Goal: Complete Application Form: Complete application form

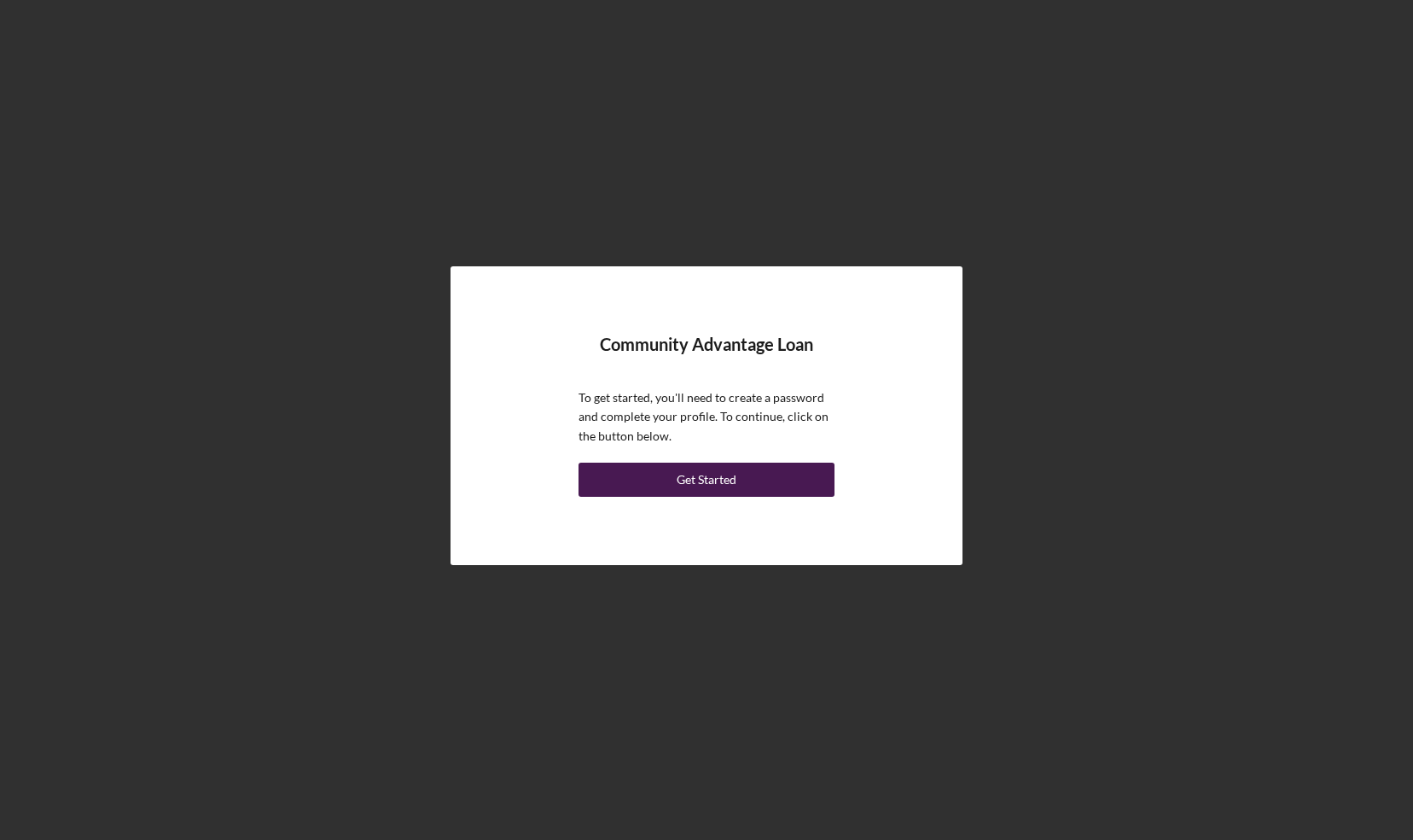
click at [697, 464] on div "Get Started" at bounding box center [706, 479] width 59 height 34
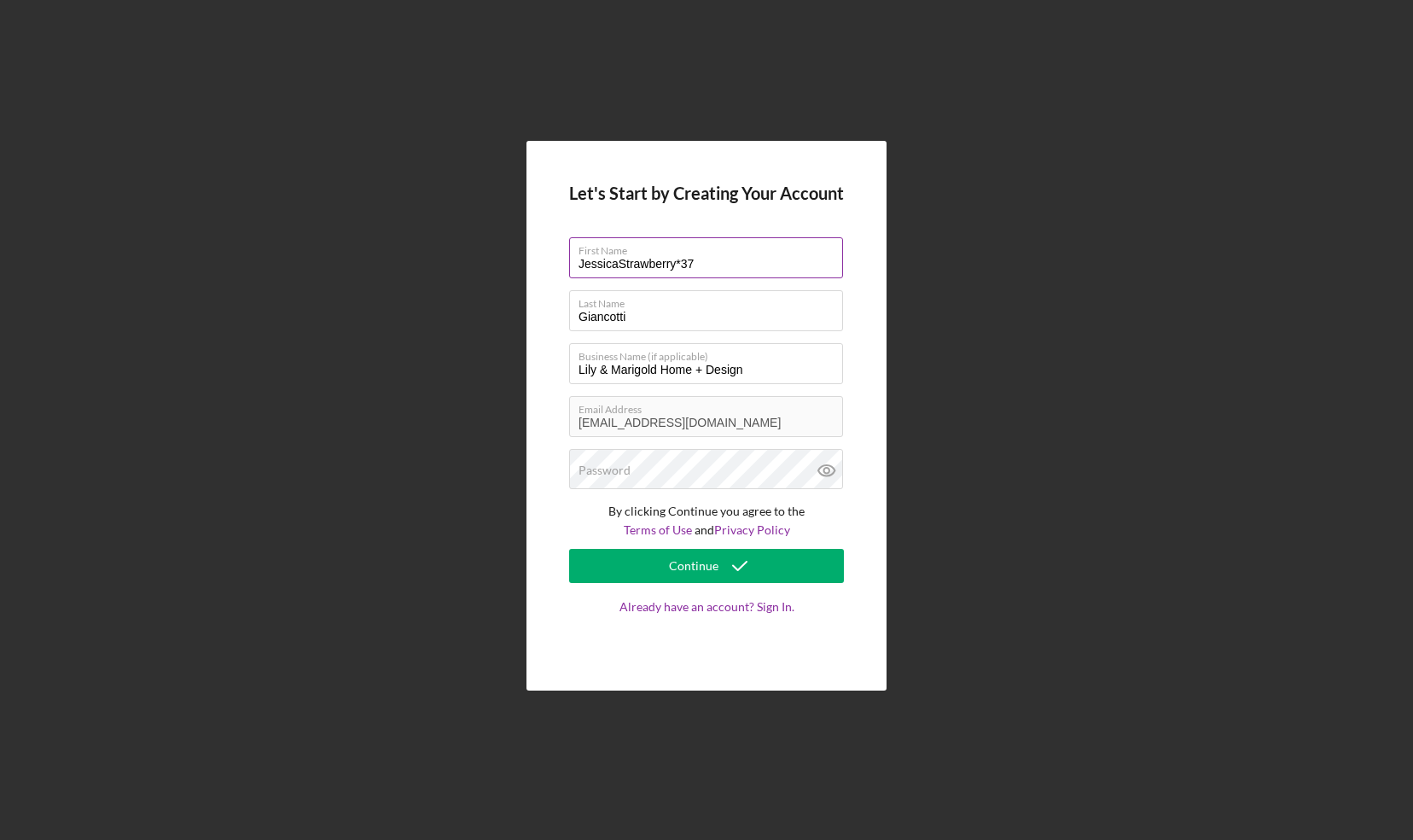
click at [717, 266] on input "JessicaStrawberry*37" at bounding box center [706, 257] width 274 height 41
type input "Jessica"
click at [580, 475] on label "Password" at bounding box center [604, 469] width 52 height 14
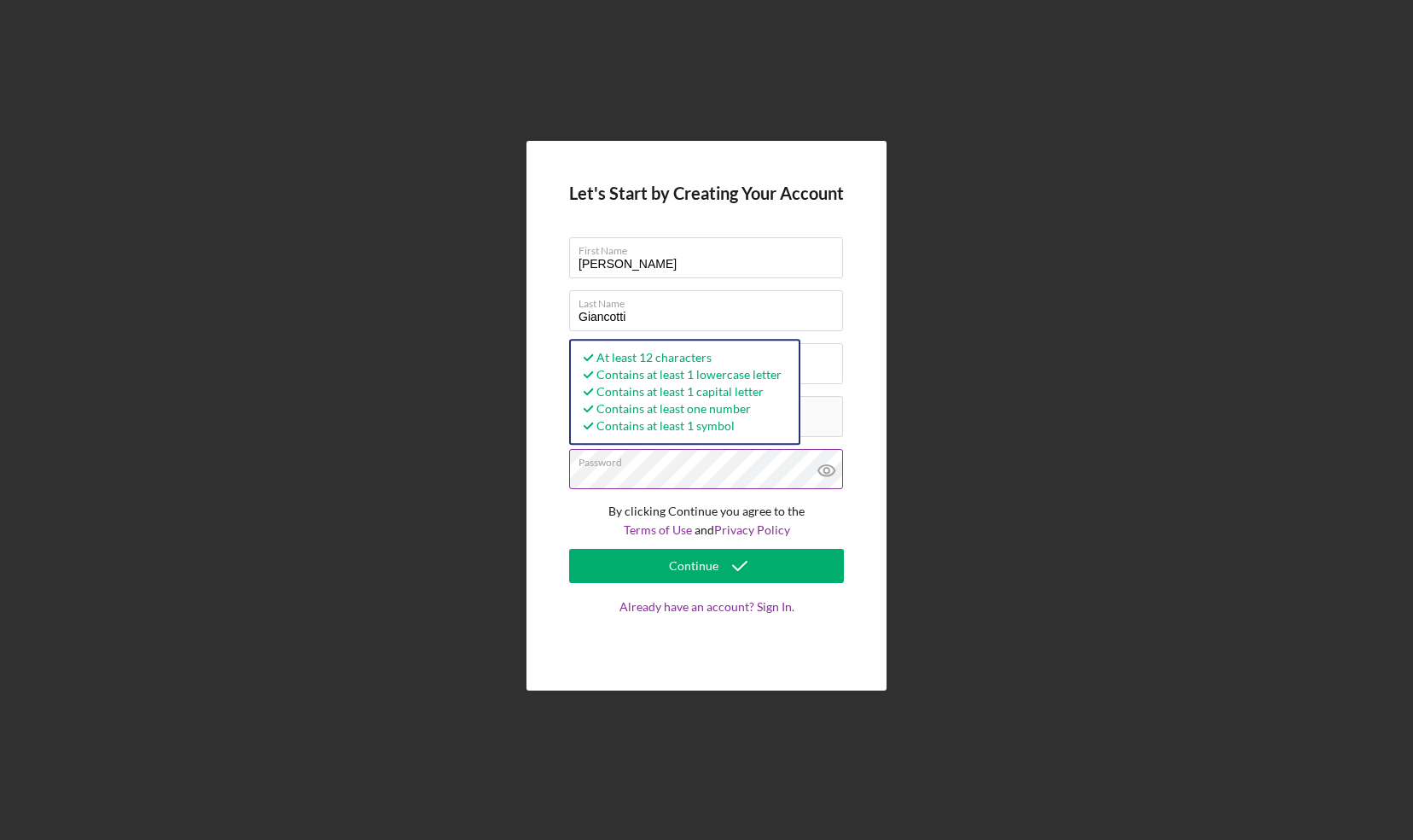
click at [569, 549] on button "Continue" at bounding box center [706, 565] width 275 height 34
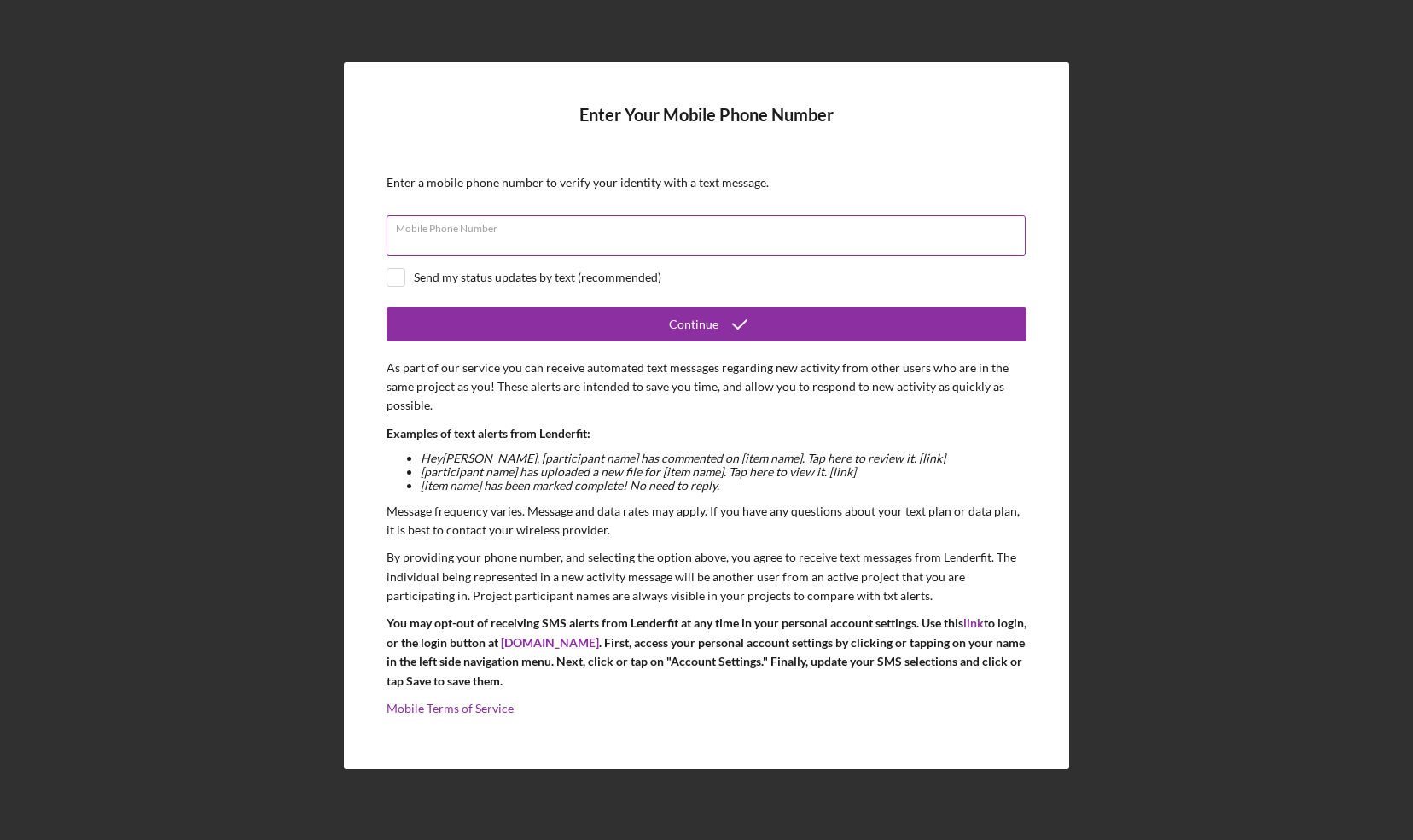
click at [629, 228] on div "Mobile Phone Number" at bounding box center [706, 236] width 640 height 43
type input "(845) 224-5125"
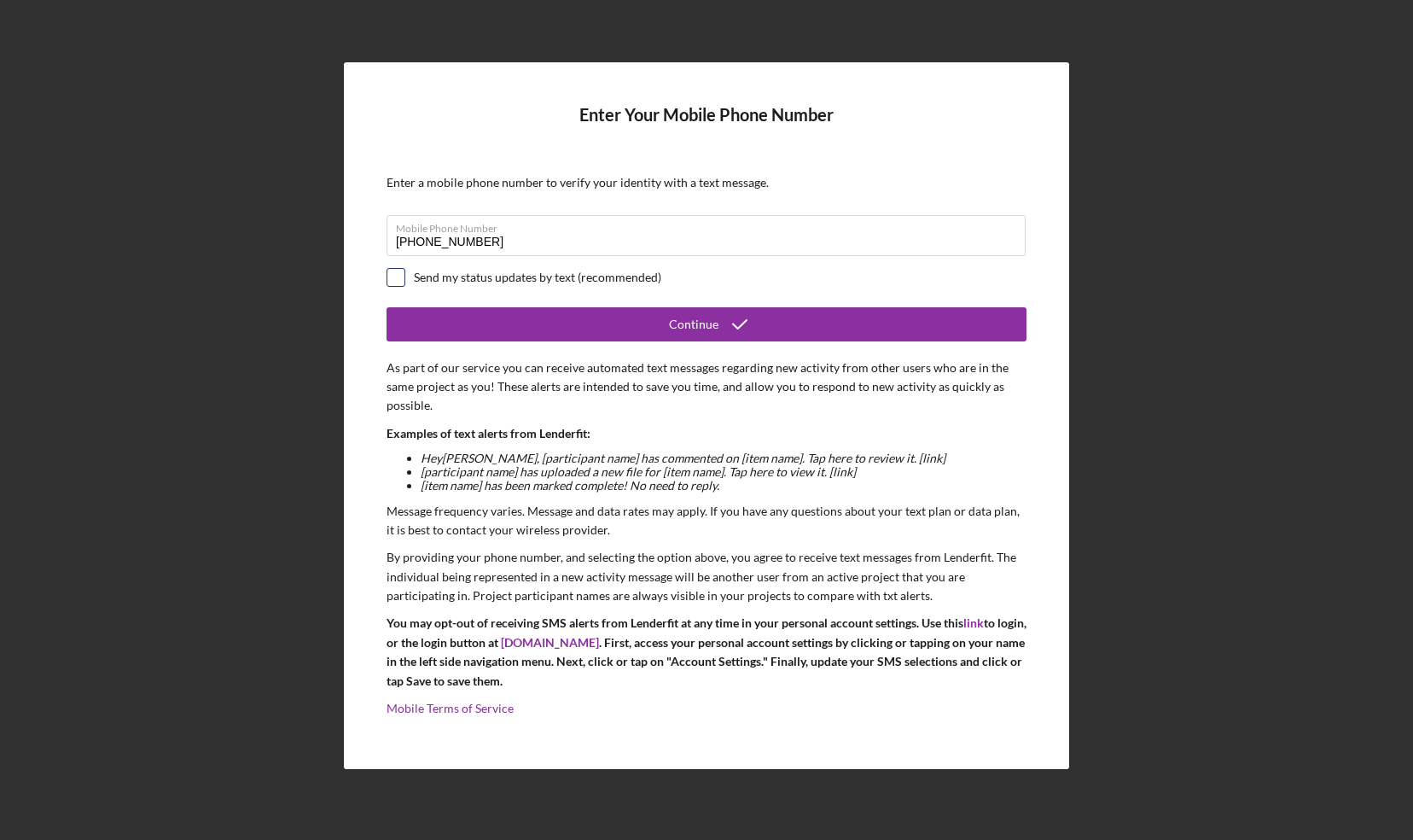
click at [396, 285] on input "checkbox" at bounding box center [395, 277] width 17 height 17
checkbox input "true"
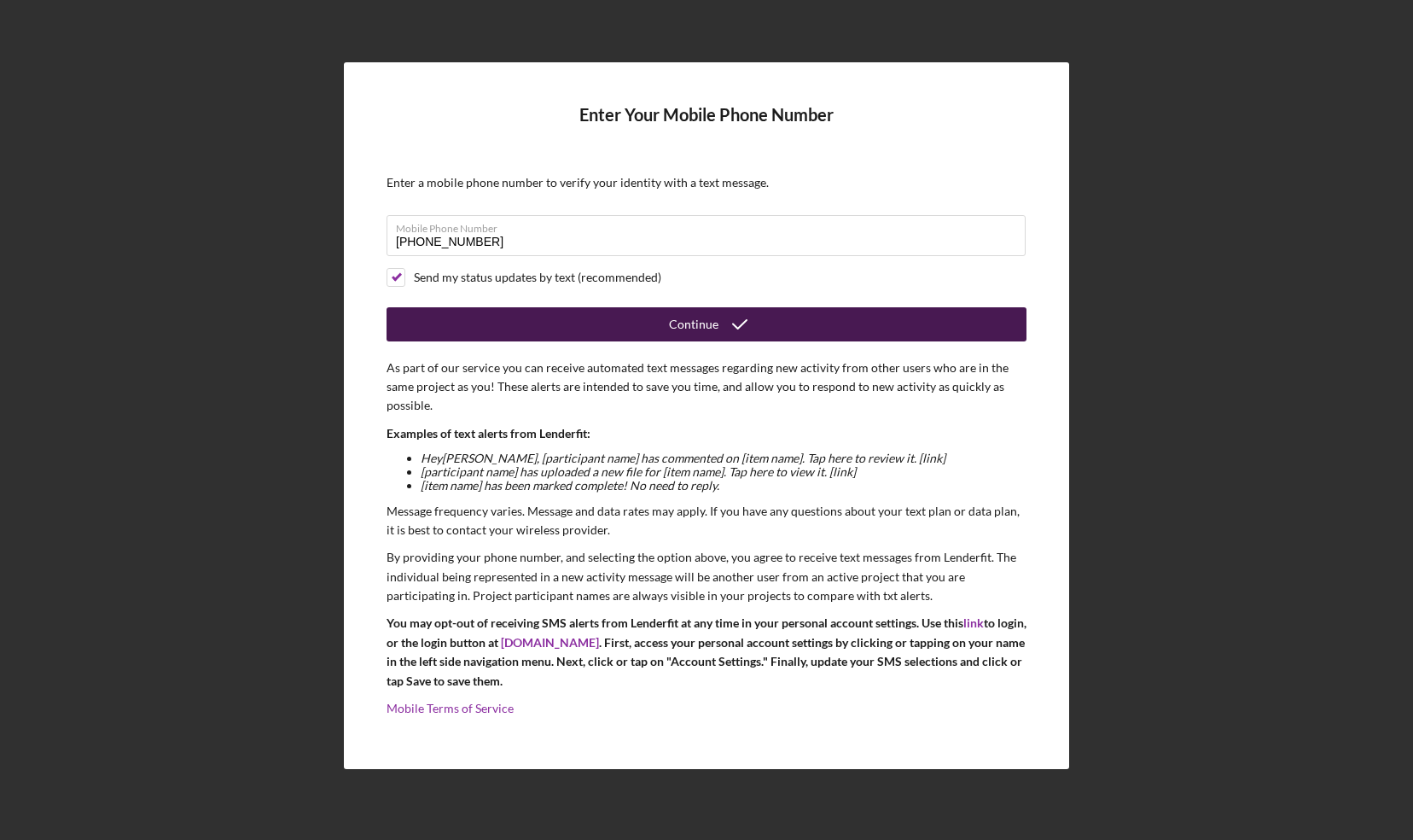
click at [456, 318] on button "Continue" at bounding box center [706, 324] width 640 height 34
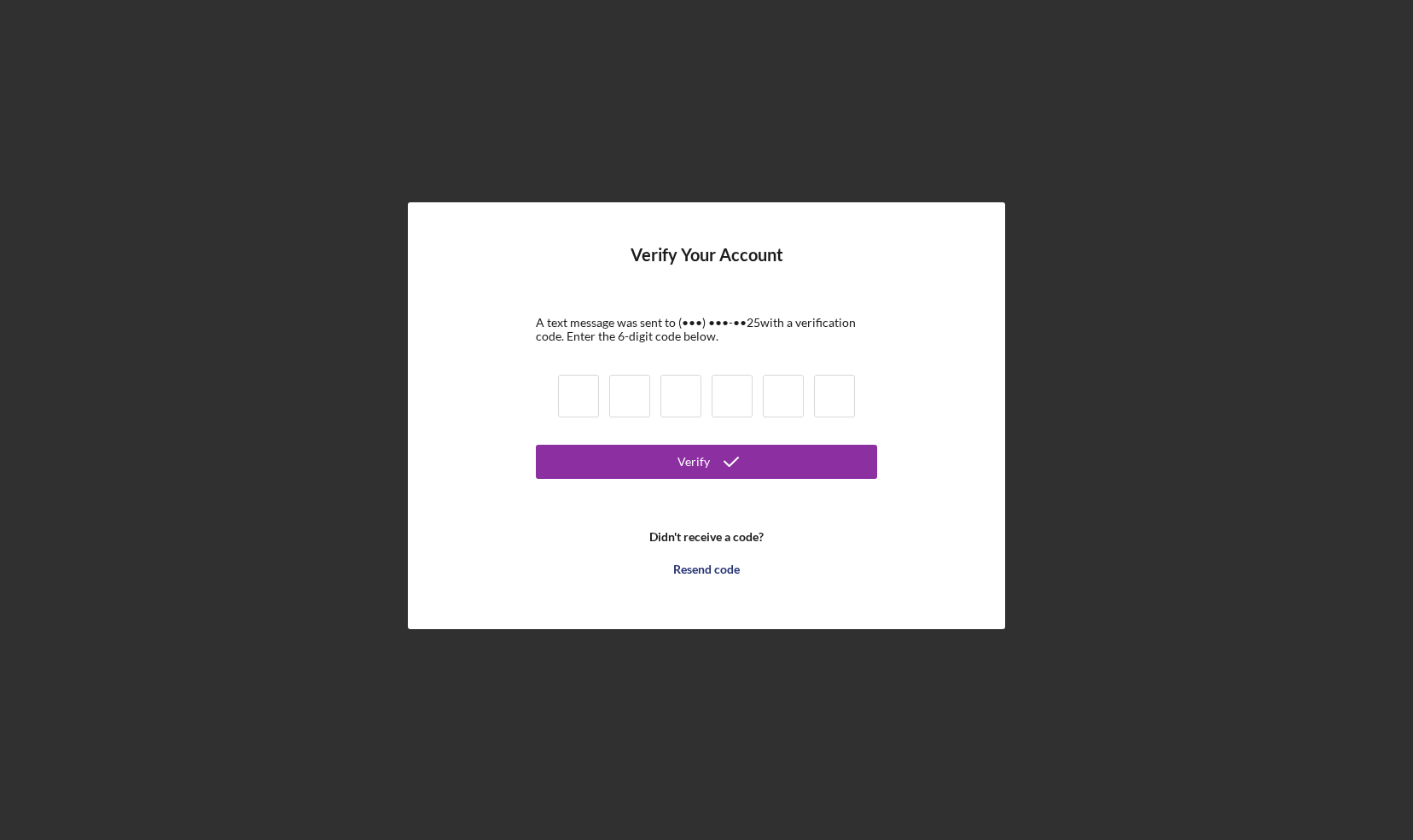
click at [571, 399] on input at bounding box center [578, 395] width 41 height 43
type input "7"
type input "1"
type input "4"
type input "1"
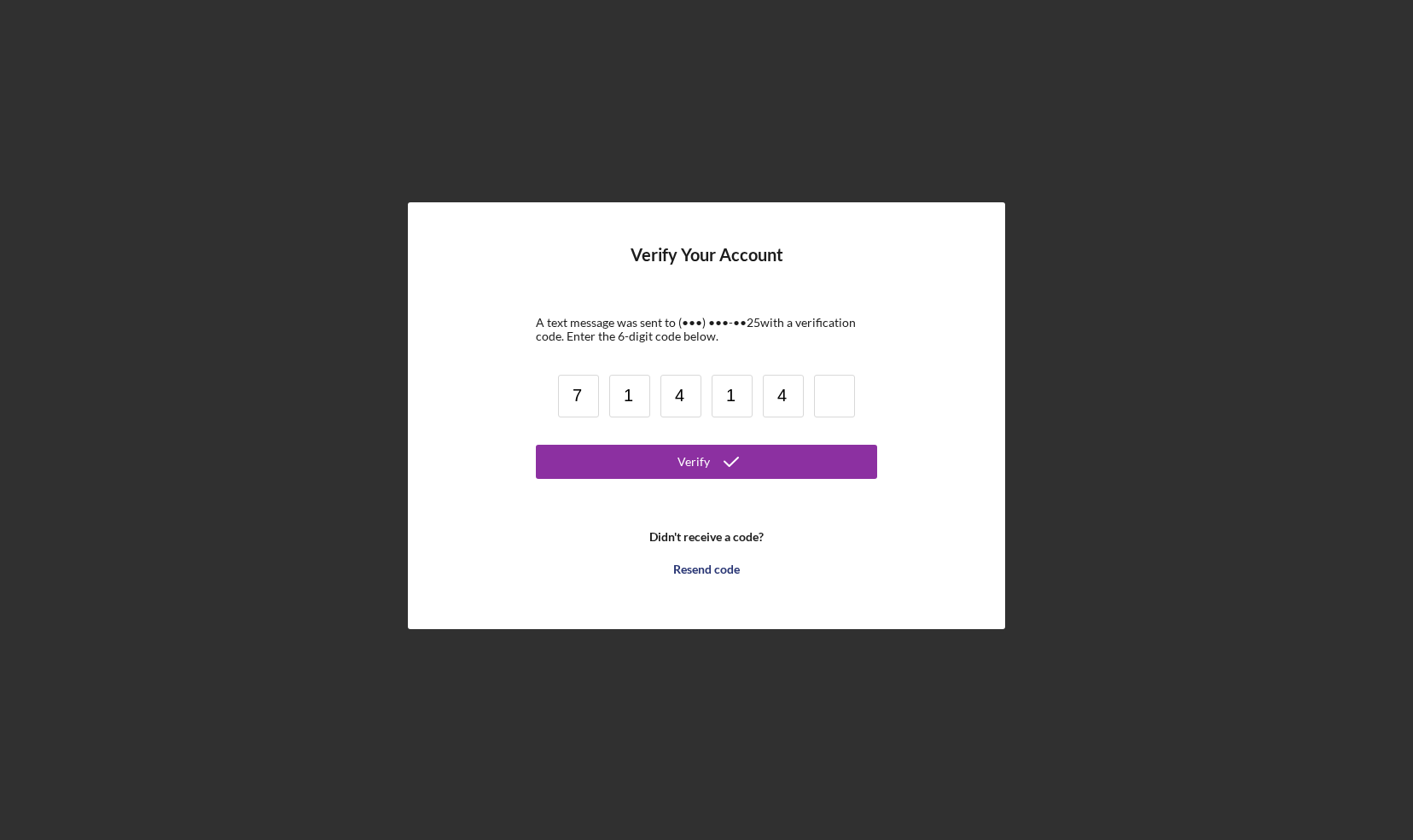
type input "4"
click at [620, 462] on button "Verify" at bounding box center [706, 461] width 341 height 34
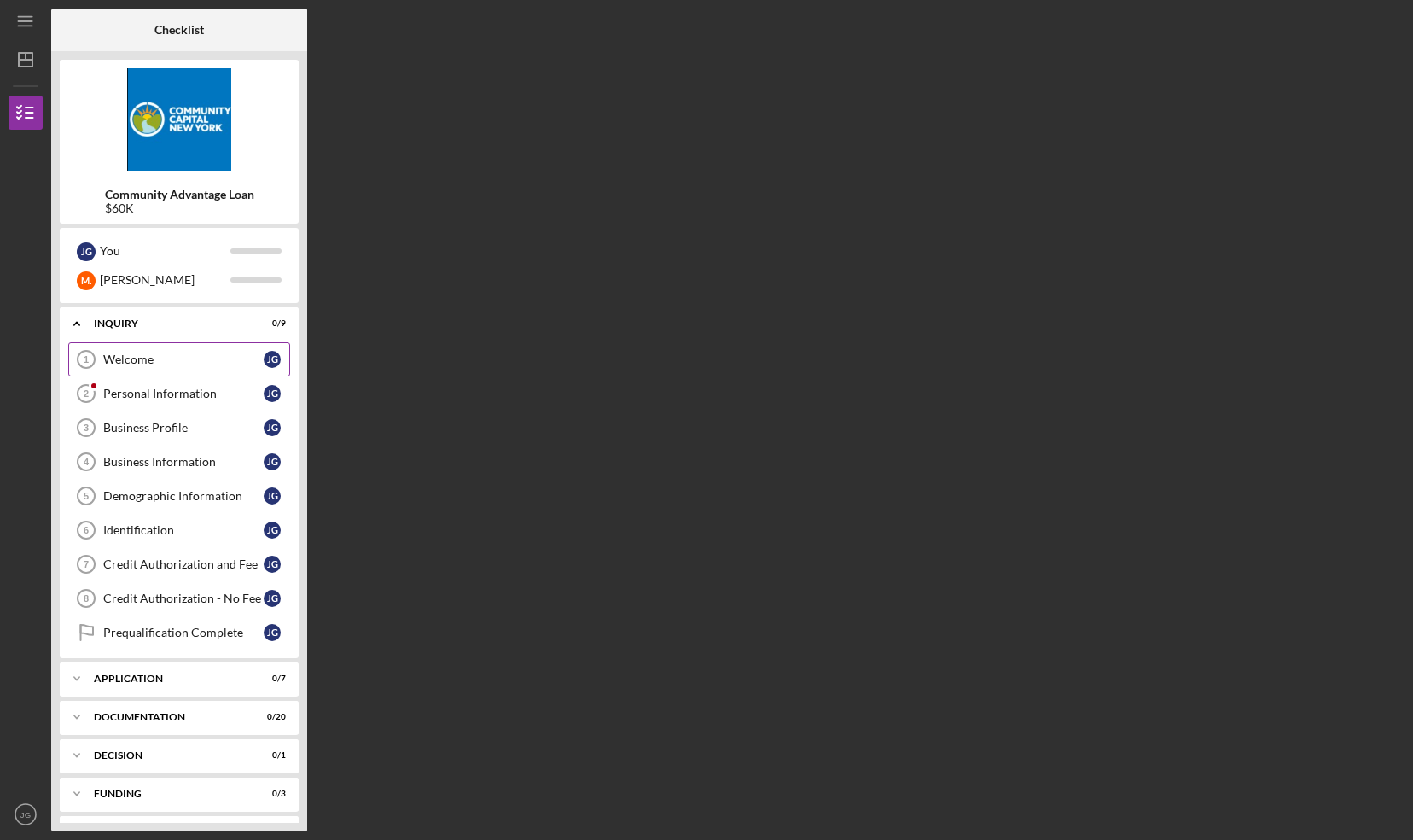
click at [154, 353] on div "Welcome" at bounding box center [183, 359] width 160 height 14
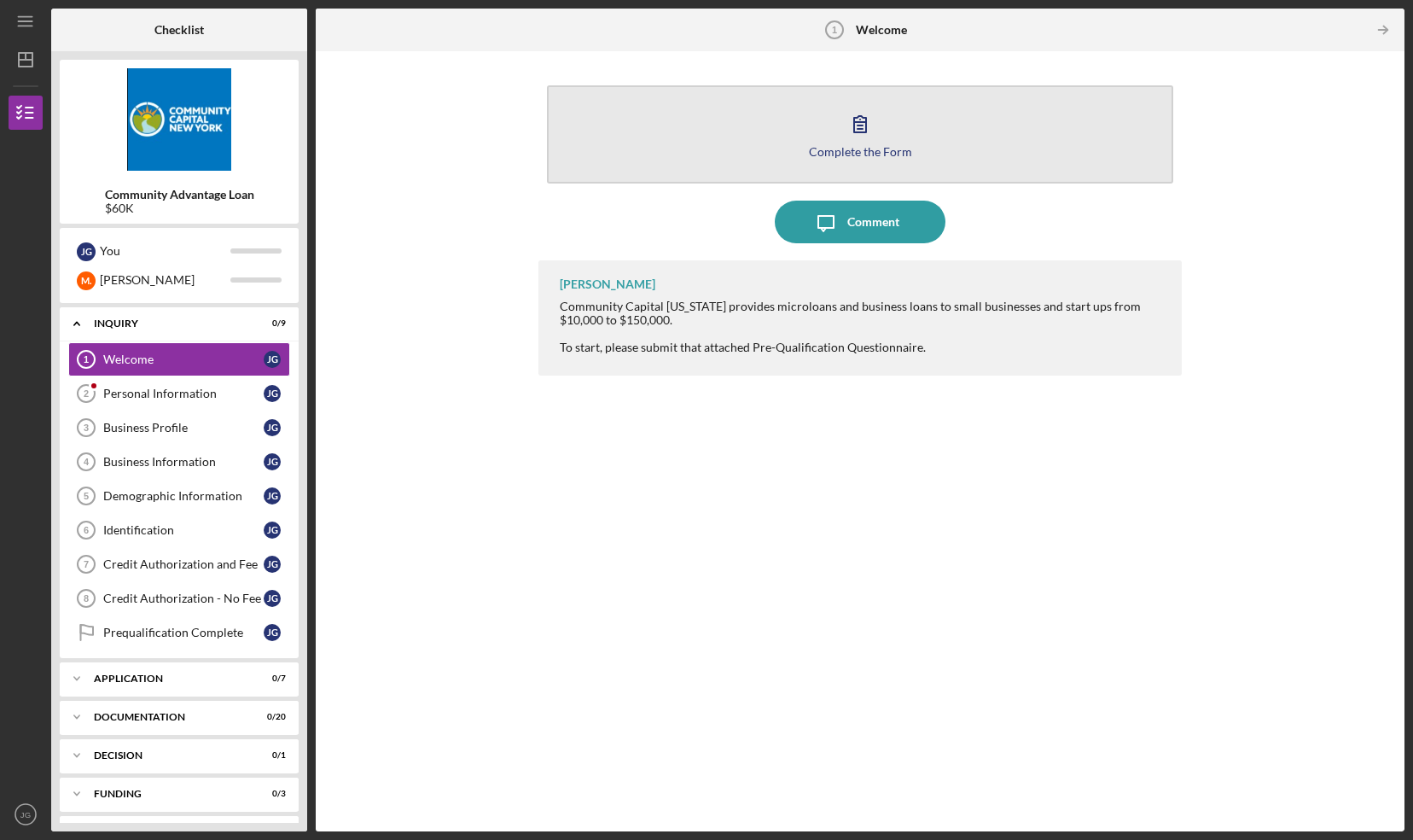
drag, startPoint x: 858, startPoint y: 141, endPoint x: 847, endPoint y: 147, distance: 12.5
click at [847, 147] on div "Complete the Form" at bounding box center [860, 152] width 103 height 13
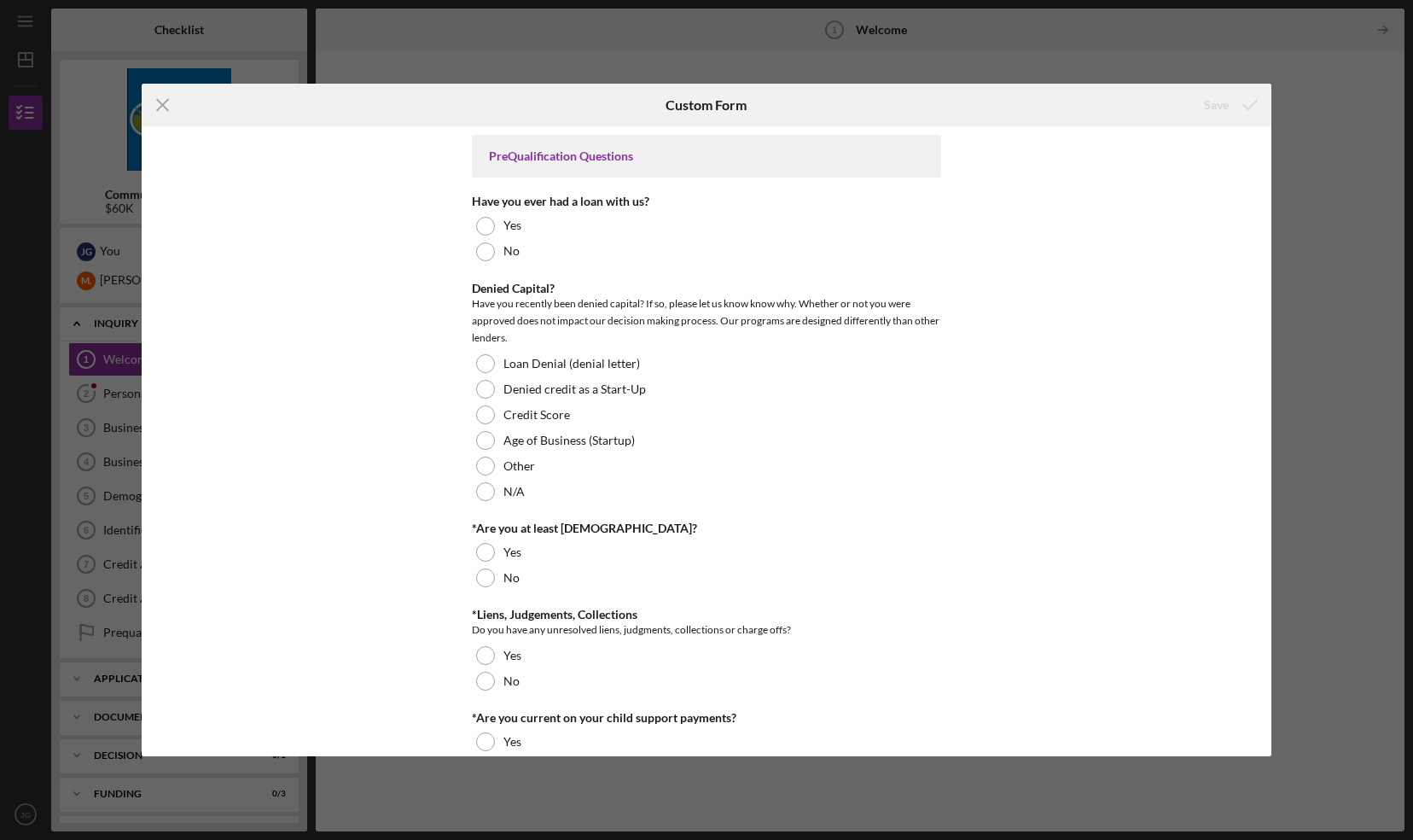
click at [847, 147] on div "PreQualification Questions" at bounding box center [706, 156] width 469 height 43
click at [486, 252] on div at bounding box center [485, 252] width 19 height 19
click at [489, 497] on div at bounding box center [485, 491] width 19 height 19
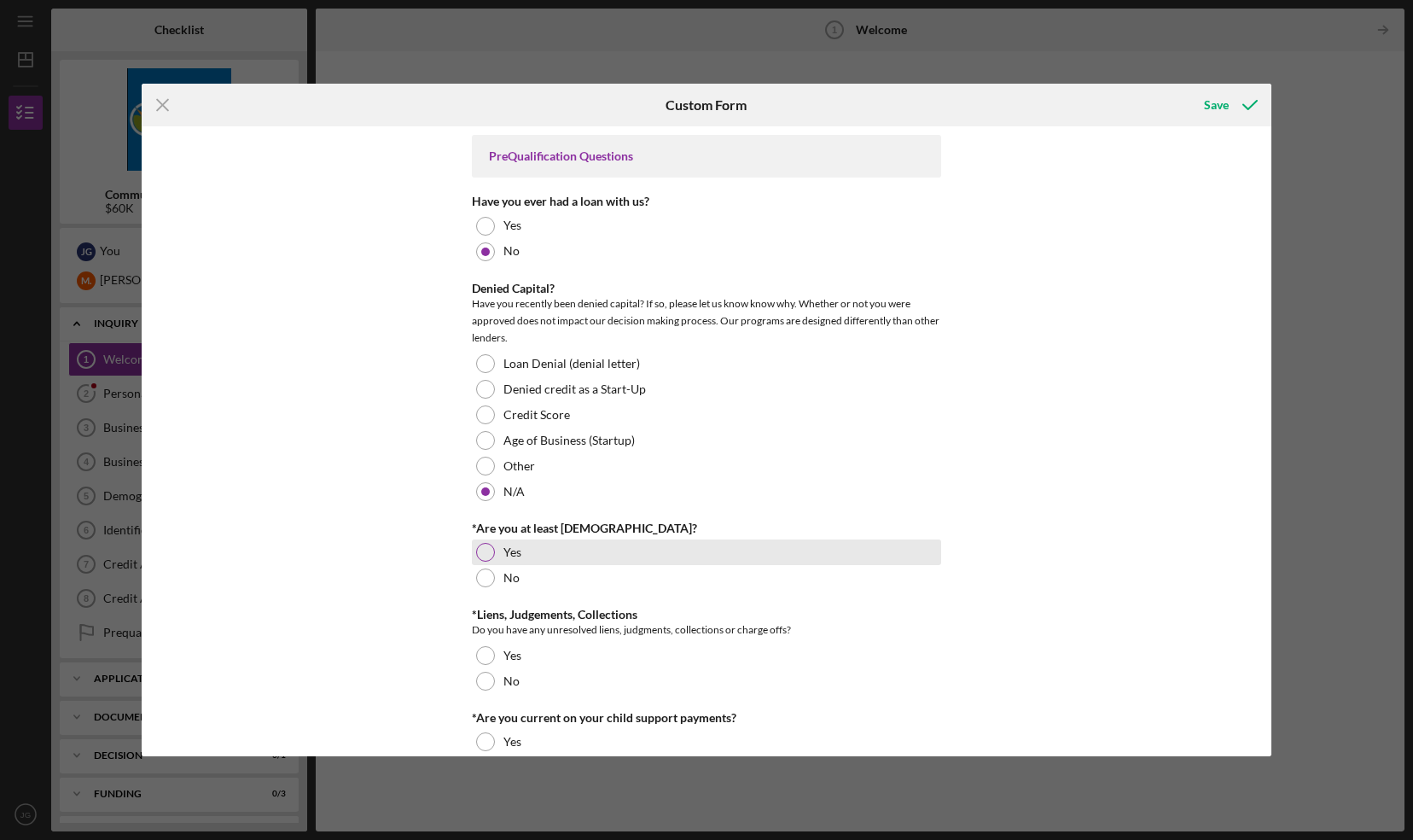
click at [487, 551] on div at bounding box center [485, 552] width 19 height 19
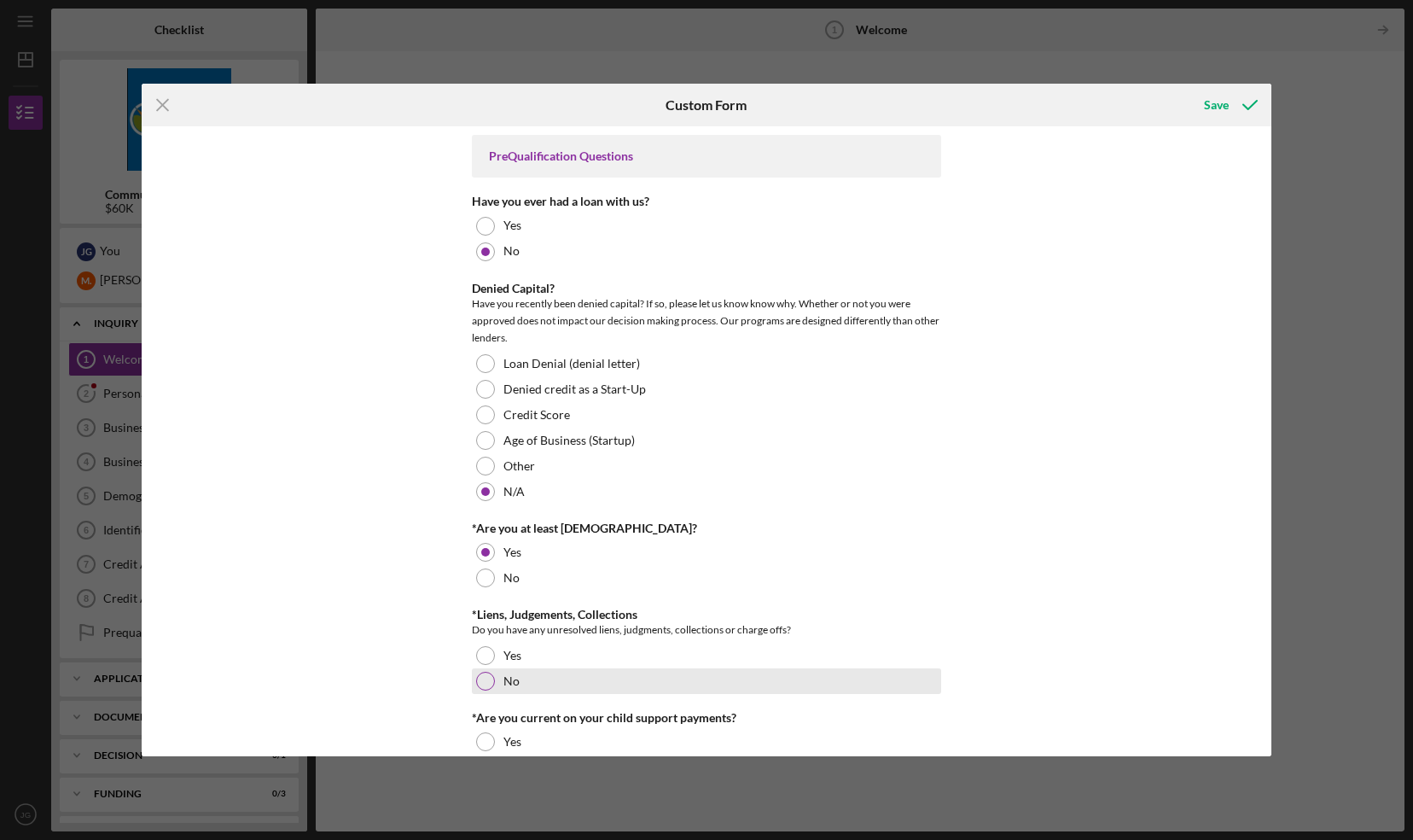
click at [481, 686] on div at bounding box center [485, 681] width 19 height 19
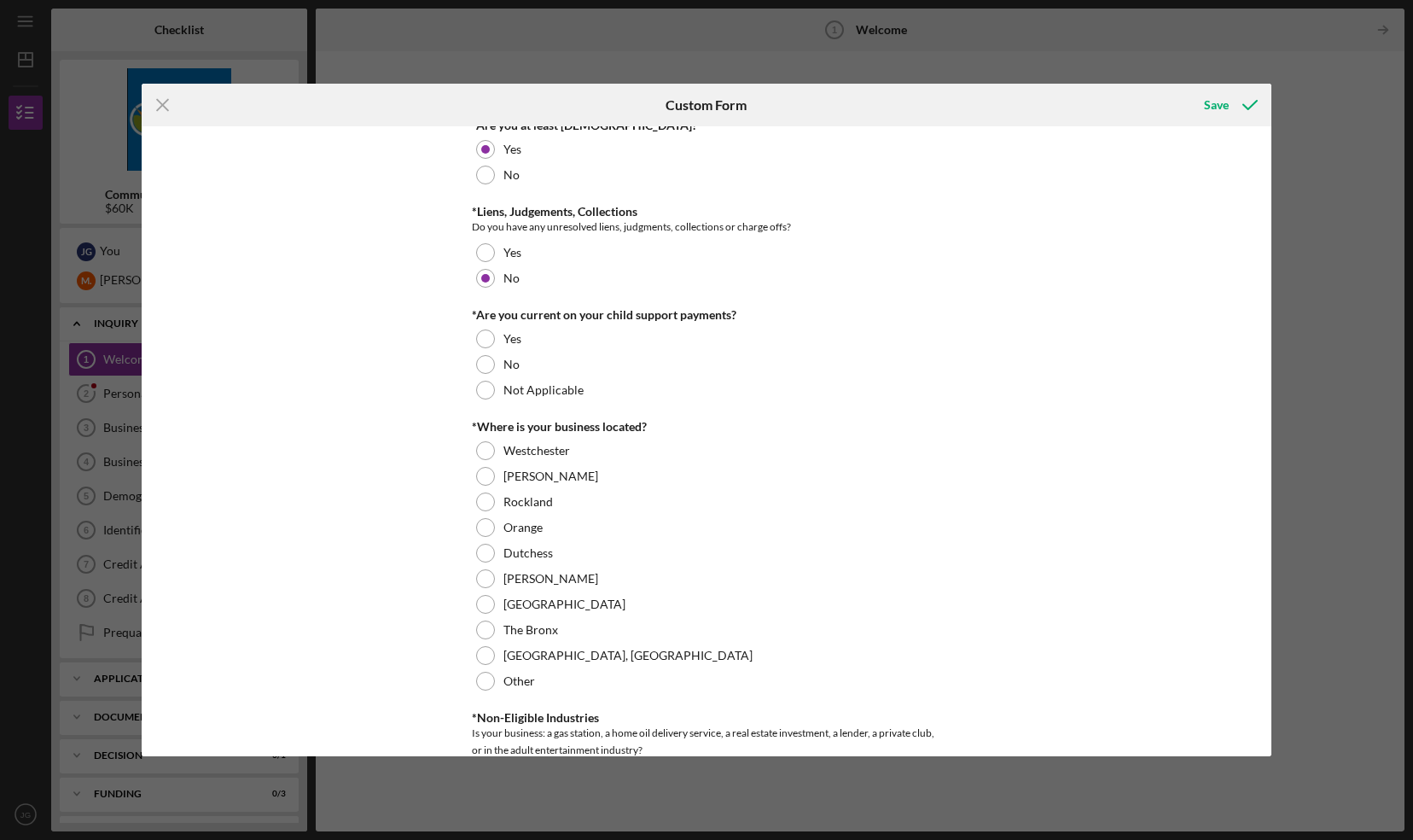
scroll to position [436, 0]
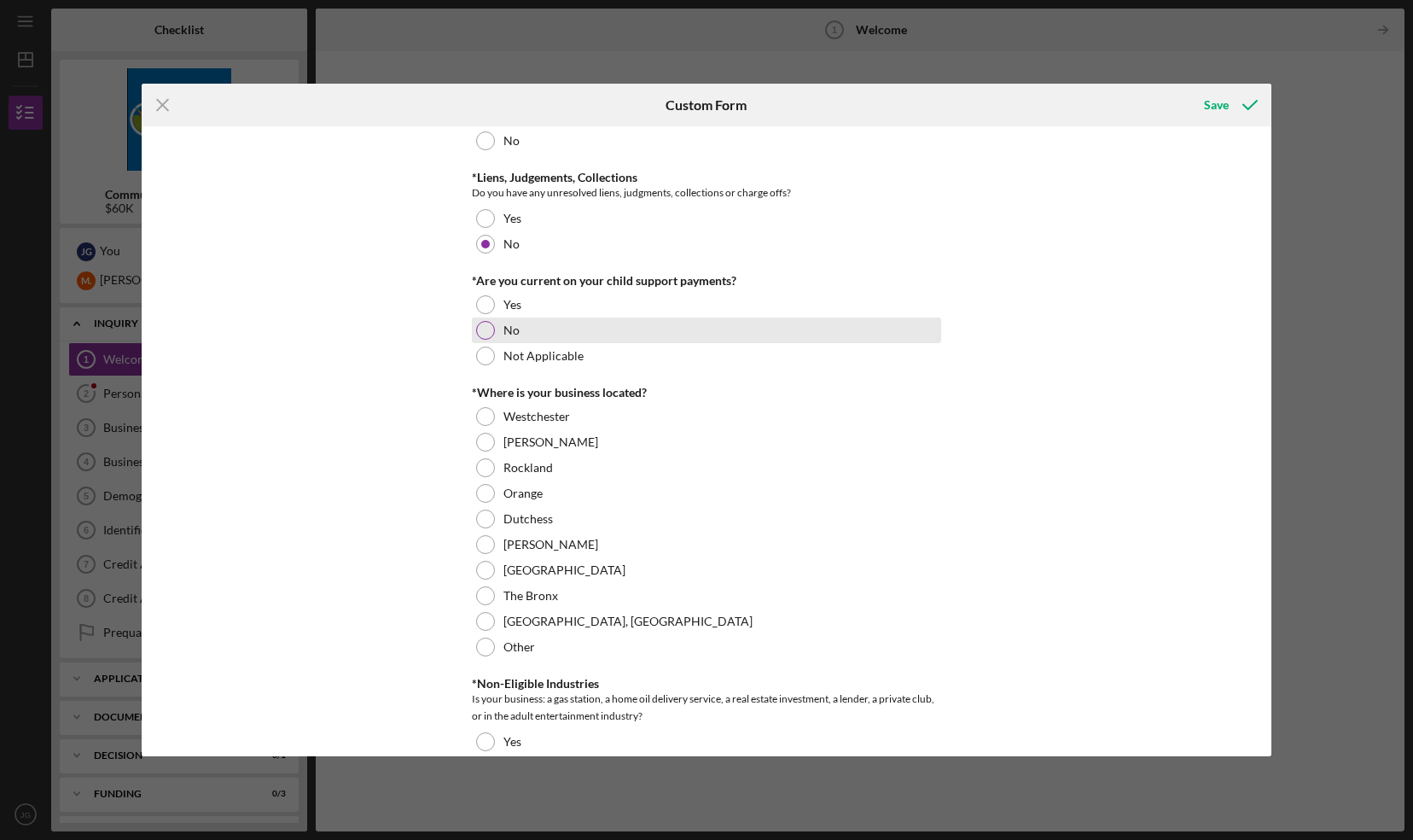
click at [479, 329] on div at bounding box center [485, 330] width 19 height 19
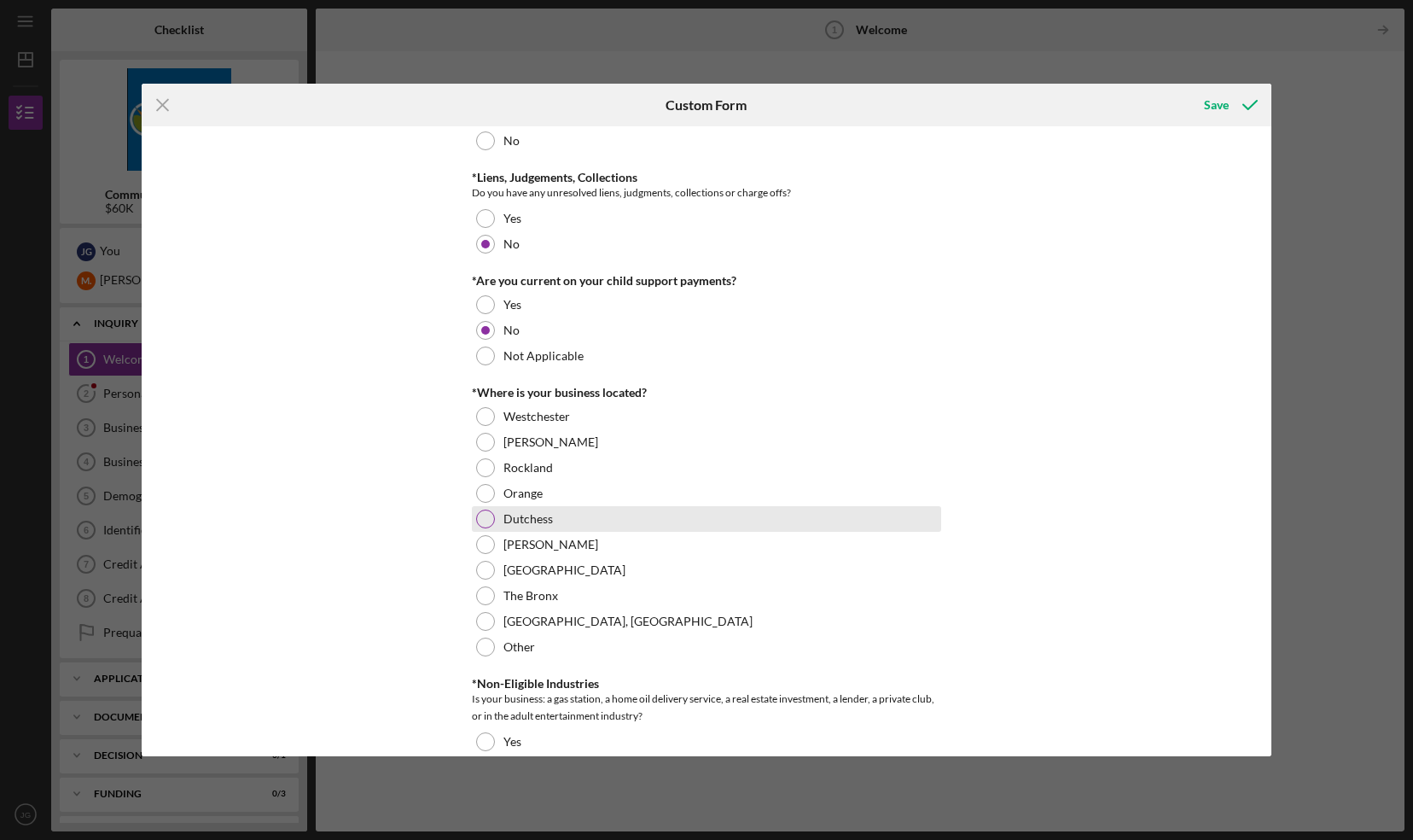
click at [482, 515] on div at bounding box center [485, 519] width 19 height 19
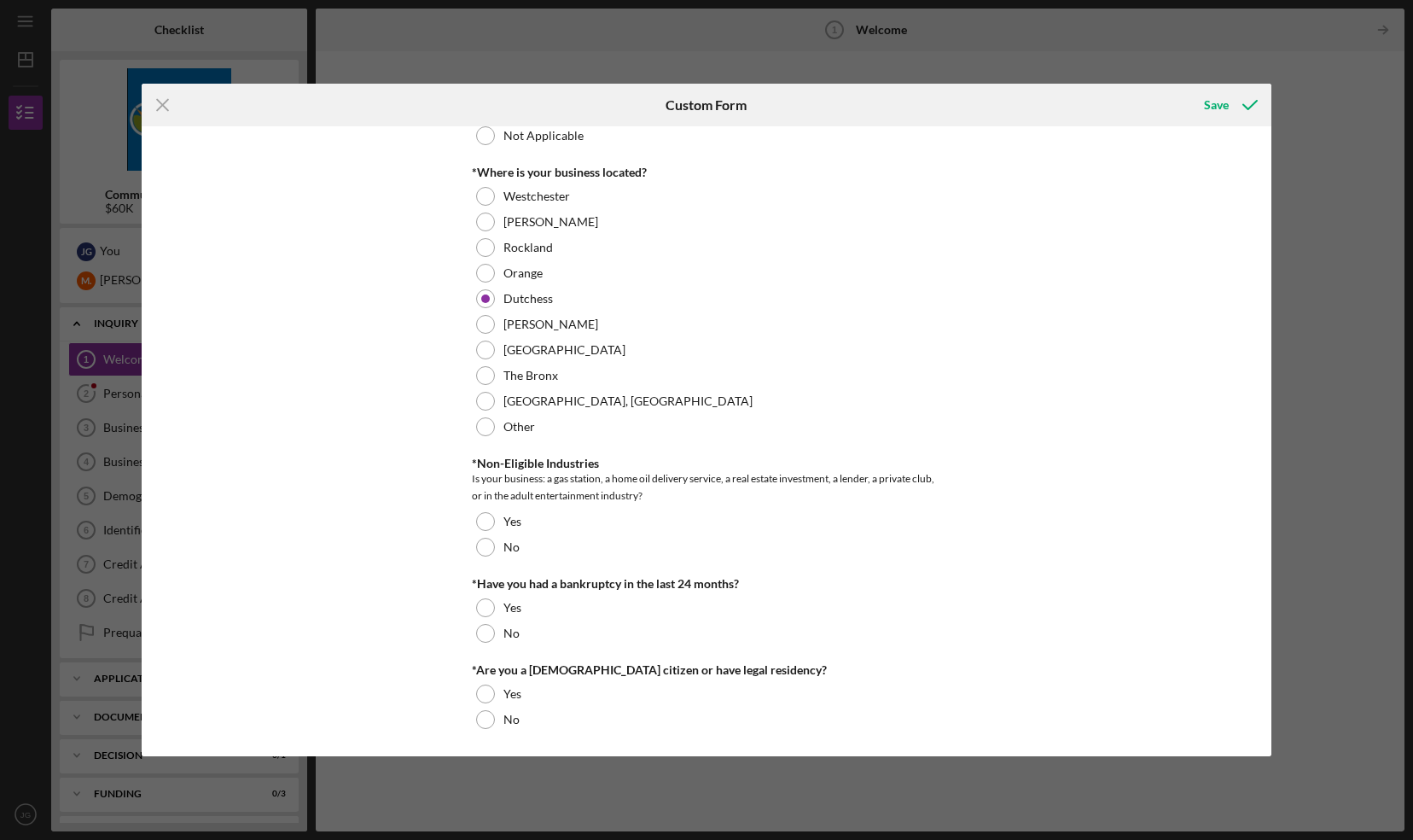
scroll to position [659, 0]
click at [480, 550] on div at bounding box center [485, 545] width 19 height 19
click at [479, 628] on div at bounding box center [485, 631] width 19 height 19
click at [480, 689] on div at bounding box center [485, 692] width 19 height 19
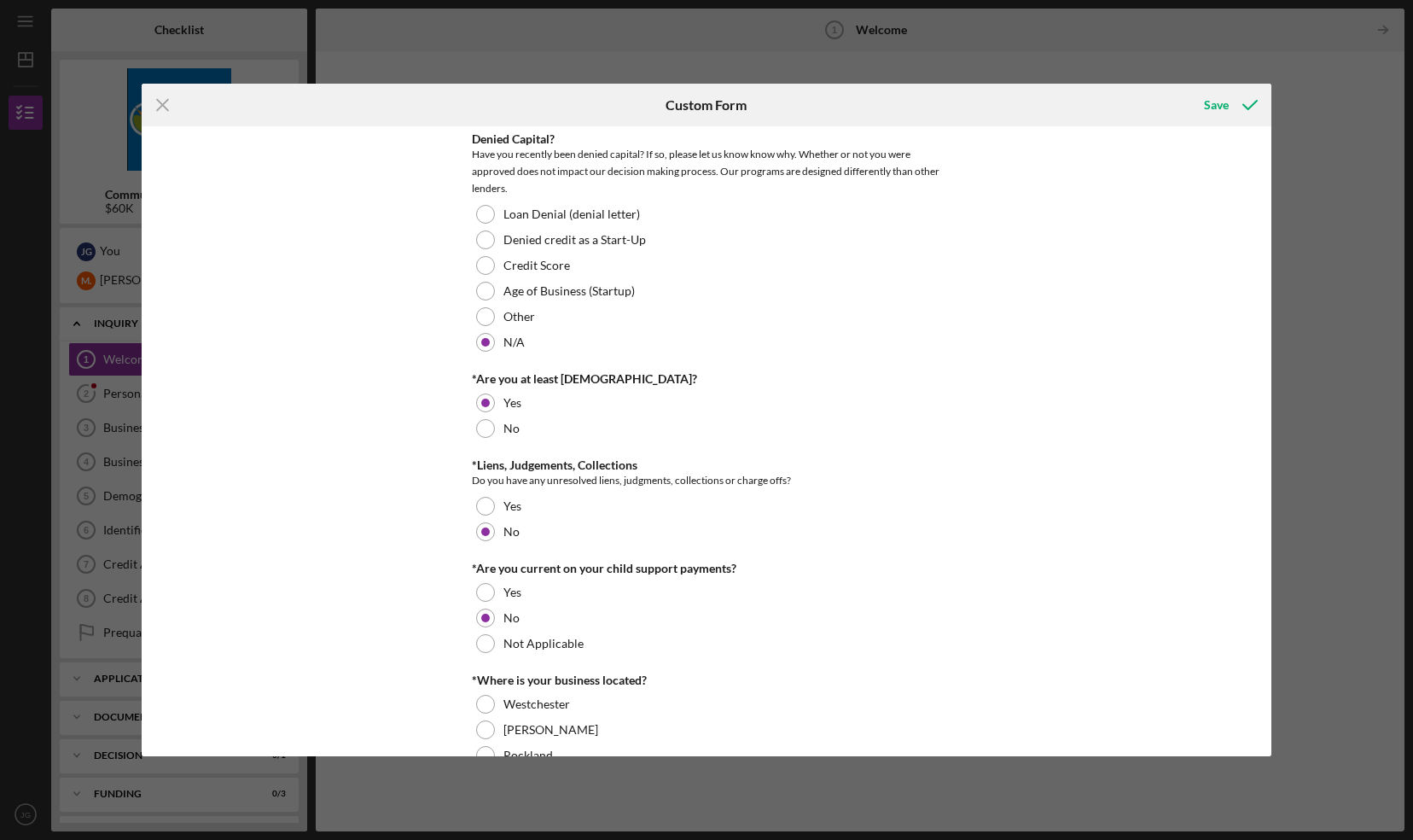
scroll to position [19, 0]
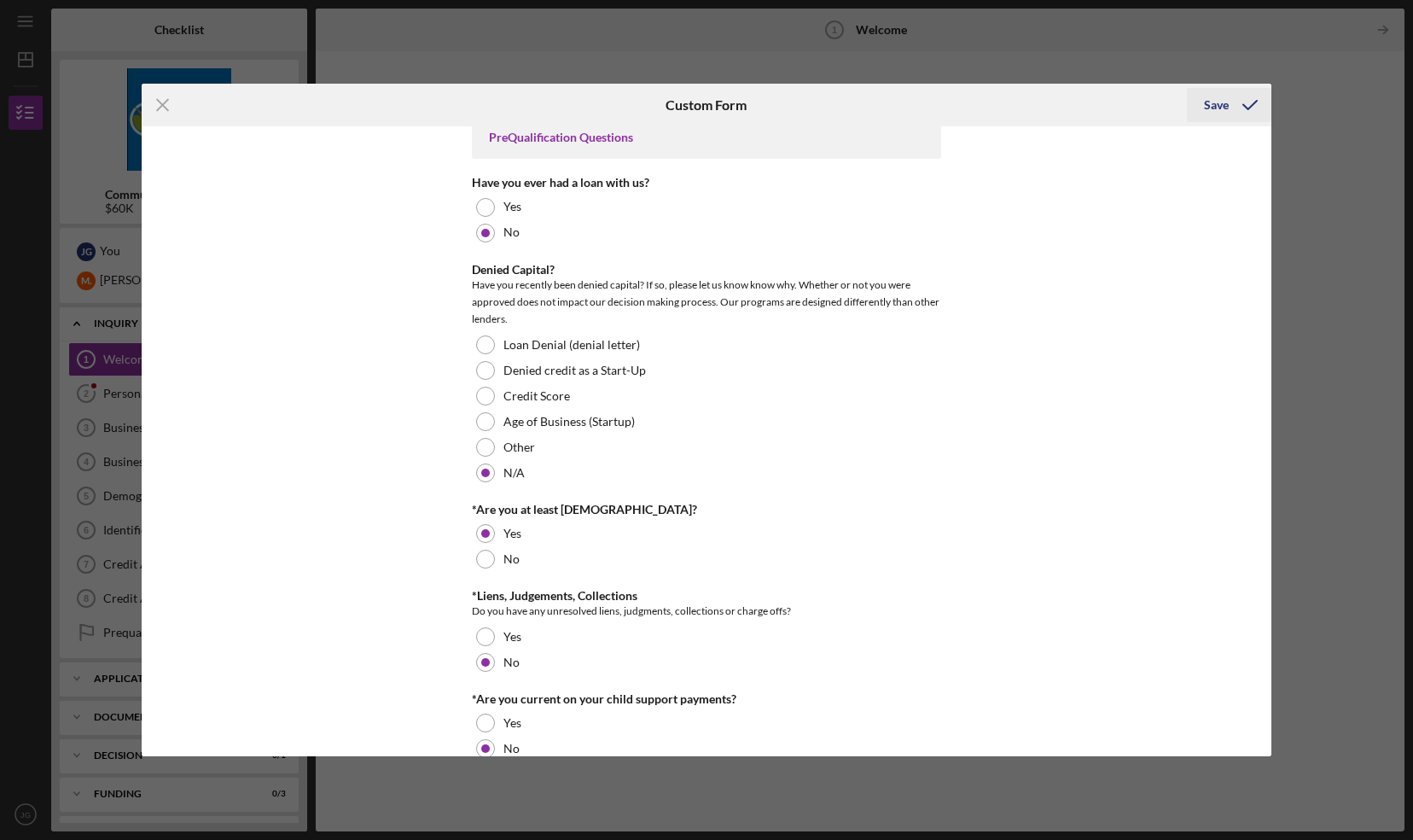
click at [1222, 111] on div "Save" at bounding box center [1216, 104] width 25 height 34
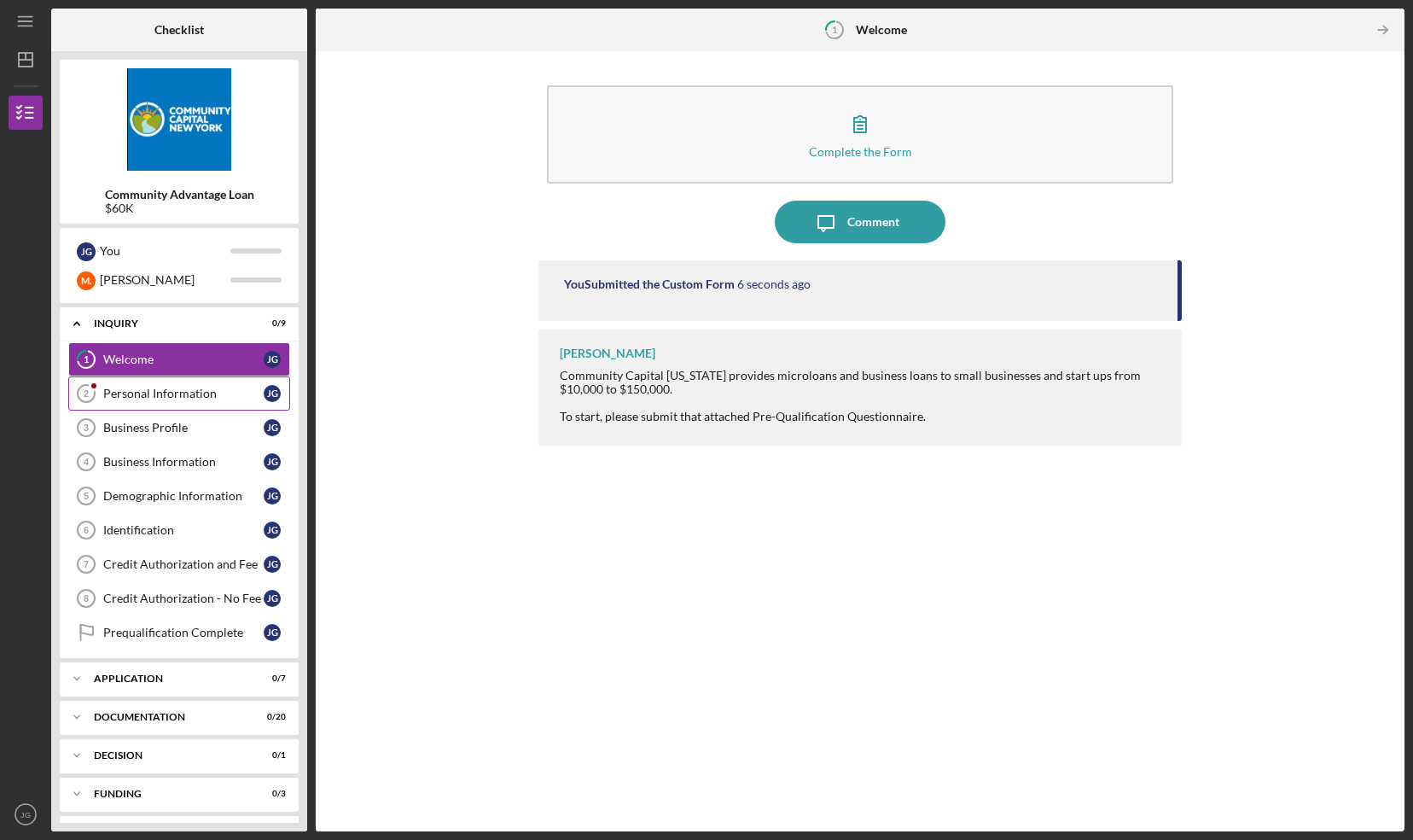
click at [179, 396] on div "Personal Information" at bounding box center [183, 393] width 160 height 14
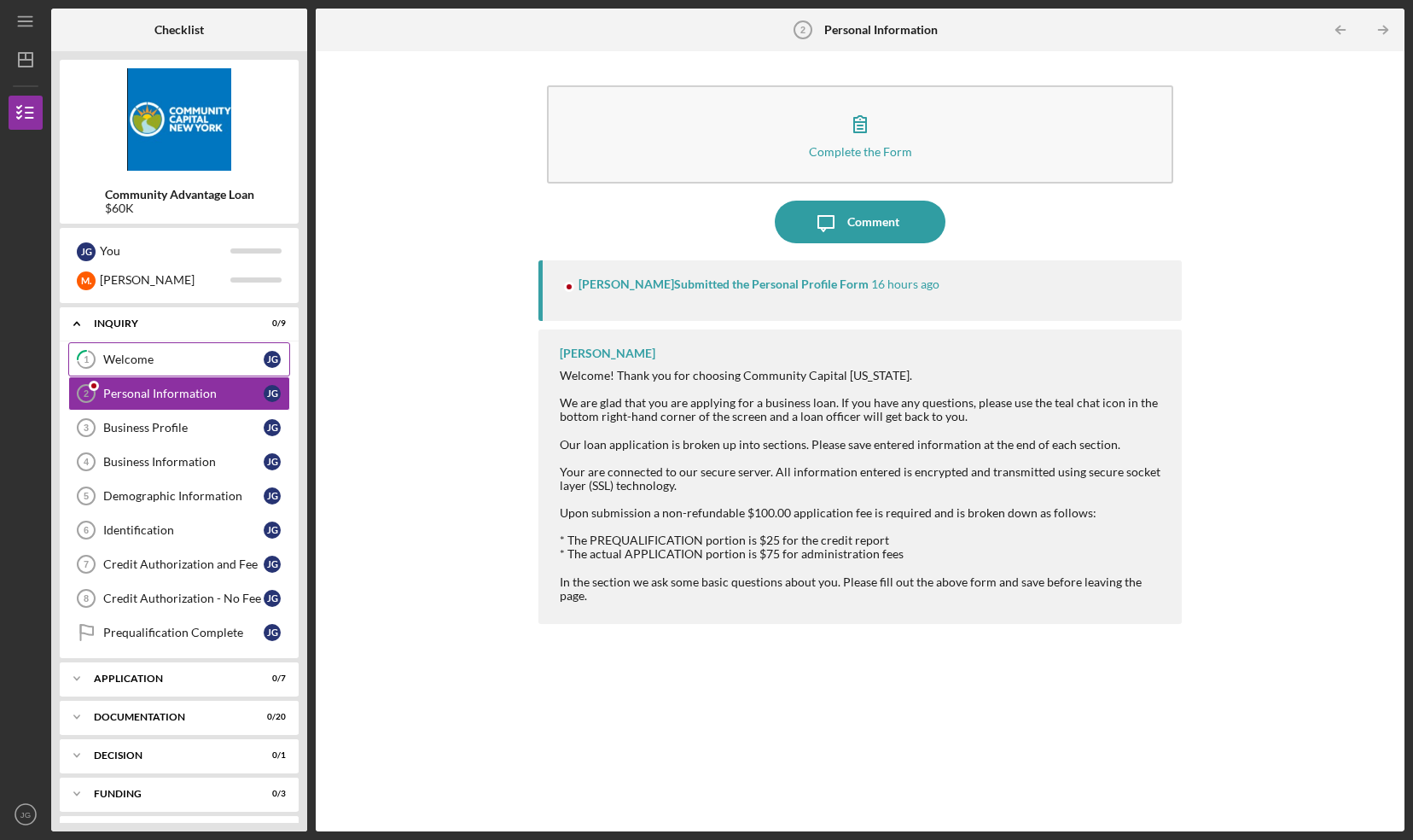
click at [178, 363] on div "Welcome" at bounding box center [183, 359] width 160 height 14
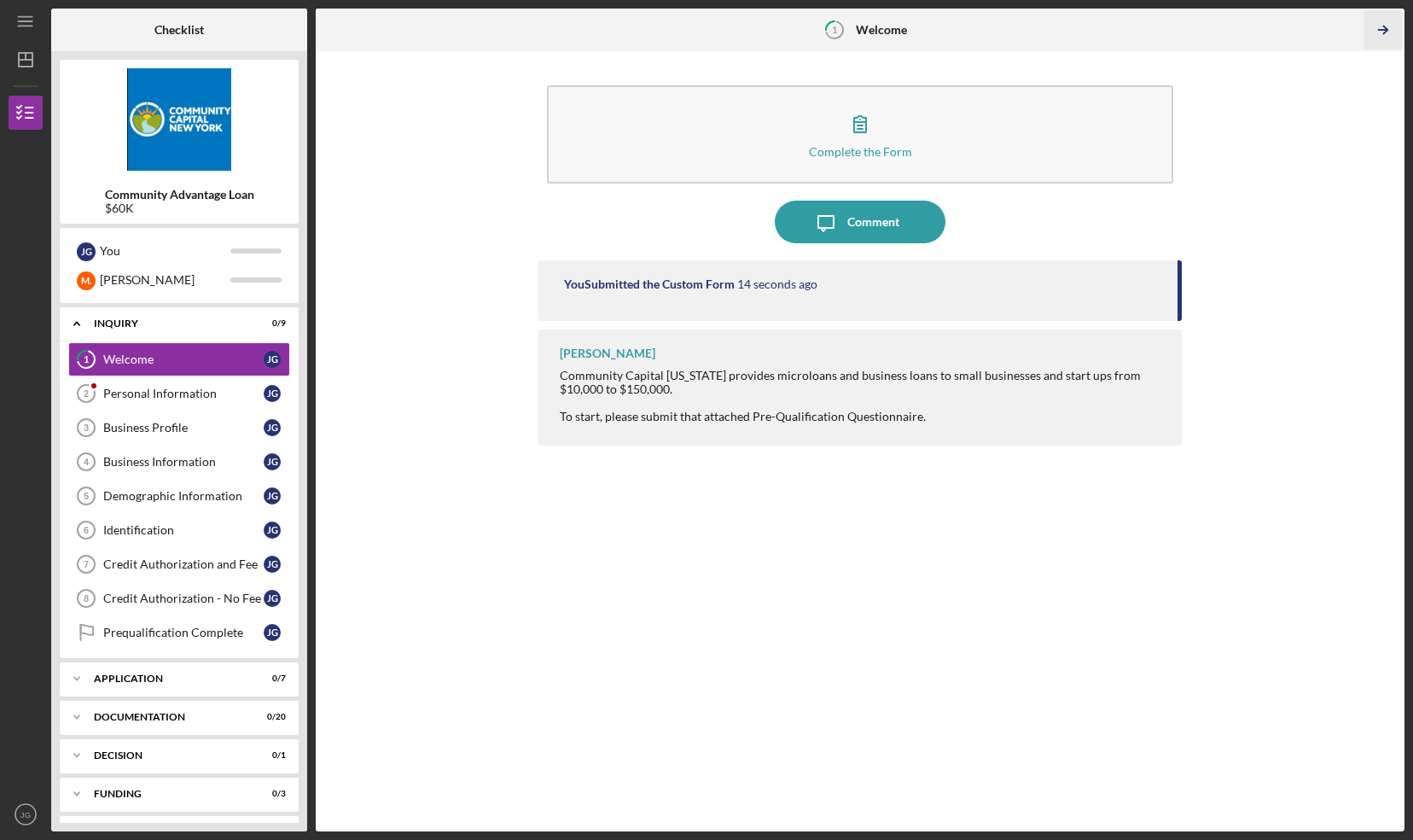
click at [1386, 25] on icon "Icon/Table Pagination Arrow" at bounding box center [1383, 30] width 38 height 38
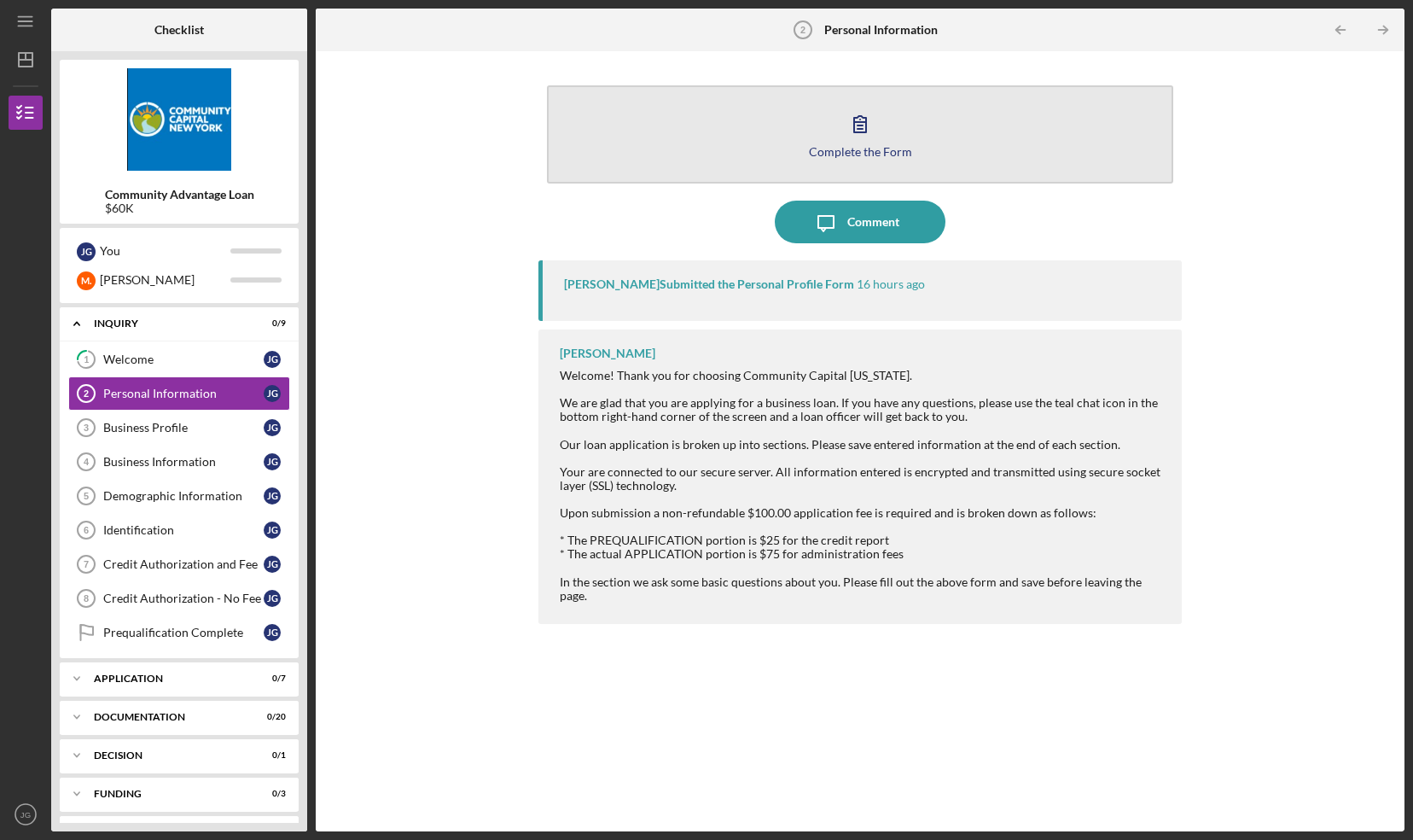
click at [919, 142] on button "Complete the Form Form" at bounding box center [860, 134] width 627 height 98
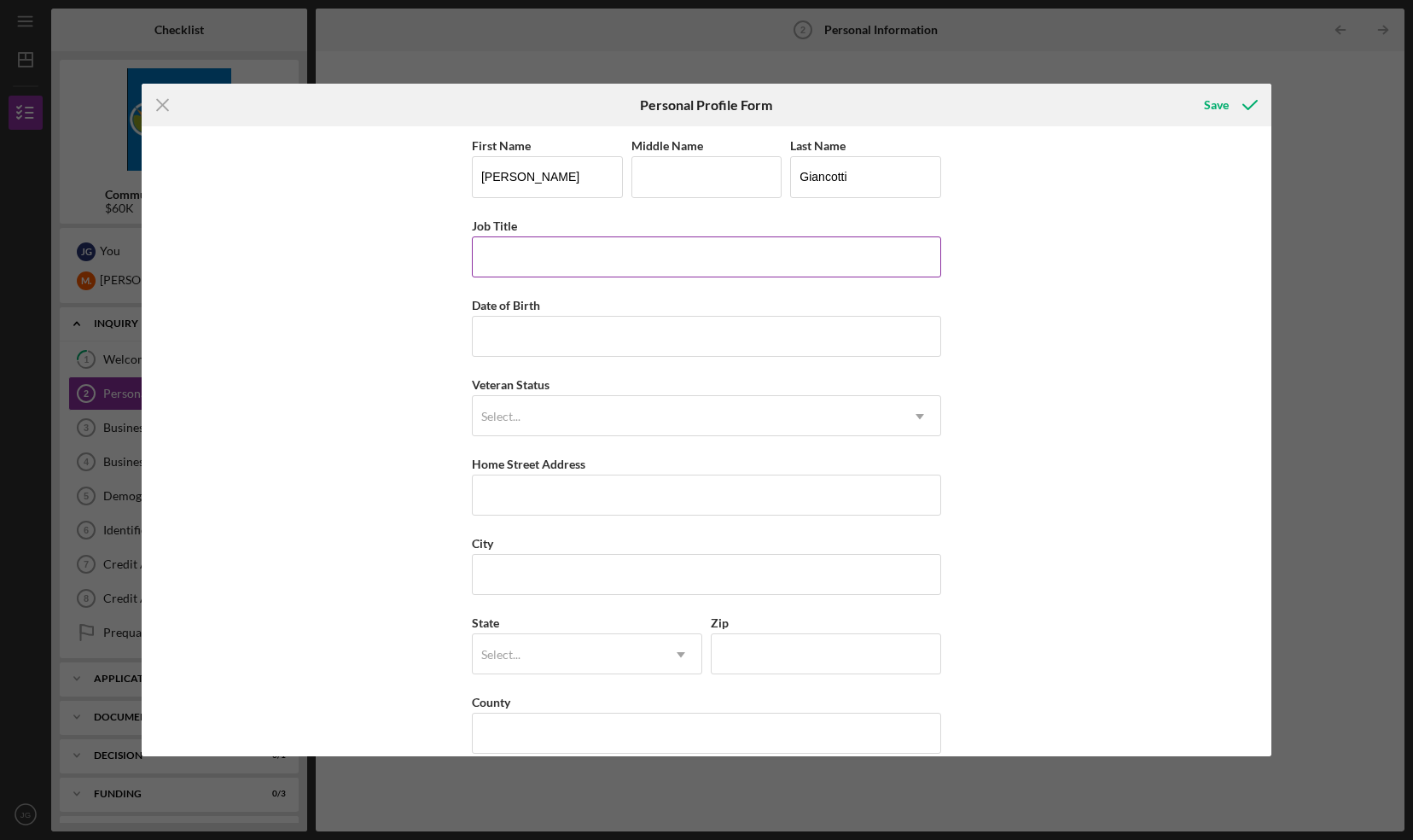
click at [646, 237] on input "Job Title" at bounding box center [706, 256] width 469 height 41
type input "Co-Owner"
click at [477, 349] on input "10/25/1985" at bounding box center [706, 336] width 469 height 41
type input "10/25/1985"
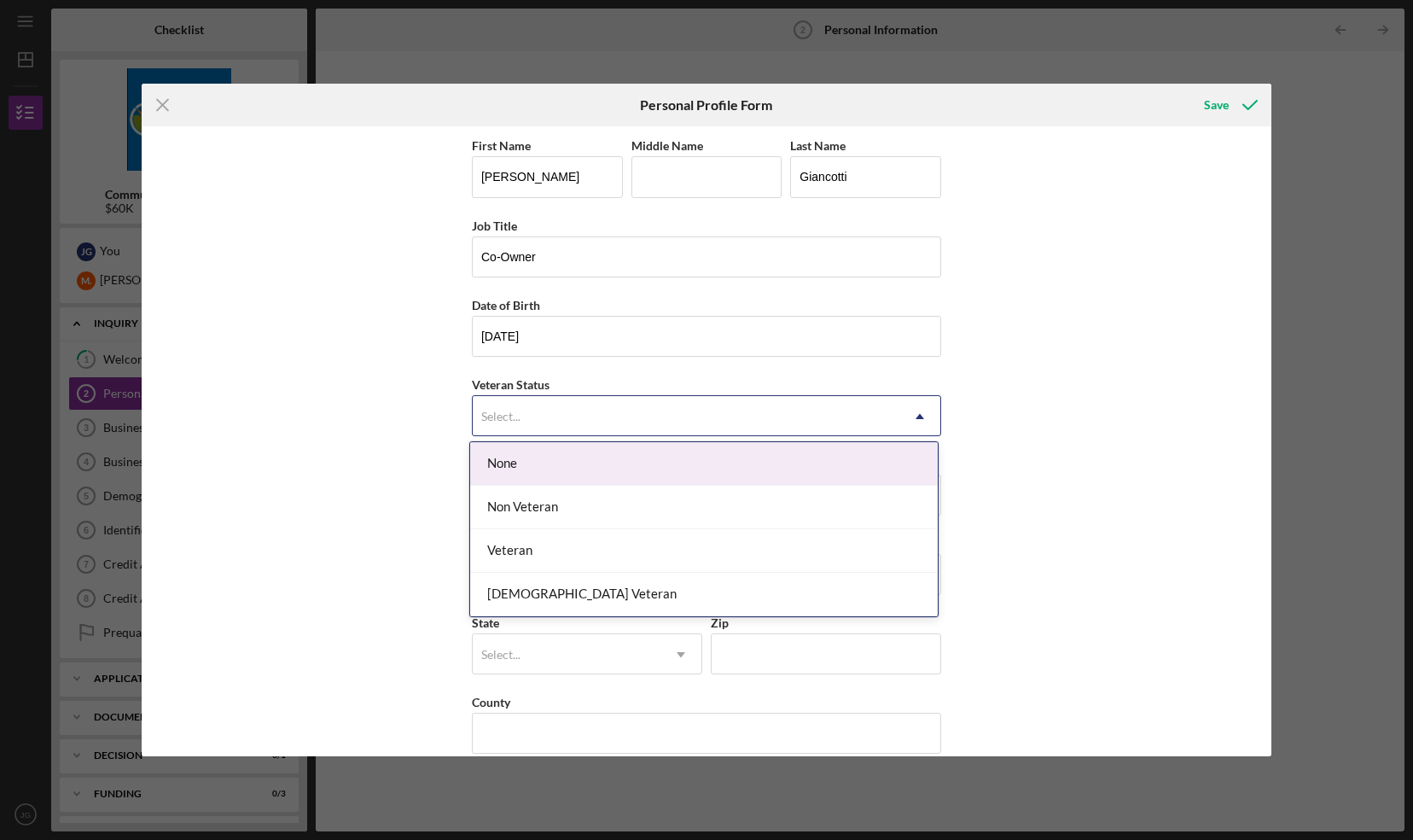
click at [493, 414] on div "Select..." at bounding box center [501, 416] width 39 height 14
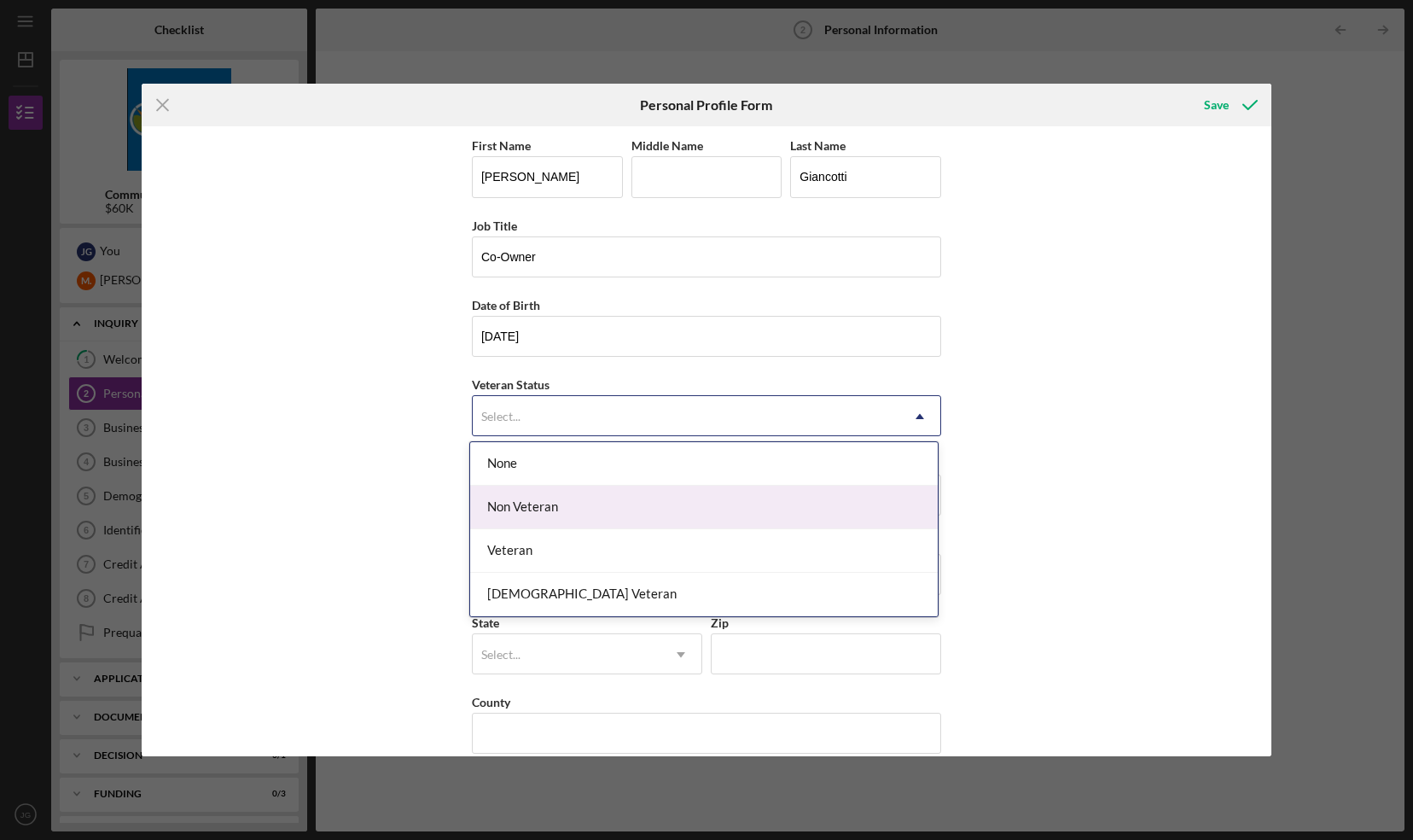
click at [522, 501] on div "Non Veteran" at bounding box center [704, 508] width 468 height 44
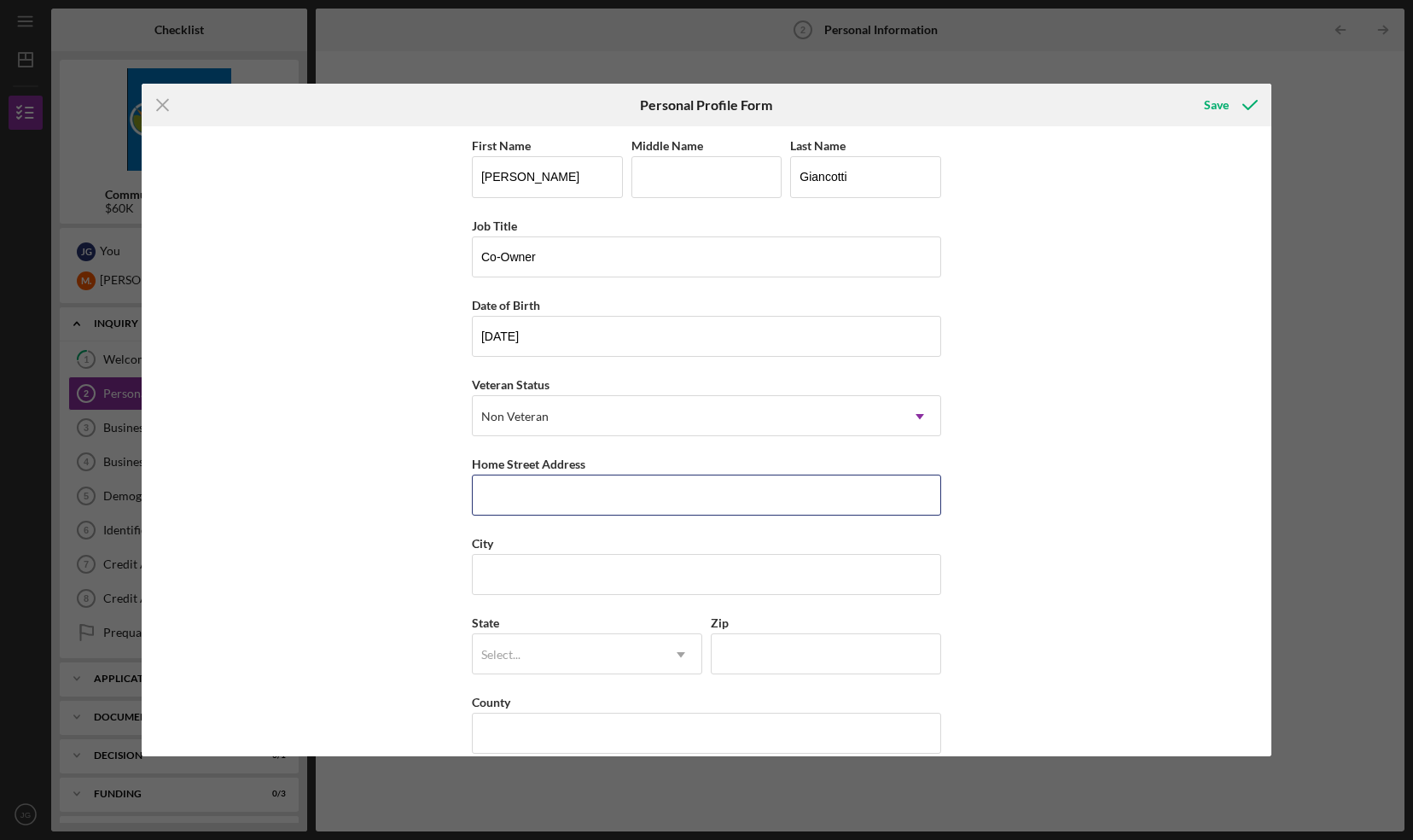
click at [522, 501] on input "Home Street Address" at bounding box center [706, 495] width 469 height 41
type input "37 Strawberry Hill Lane"
type input "S"
type input "Wappingers Falls"
type input "12590"
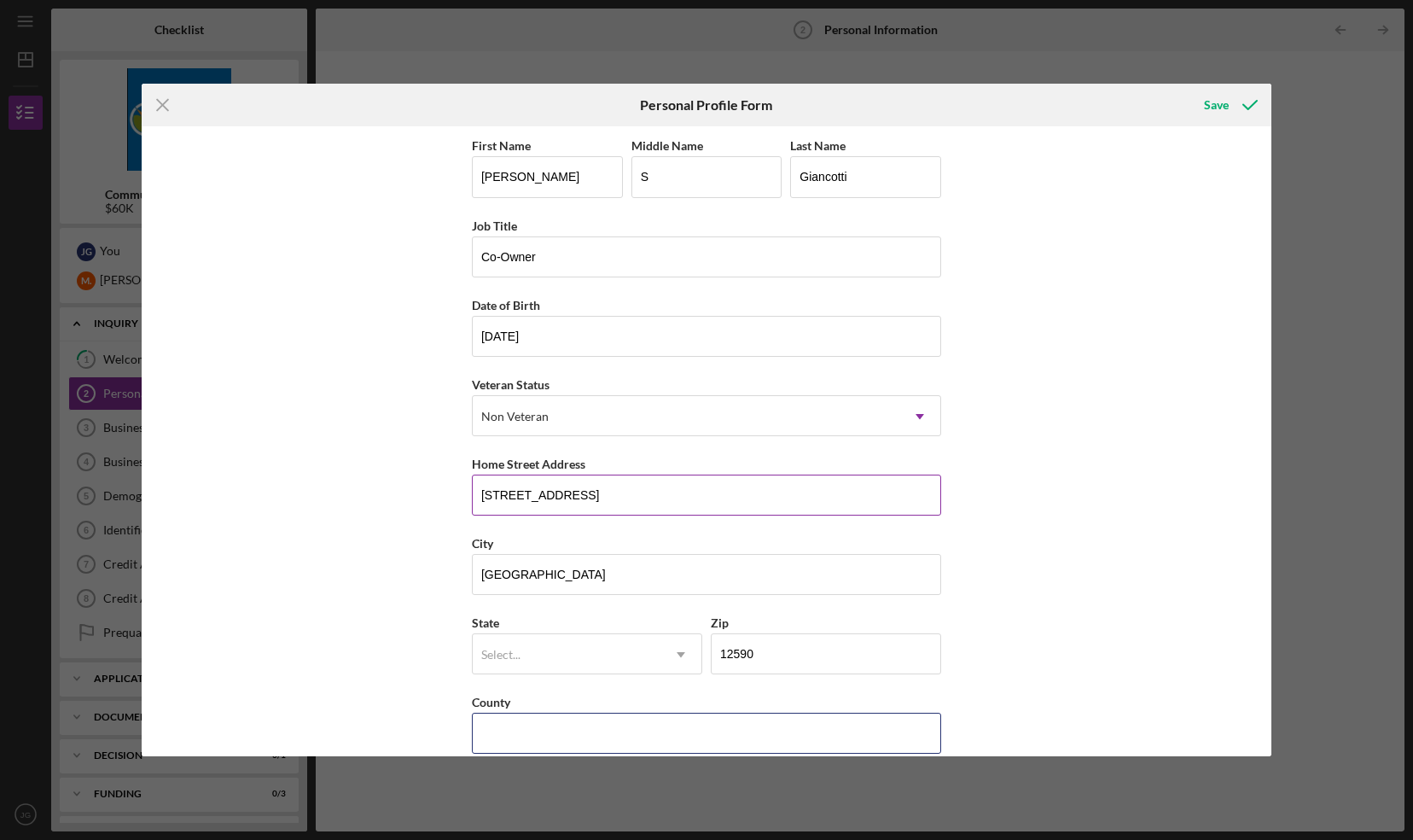
type input "NY"
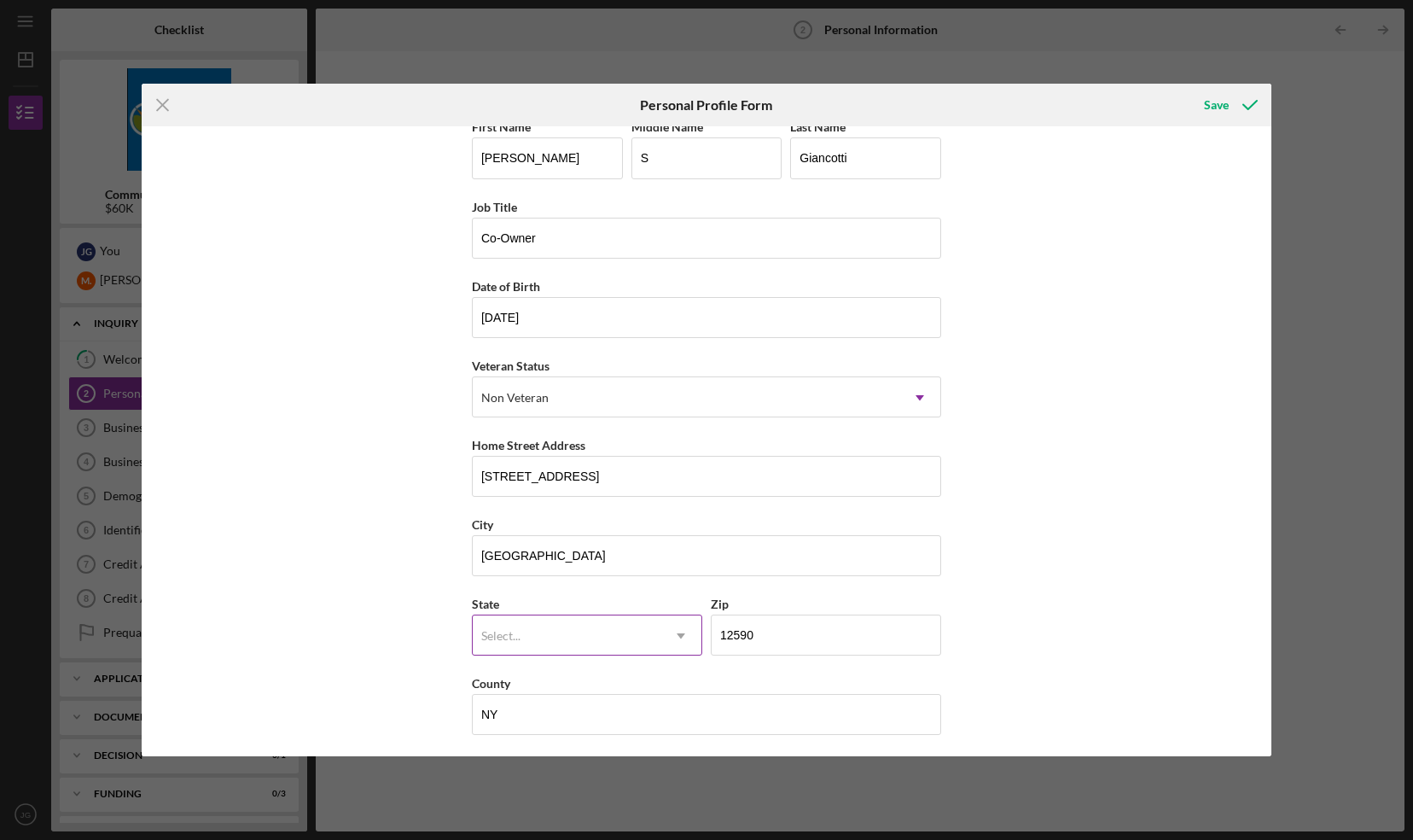
click at [527, 633] on div "Select..." at bounding box center [566, 635] width 188 height 39
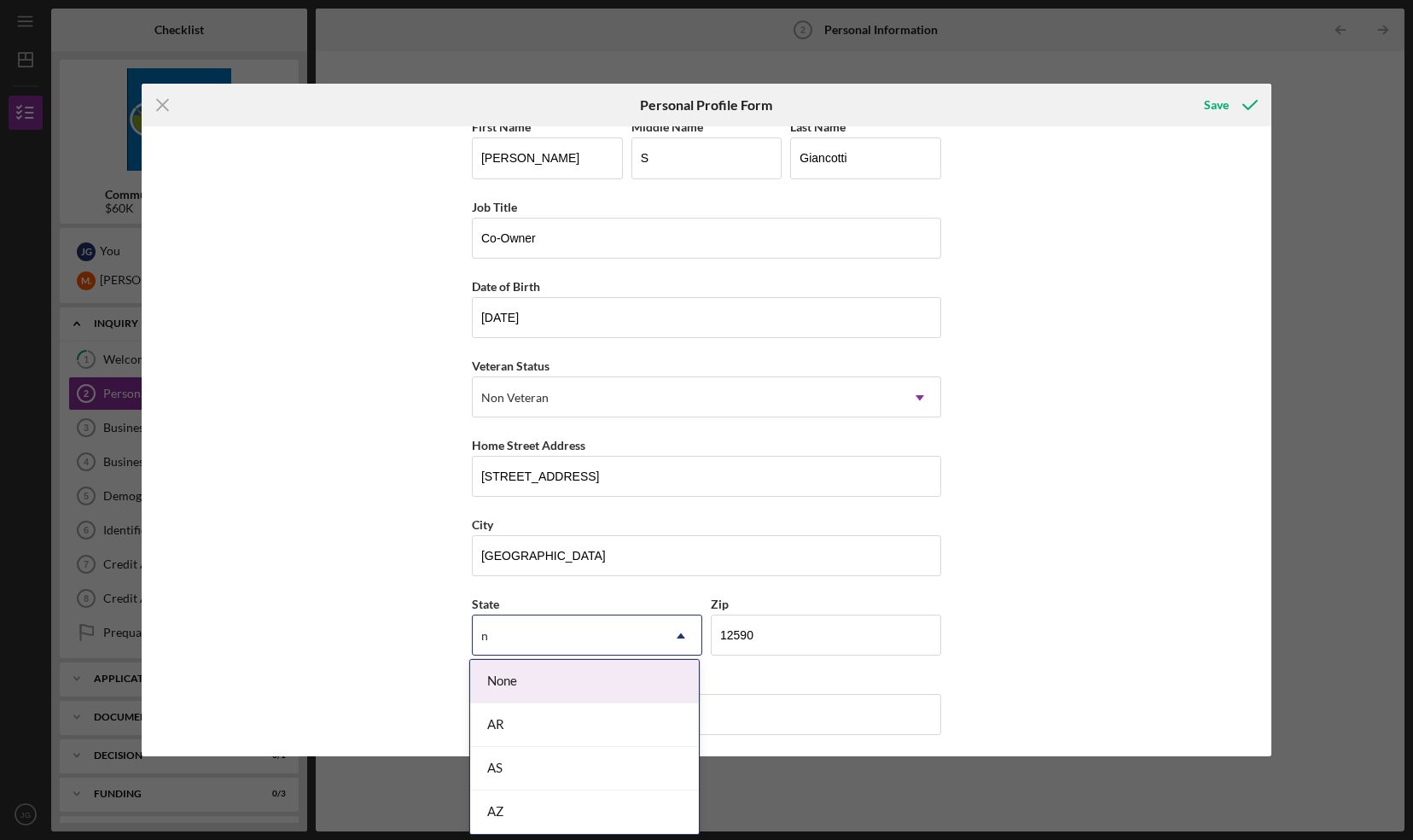
type input "ny"
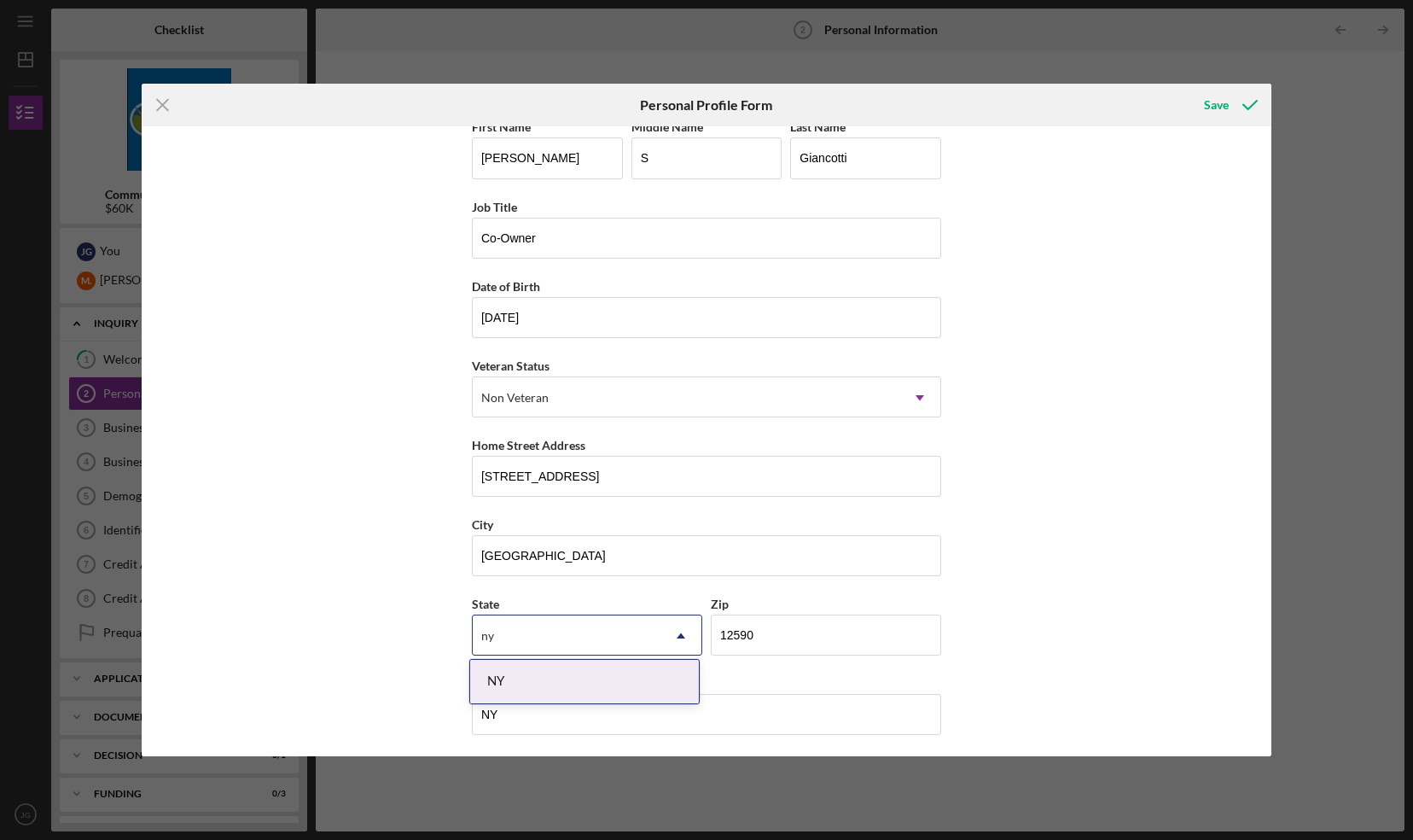
click at [534, 668] on div "NY" at bounding box center [585, 682] width 229 height 44
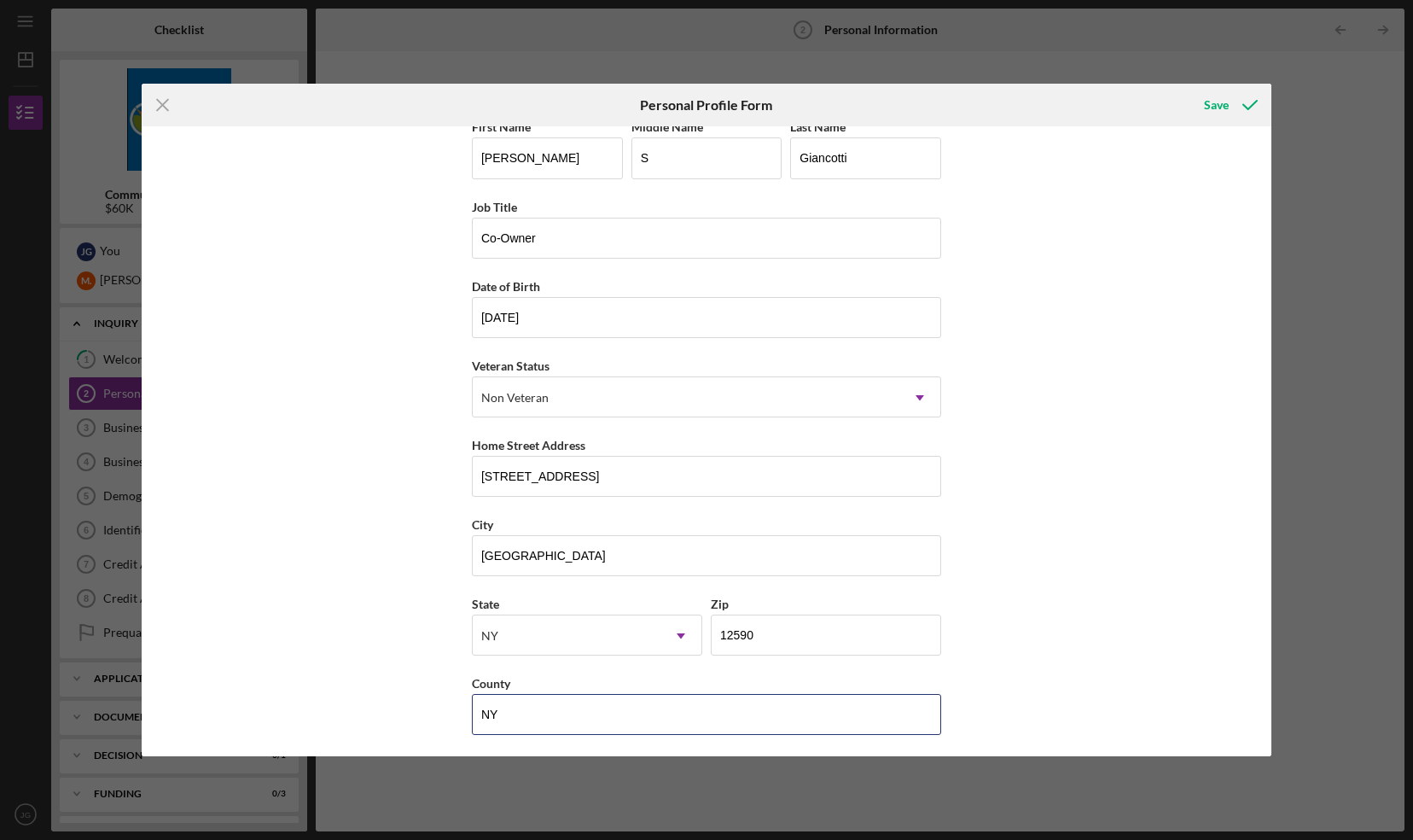
drag, startPoint x: 515, startPoint y: 703, endPoint x: 385, endPoint y: 695, distance: 130.2
click at [385, 695] on div "First Name Jessica Middle Name S Last Name Giancotti Job Title Co-Owner Date of…" at bounding box center [707, 440] width 1131 height 629
type input "Dutchess"
click at [1210, 102] on div "Save" at bounding box center [1216, 104] width 25 height 34
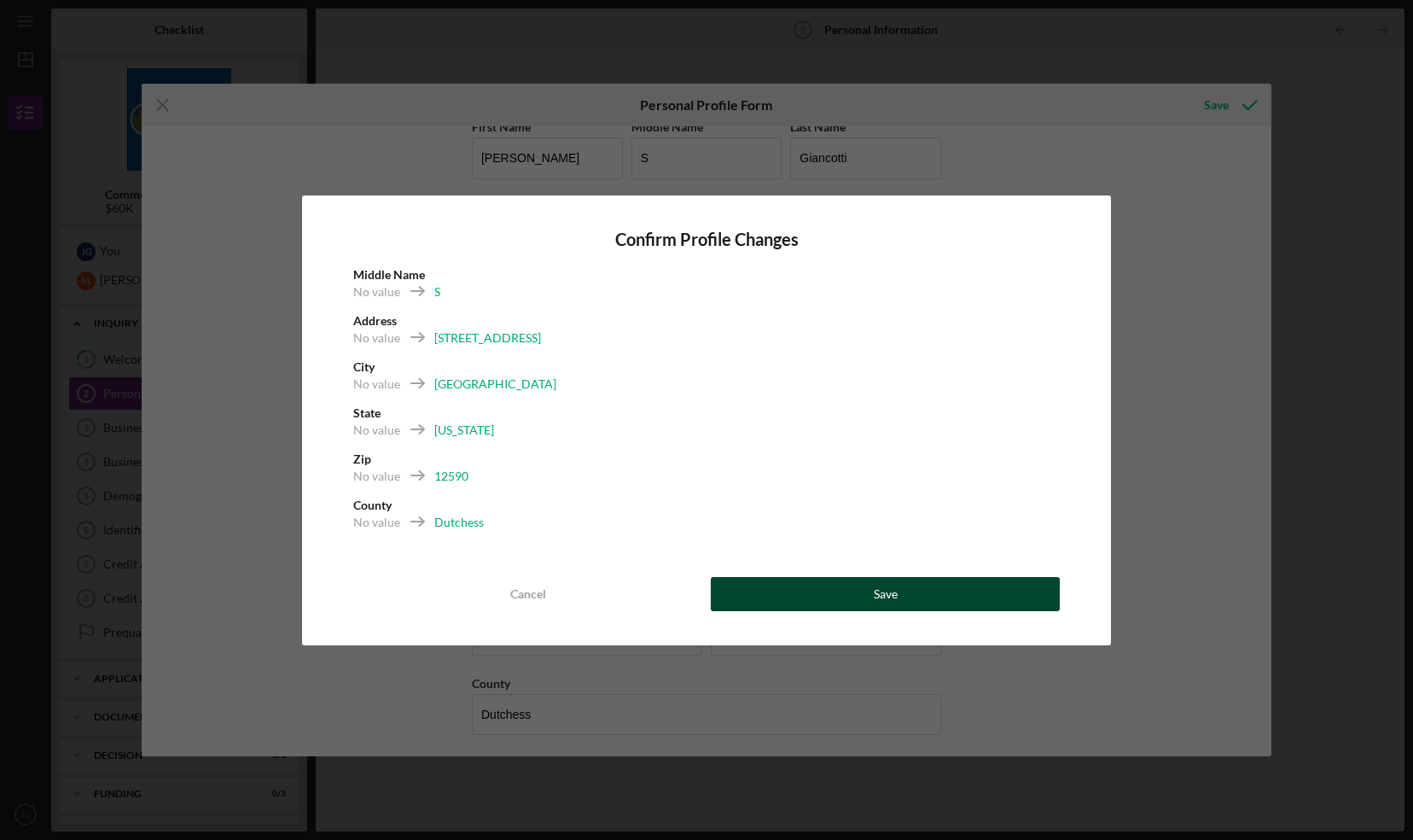
click at [844, 595] on button "Save" at bounding box center [885, 593] width 349 height 34
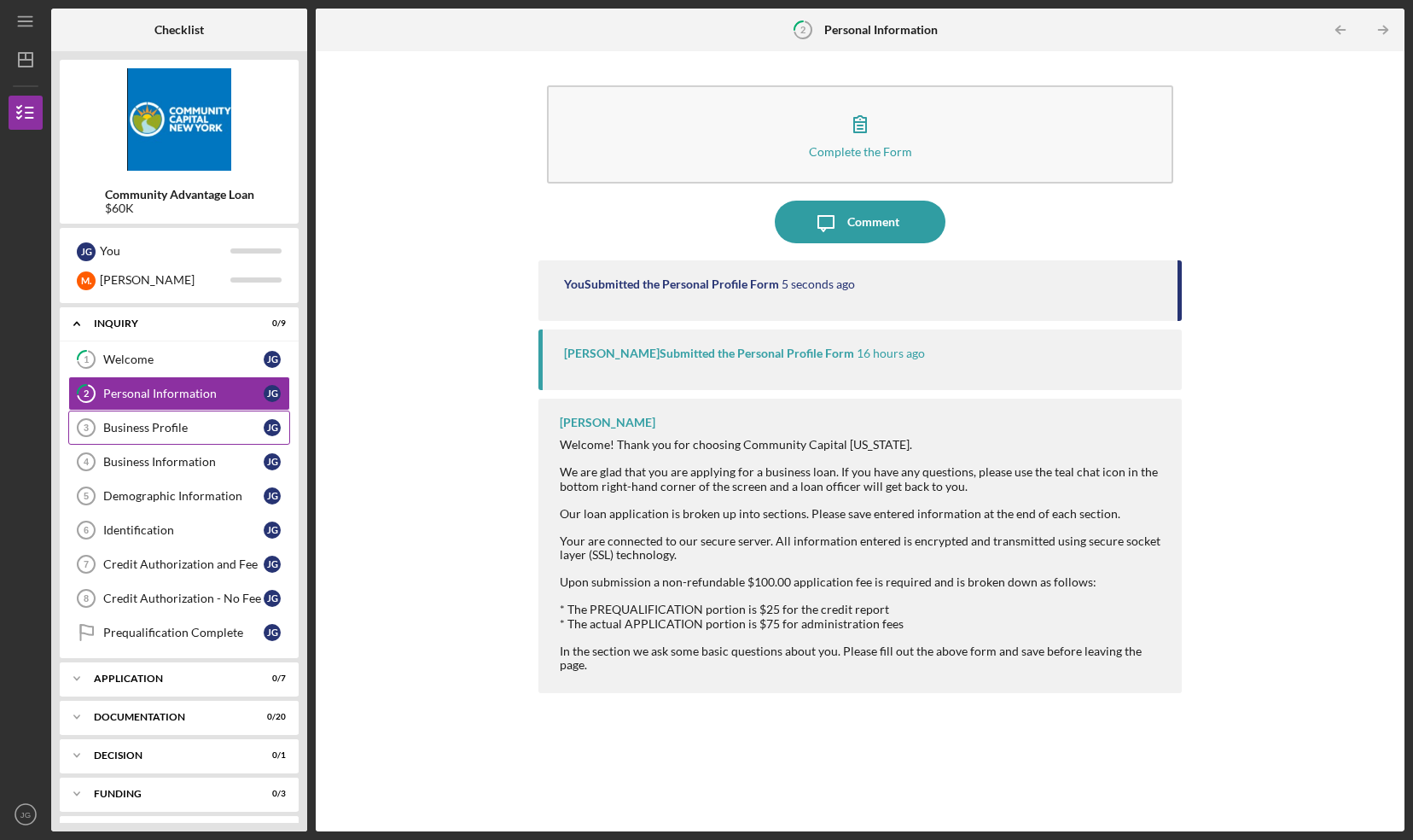
click at [142, 424] on div "Business Profile" at bounding box center [183, 427] width 160 height 14
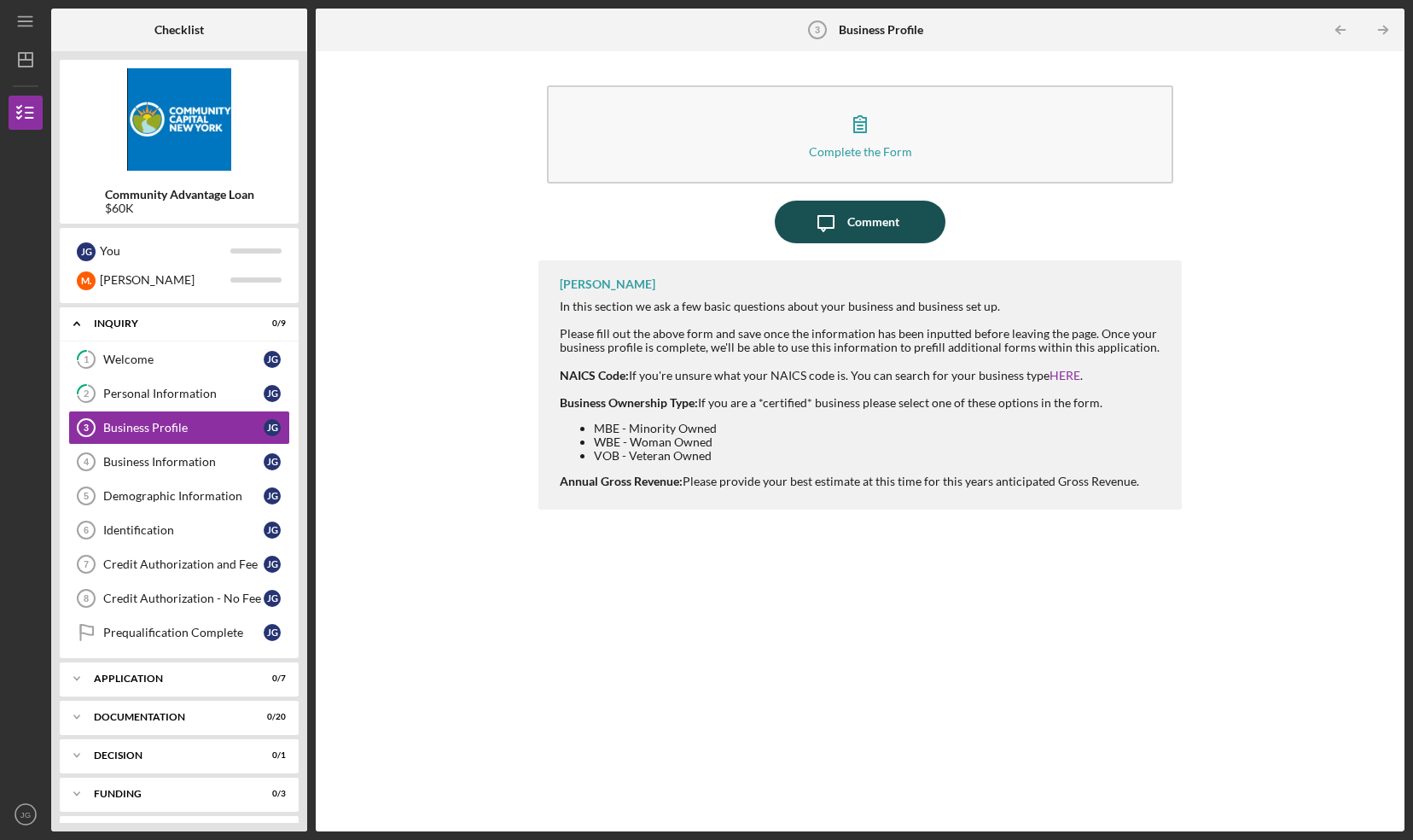
click at [852, 213] on div "Comment" at bounding box center [873, 221] width 52 height 43
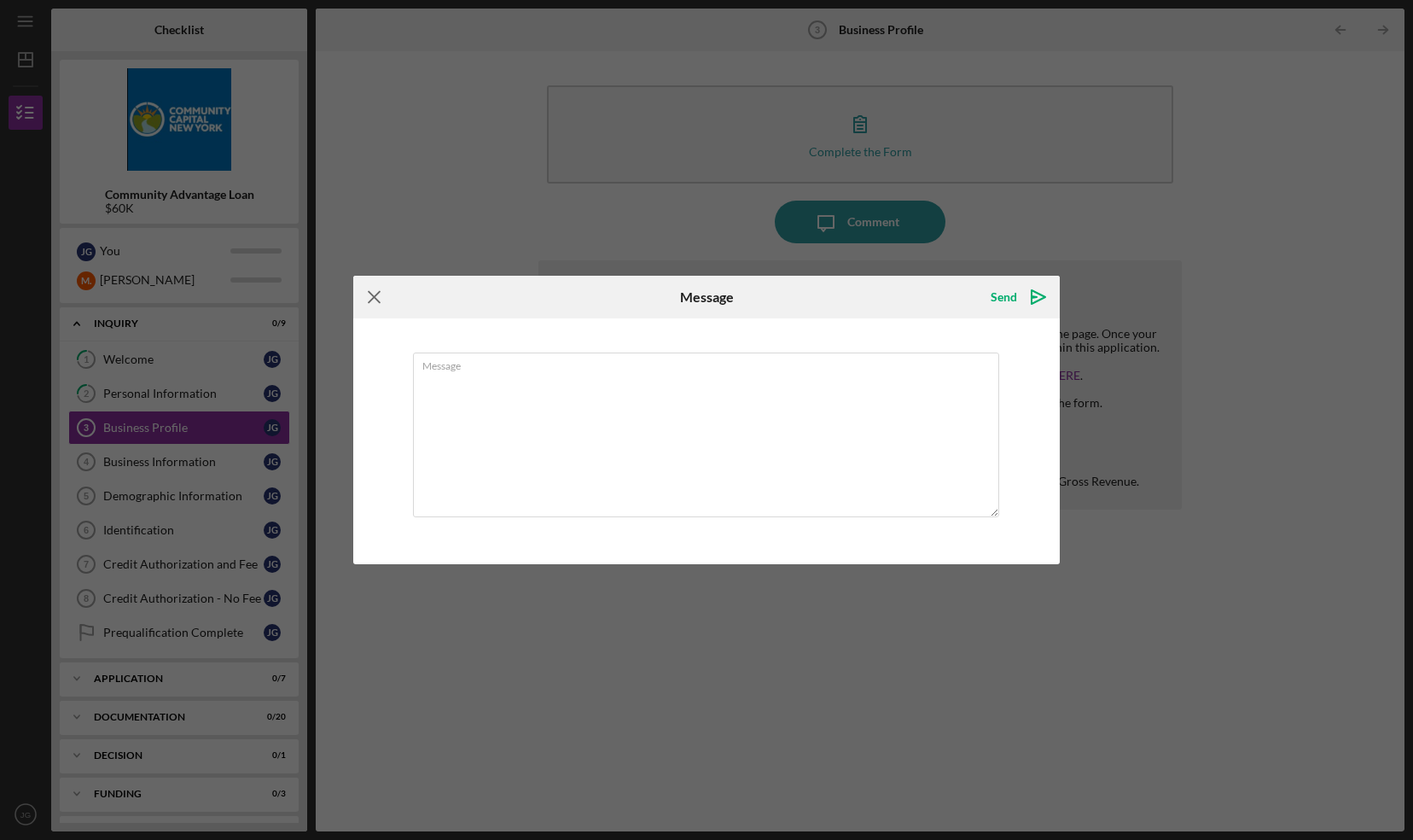
click at [381, 291] on icon "Icon/Menu Close" at bounding box center [374, 296] width 43 height 43
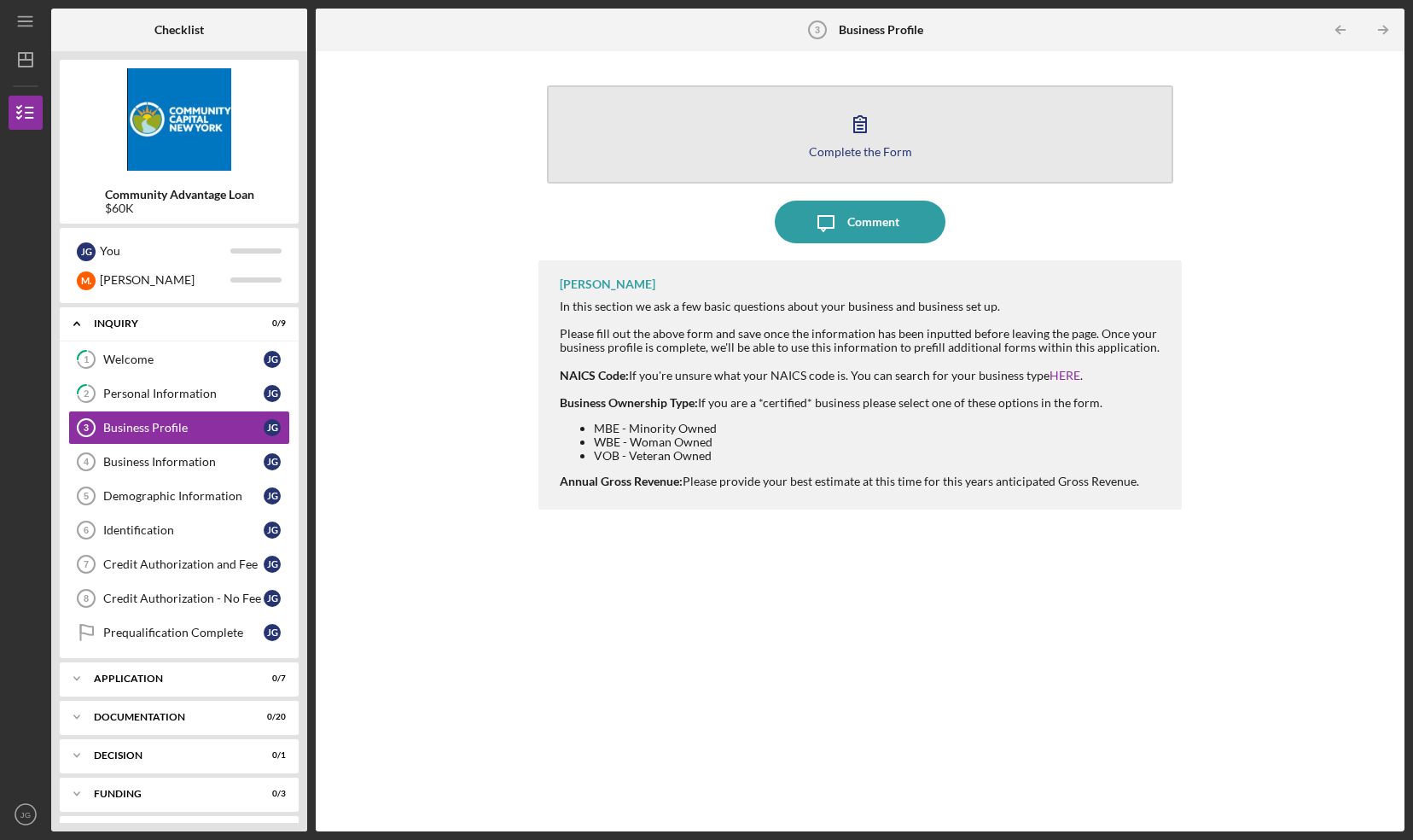
click at [850, 151] on div "Complete the Form" at bounding box center [860, 152] width 103 height 13
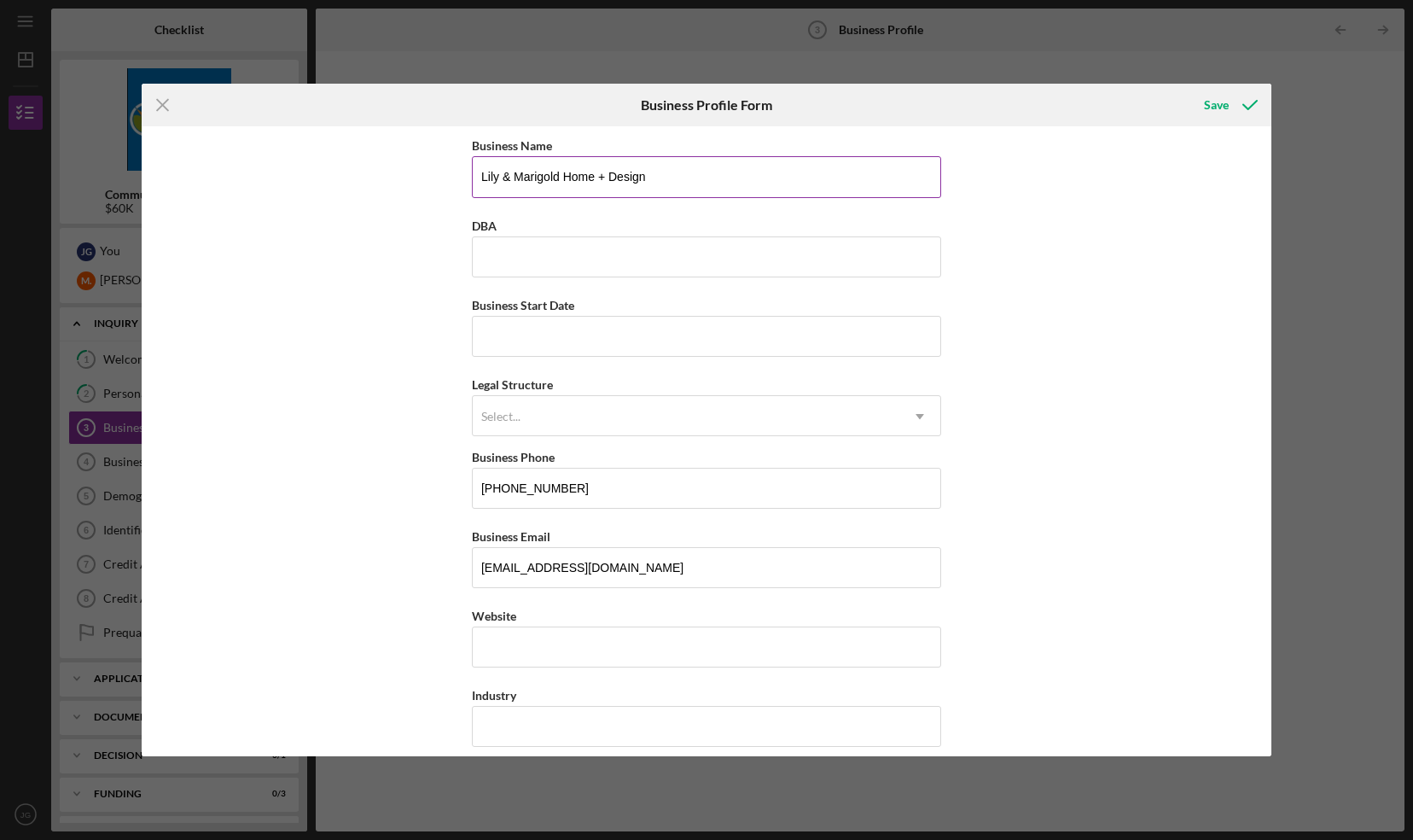
click at [820, 174] on input "Lily & Marigold Home + Design" at bounding box center [706, 177] width 469 height 41
type input "Lily & Marigold Home + Design LLC"
click at [637, 336] on input "Business Start Date" at bounding box center [706, 336] width 469 height 41
type input "04/01/2020"
click at [386, 440] on div "Business Name Lily & Marigold Home + Design LLC DBA Business Start Date 04/01/2…" at bounding box center [707, 440] width 1131 height 629
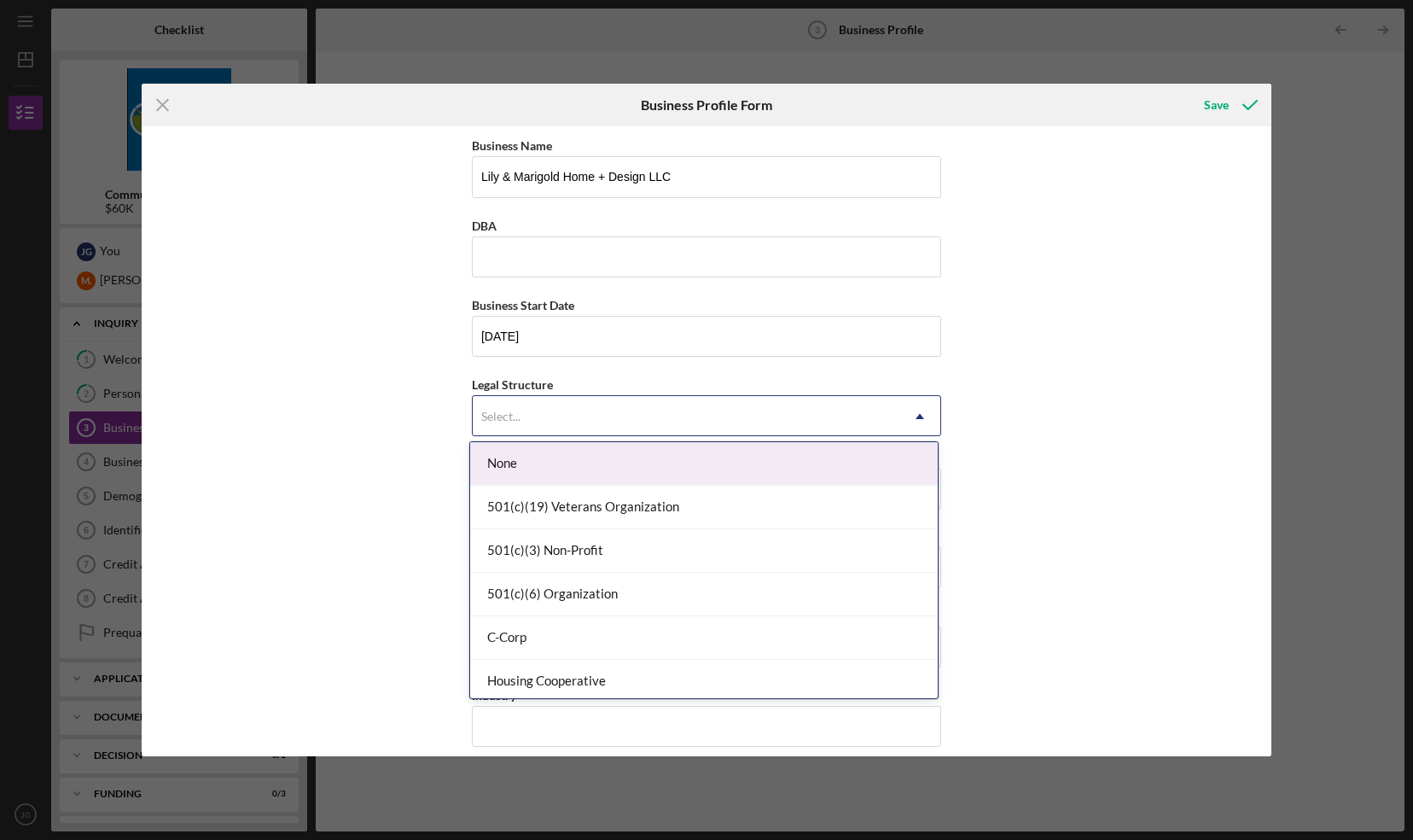
click at [499, 427] on div "Select..." at bounding box center [686, 416] width 426 height 39
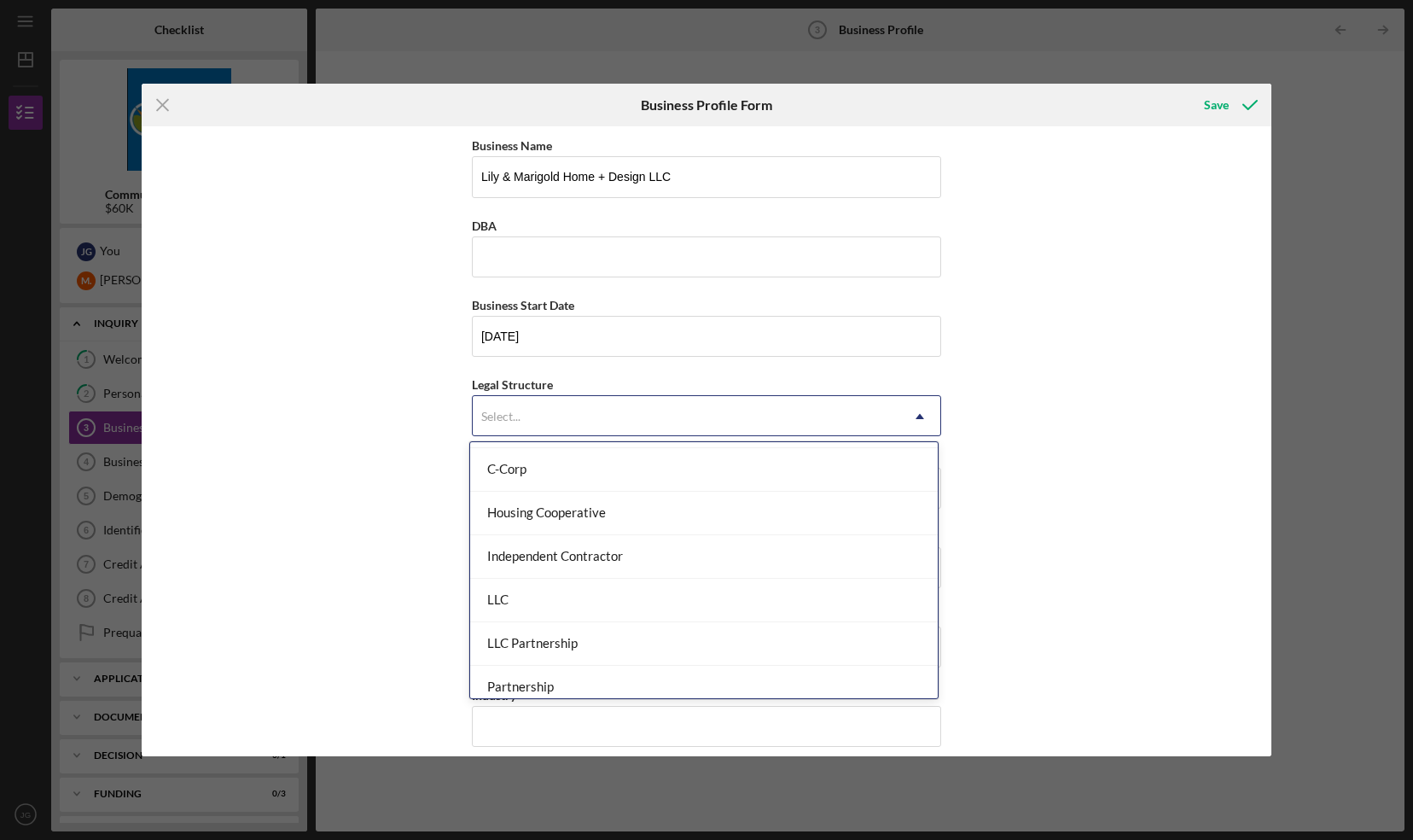
scroll to position [167, 0]
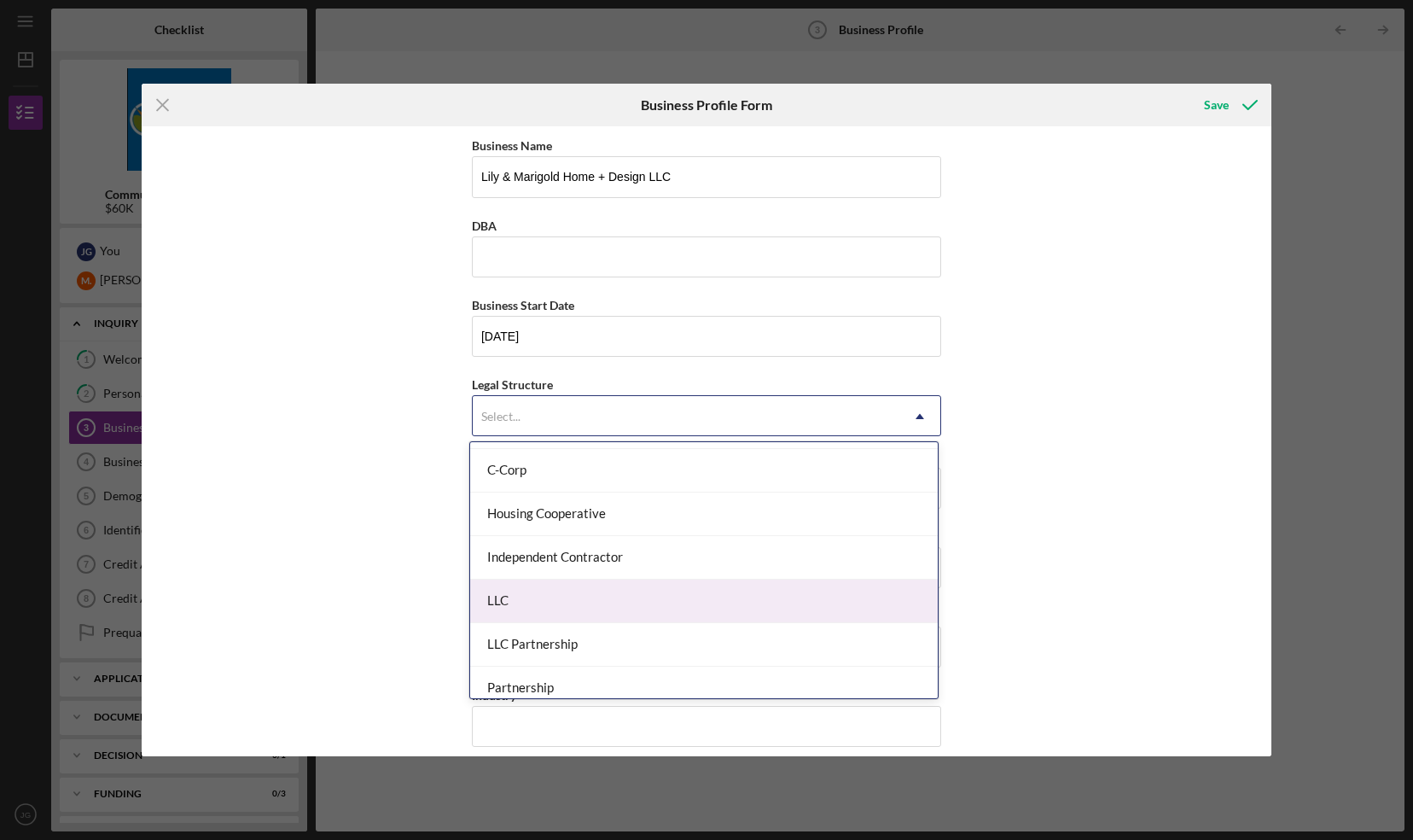
click at [525, 608] on div "LLC" at bounding box center [704, 601] width 468 height 44
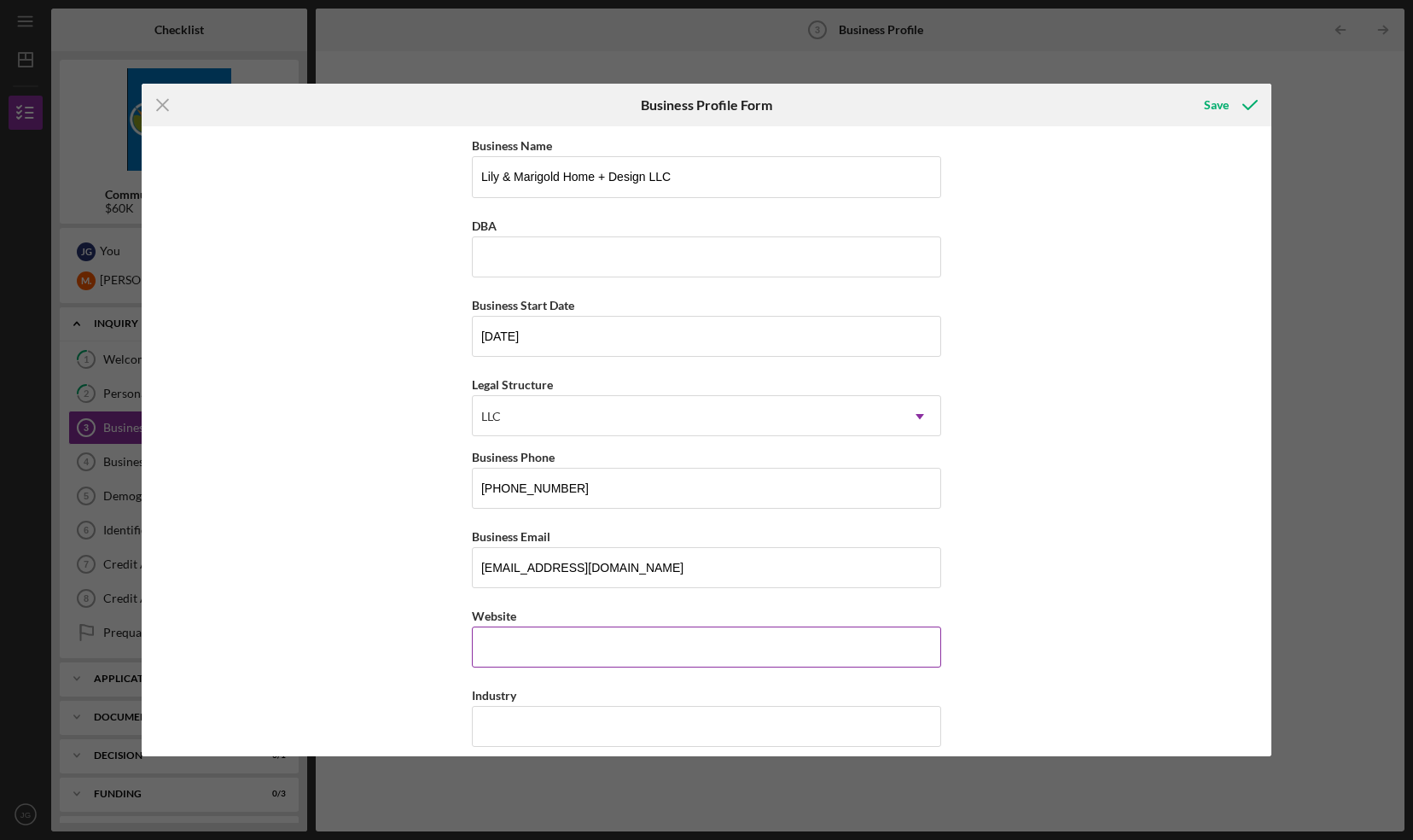
click at [562, 611] on div "Website" at bounding box center [706, 615] width 469 height 21
click at [549, 644] on input "Website" at bounding box center [706, 647] width 469 height 41
paste input "lilyandmarigoldhome.com/"
type input "lilyandmarigoldhome.com/"
drag, startPoint x: 1267, startPoint y: 286, endPoint x: 1258, endPoint y: 365, distance: 79.5
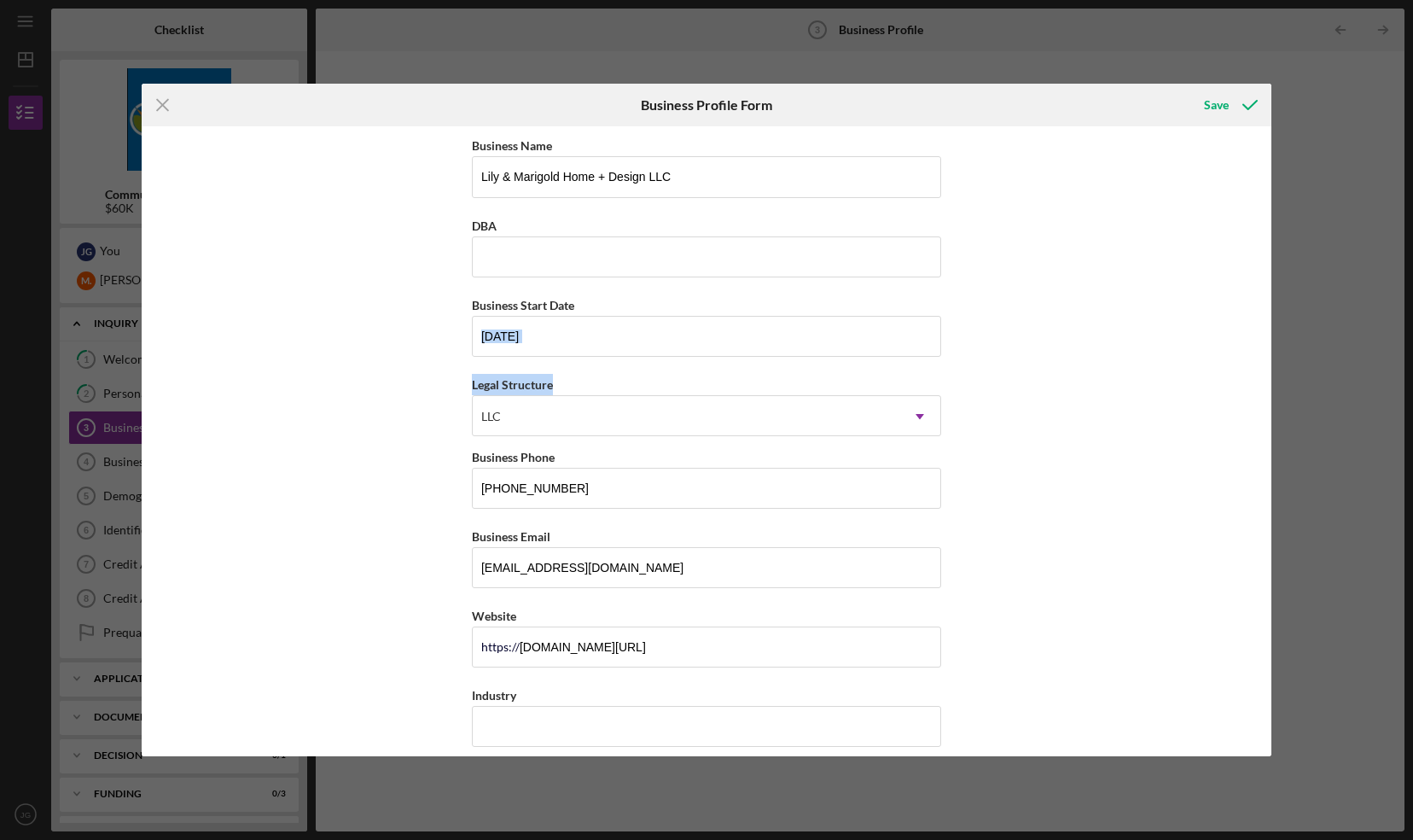
click at [1258, 365] on div "Business Name Lily & Marigold Home + Design LLC DBA Business Start Date 04/01/2…" at bounding box center [707, 440] width 1131 height 629
drag, startPoint x: 1258, startPoint y: 365, endPoint x: 1209, endPoint y: 355, distance: 50.0
click at [1209, 355] on div "Business Name Lily & Marigold Home + Design LLC DBA Business Start Date 04/01/2…" at bounding box center [707, 440] width 1131 height 629
click at [1226, 381] on div "Business Name Lily & Marigold Home + Design LLC DBA Business Start Date 04/01/2…" at bounding box center [707, 440] width 1131 height 629
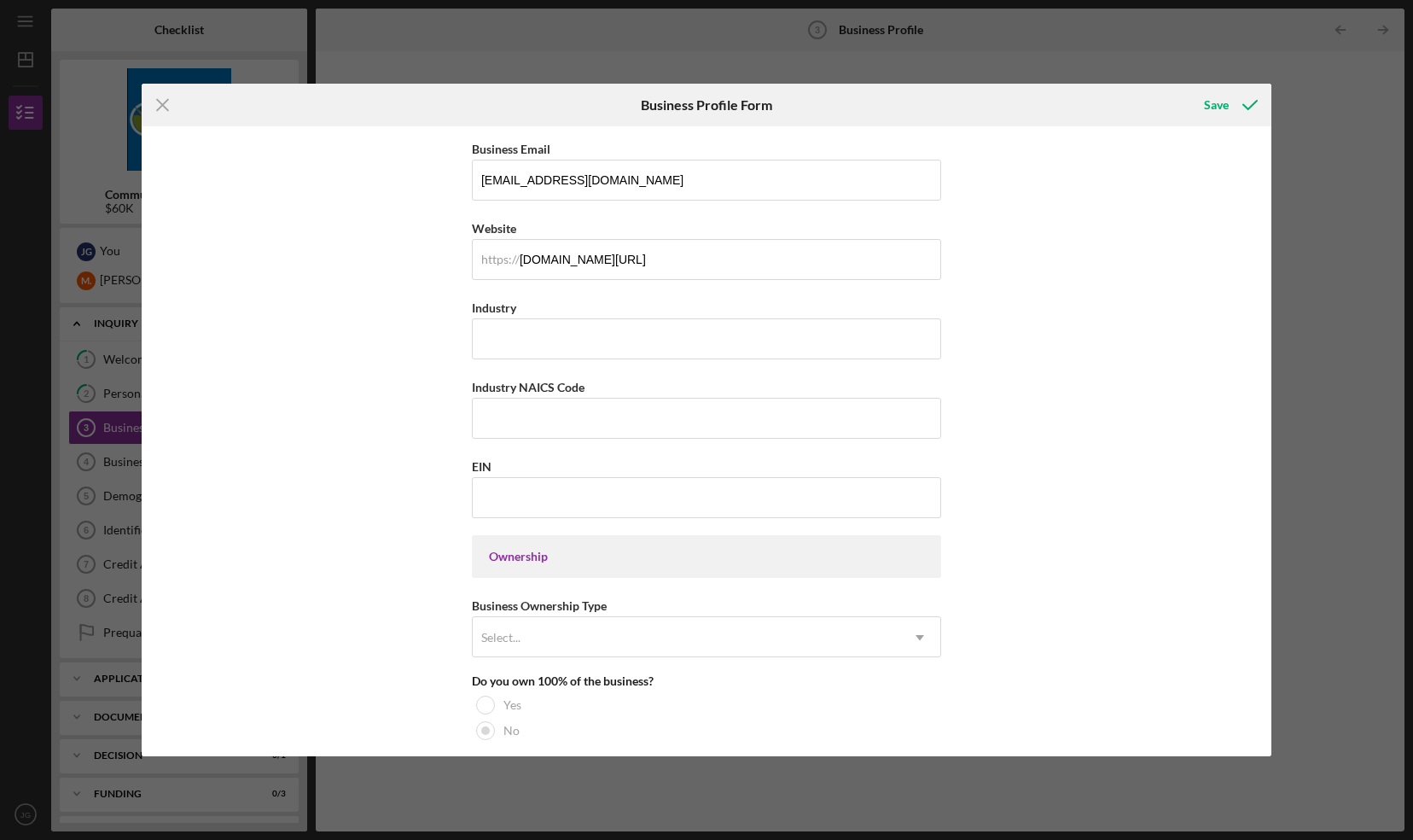
scroll to position [404, 0]
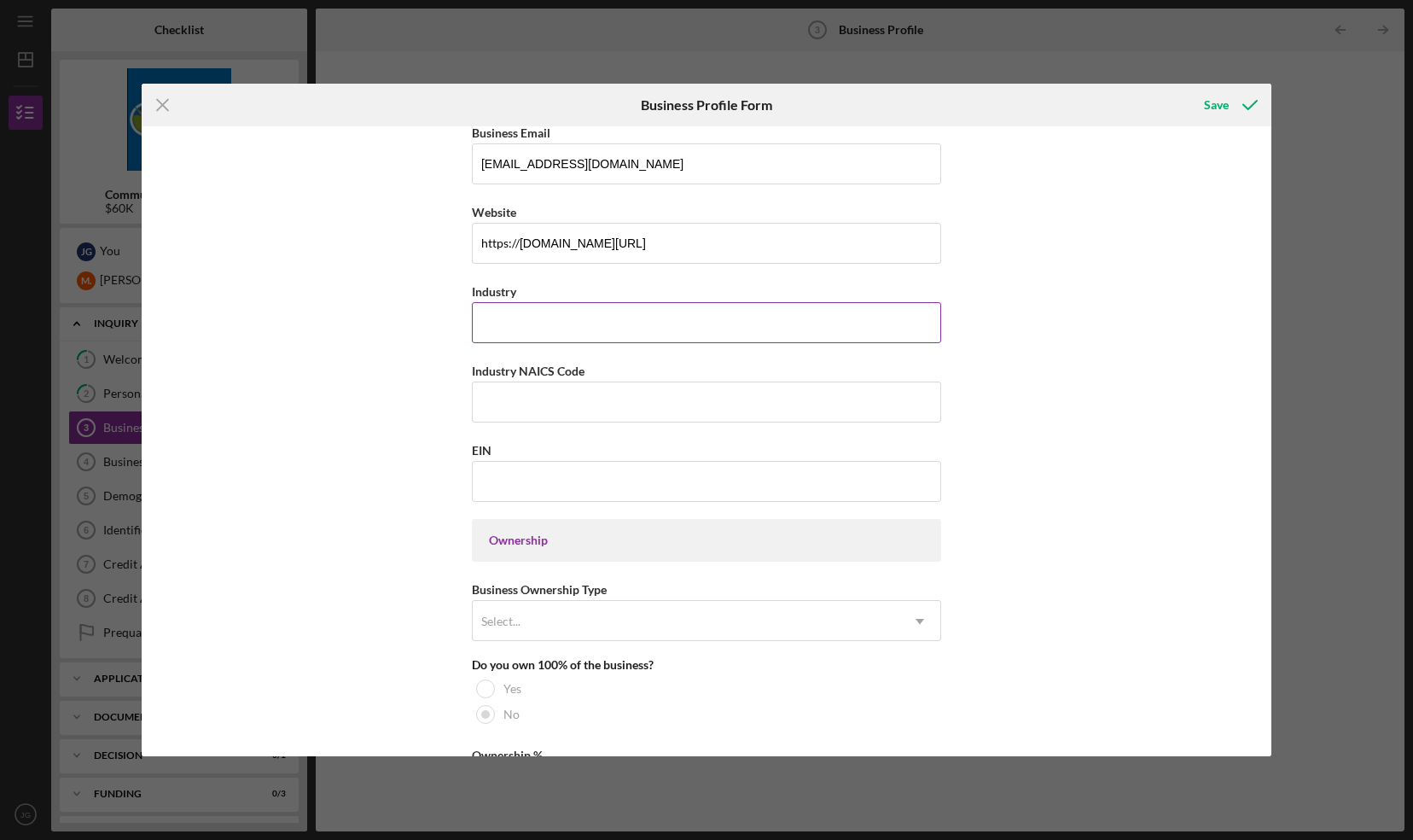
click at [653, 329] on input "Industry" at bounding box center [706, 322] width 469 height 41
type input "Retail & Interior Design"
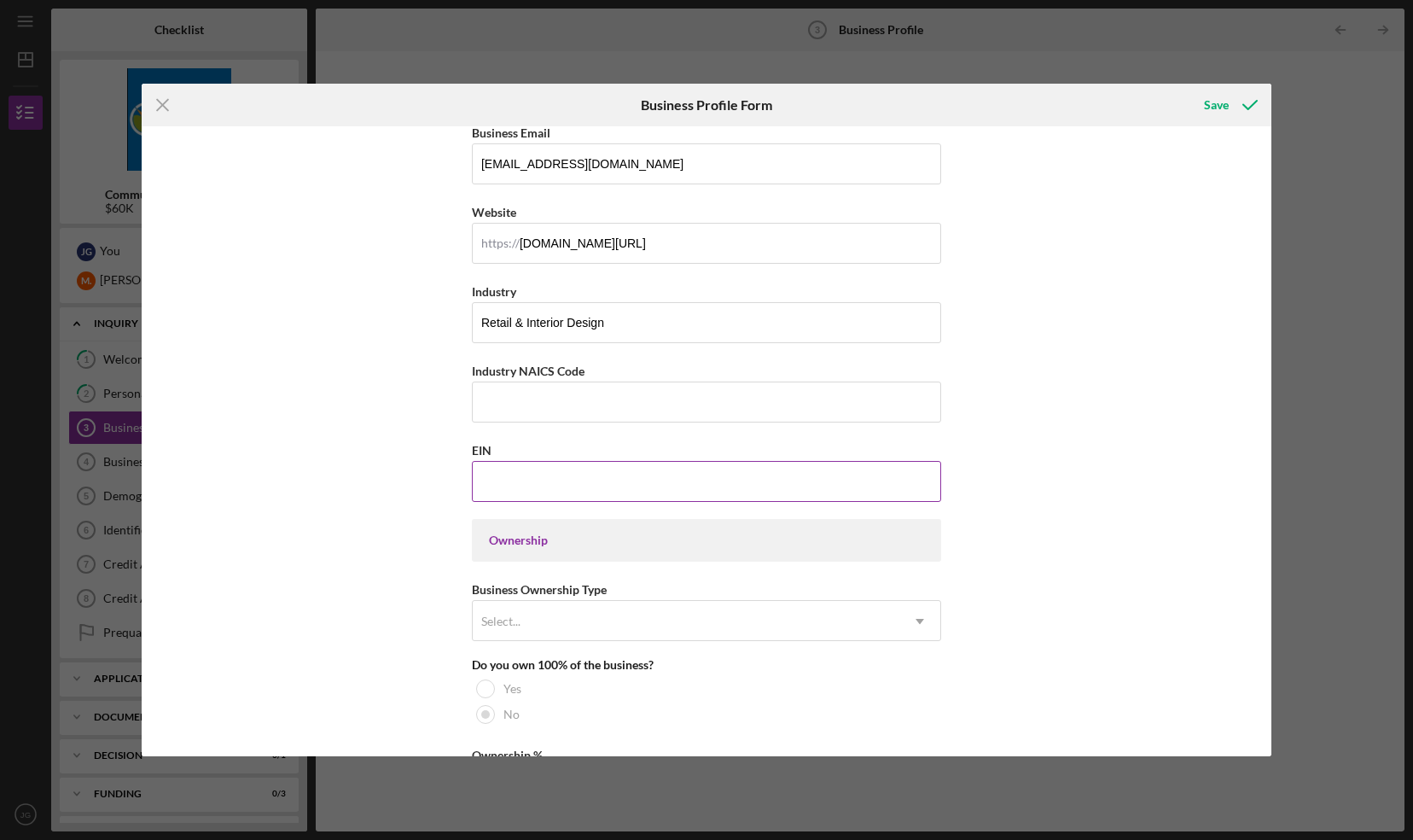
click at [600, 495] on input "EIN" at bounding box center [706, 481] width 469 height 41
click at [577, 541] on div "Ownership" at bounding box center [706, 540] width 436 height 14
click at [566, 617] on div "Select..." at bounding box center [686, 620] width 426 height 39
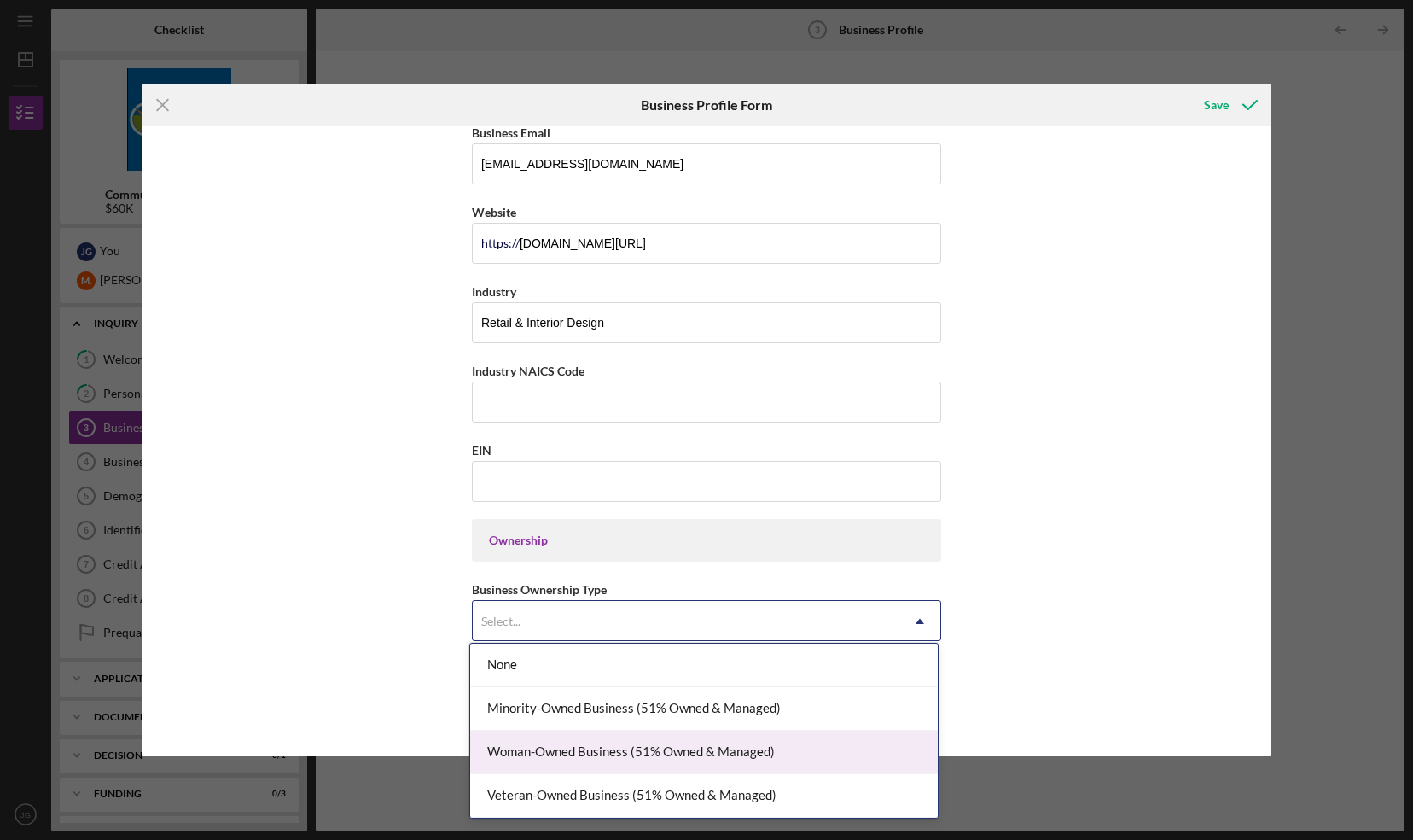
click at [558, 741] on div "Woman-Owned Business (51% Owned & Managed)" at bounding box center [704, 752] width 468 height 44
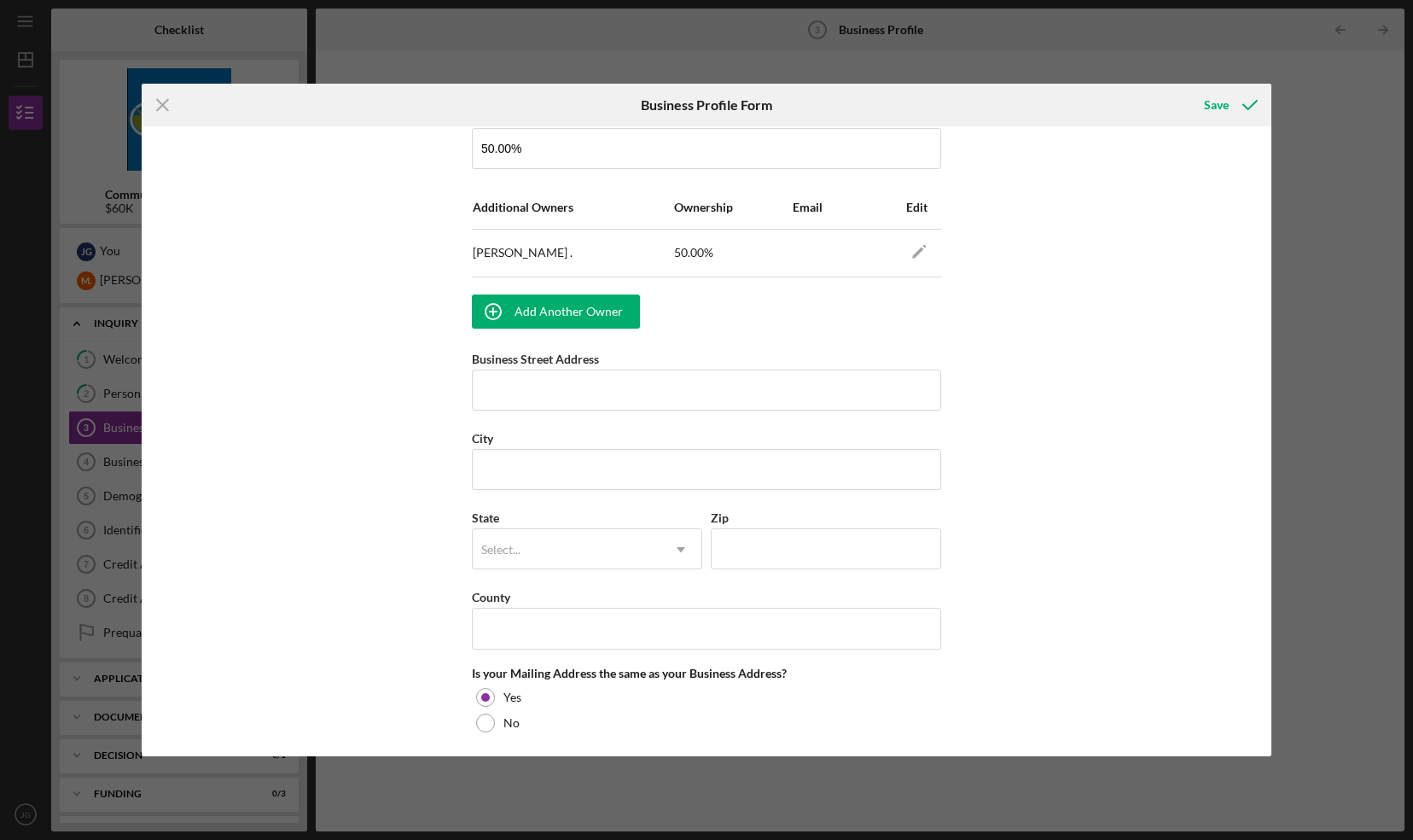
scroll to position [1049, 0]
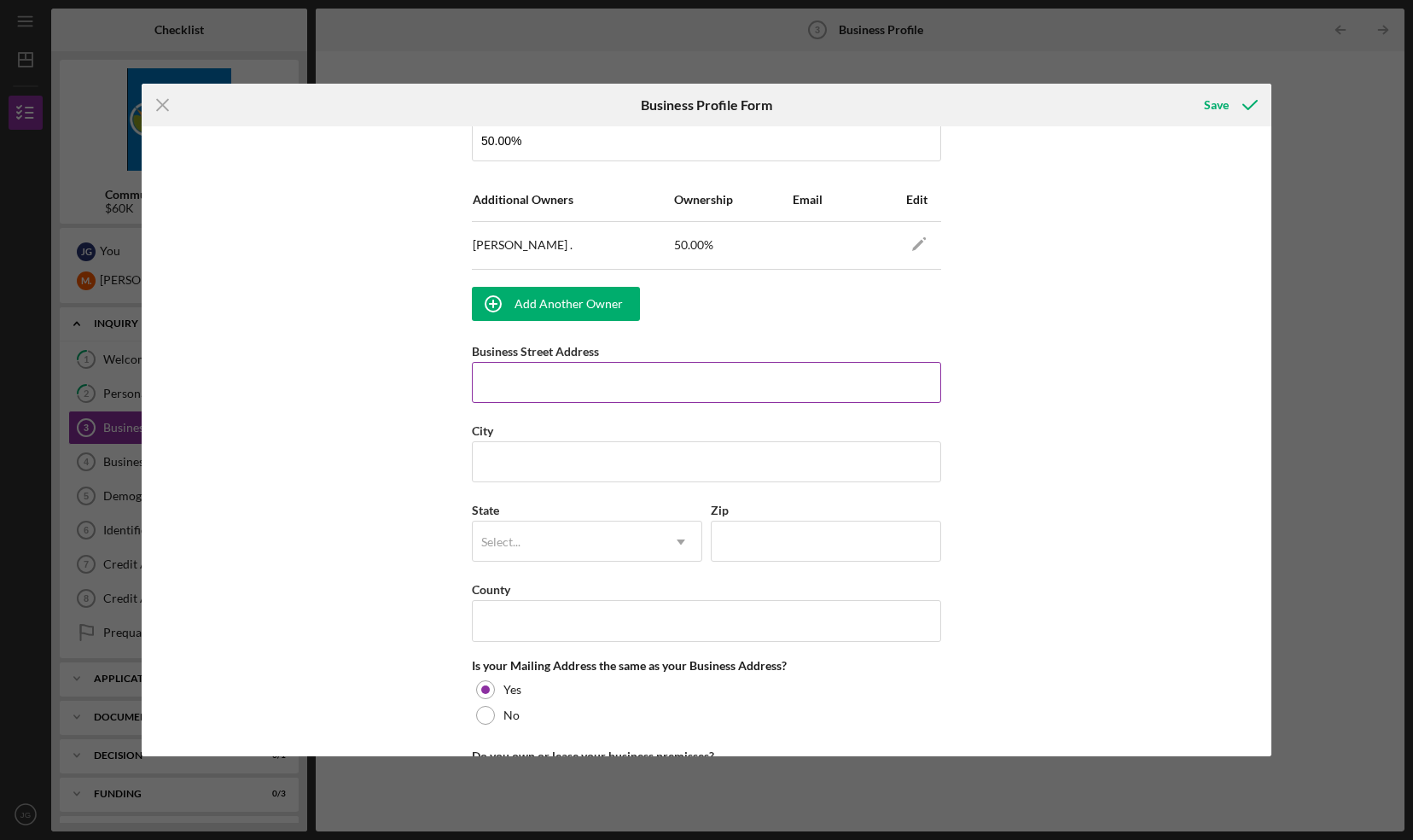
click at [720, 369] on input "Business Street Address" at bounding box center [706, 382] width 469 height 41
type input "163 Main Street"
type input "Beacon"
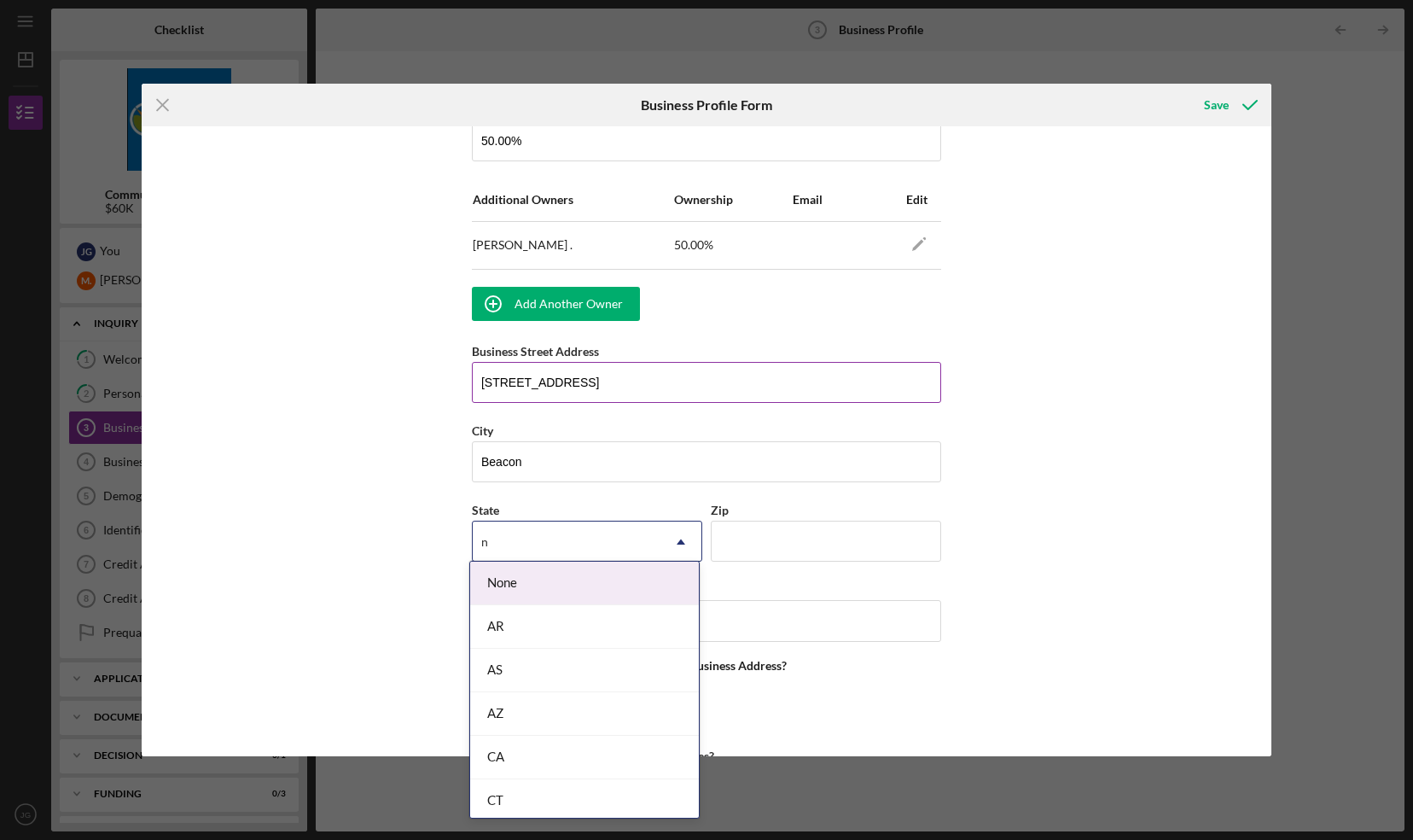
type input "ny"
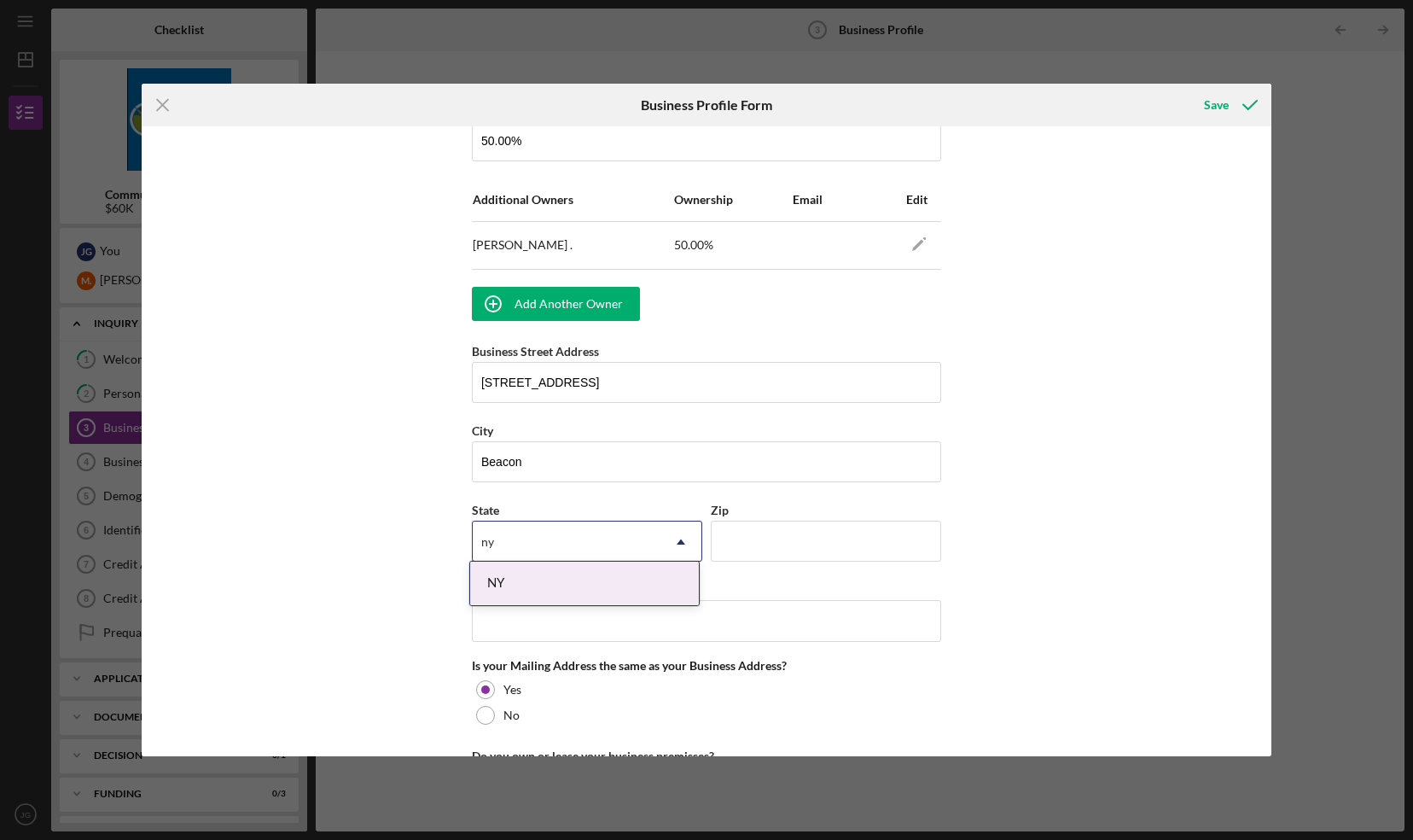
click at [599, 587] on div "NY" at bounding box center [585, 584] width 229 height 44
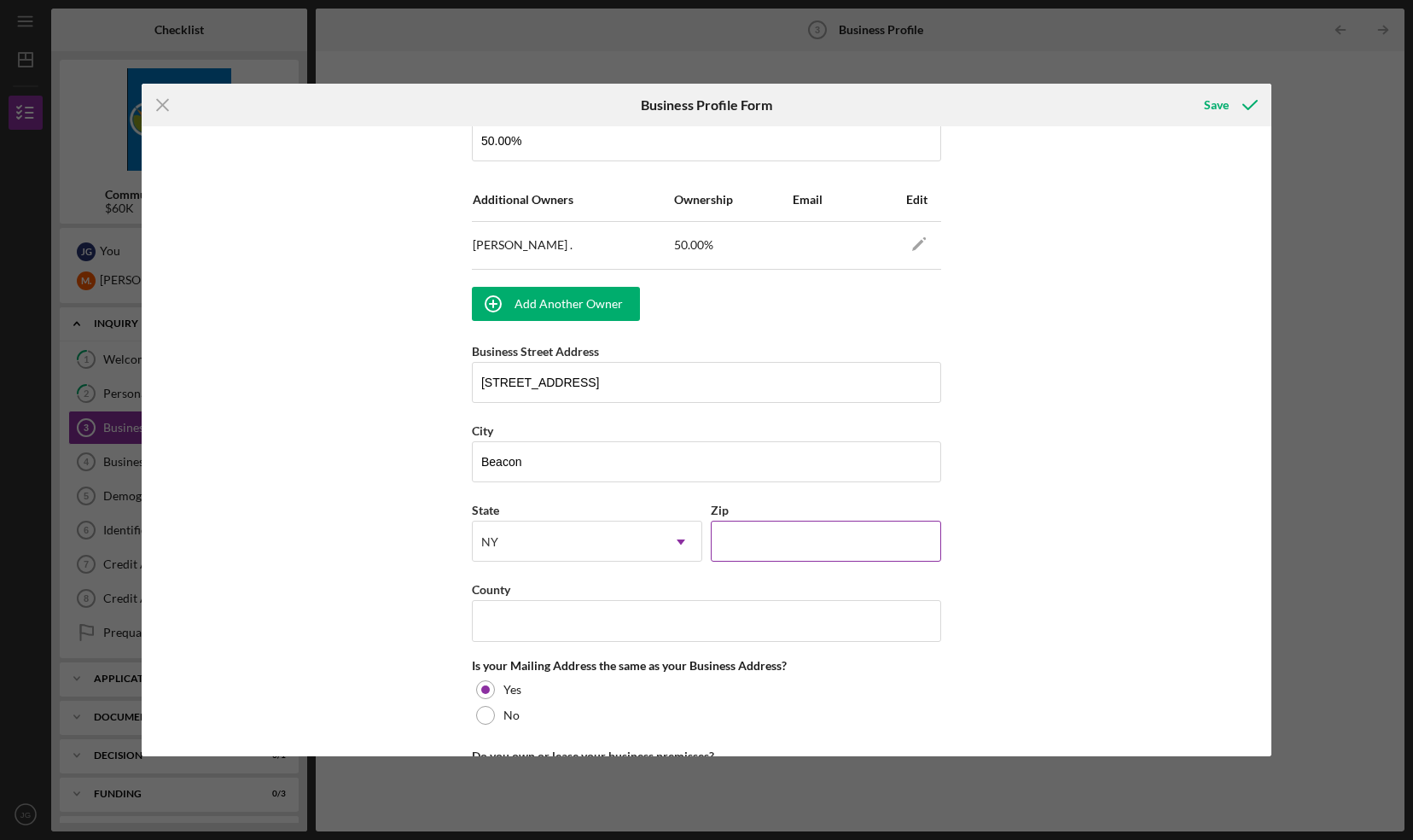
click at [752, 540] on input "Zip" at bounding box center [826, 541] width 231 height 41
type input "12508"
click at [652, 613] on input "County" at bounding box center [706, 620] width 469 height 41
type input "Dutchess"
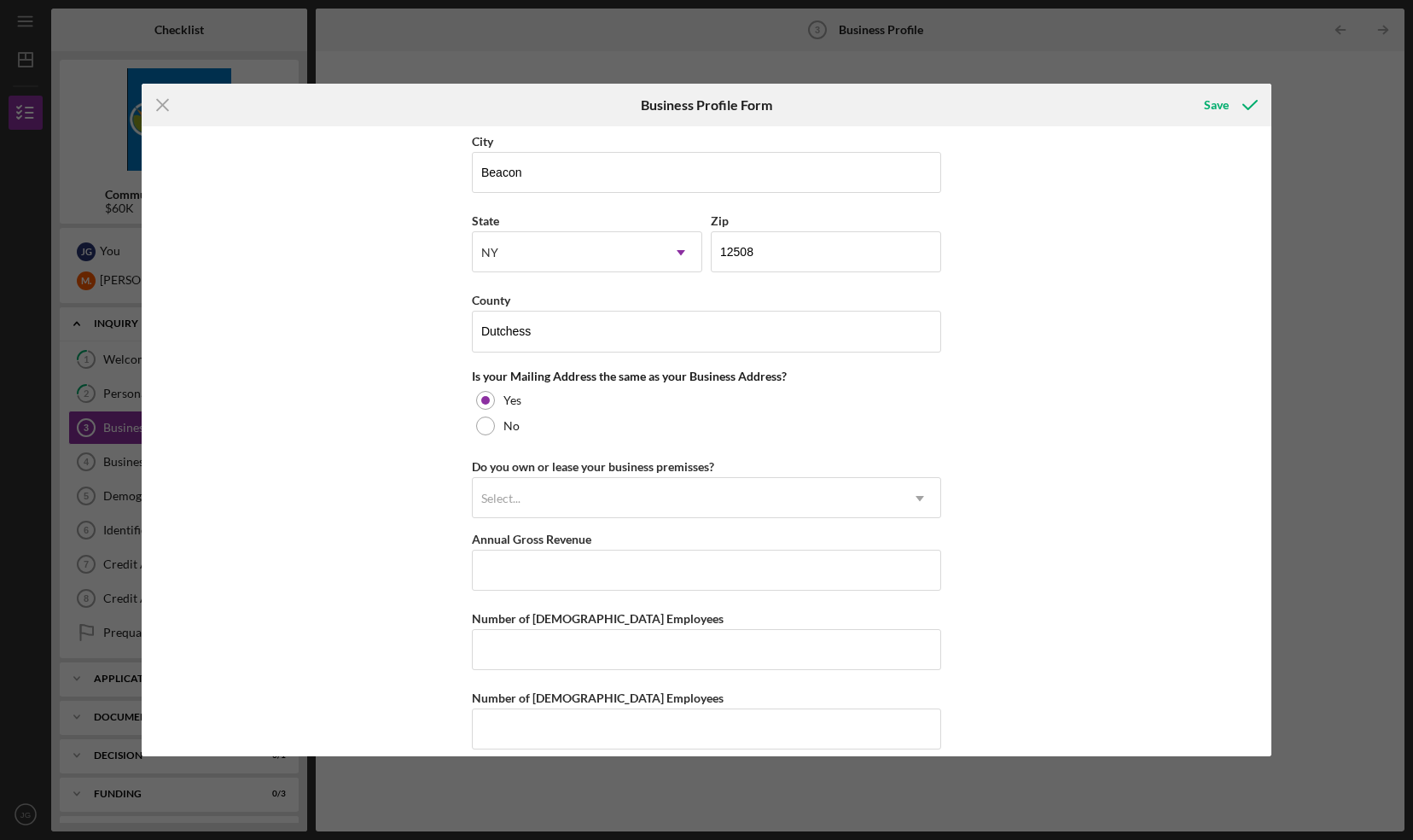
scroll to position [1346, 0]
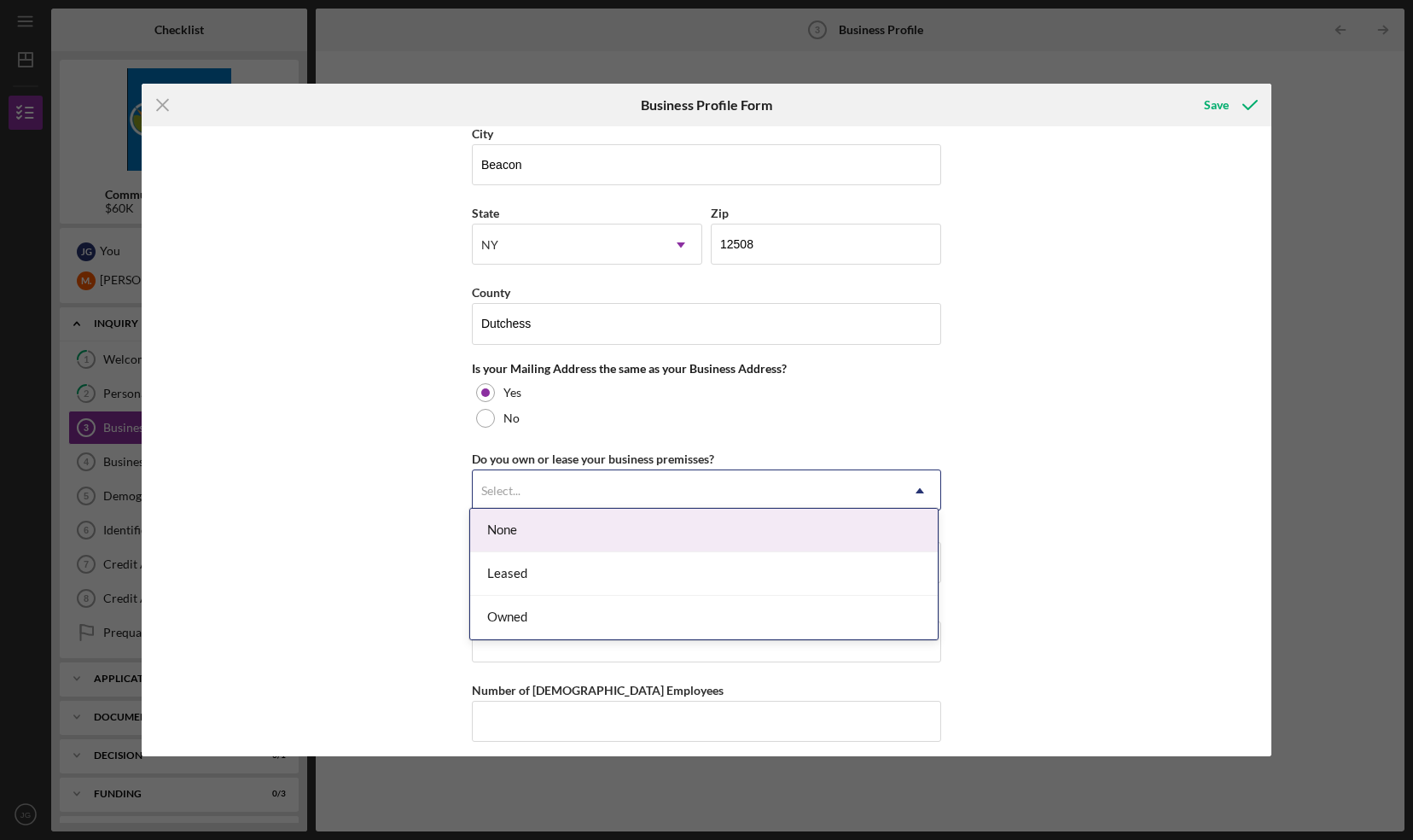
click at [744, 482] on div "Select..." at bounding box center [686, 490] width 426 height 39
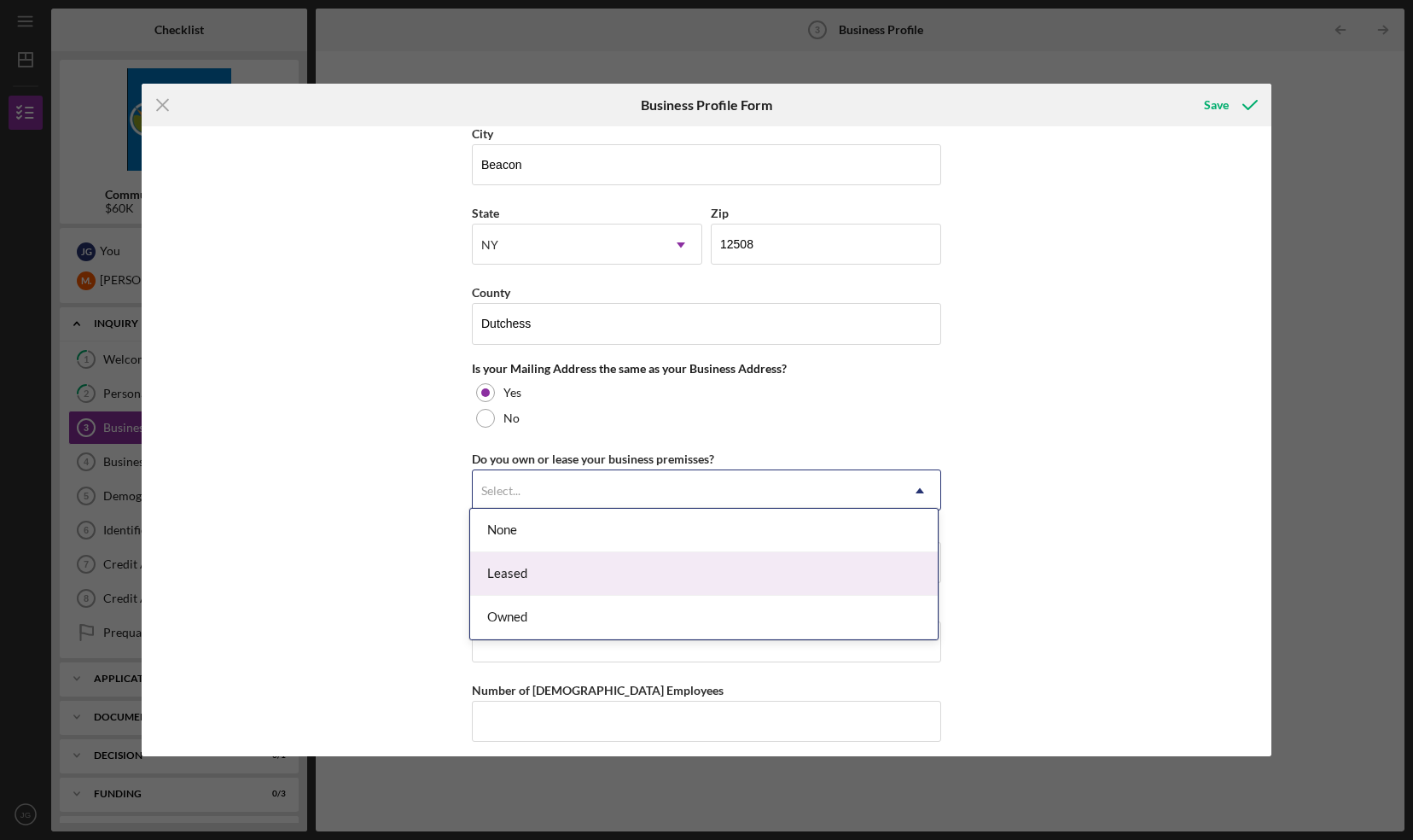
click at [667, 561] on div "Leased" at bounding box center [704, 574] width 468 height 44
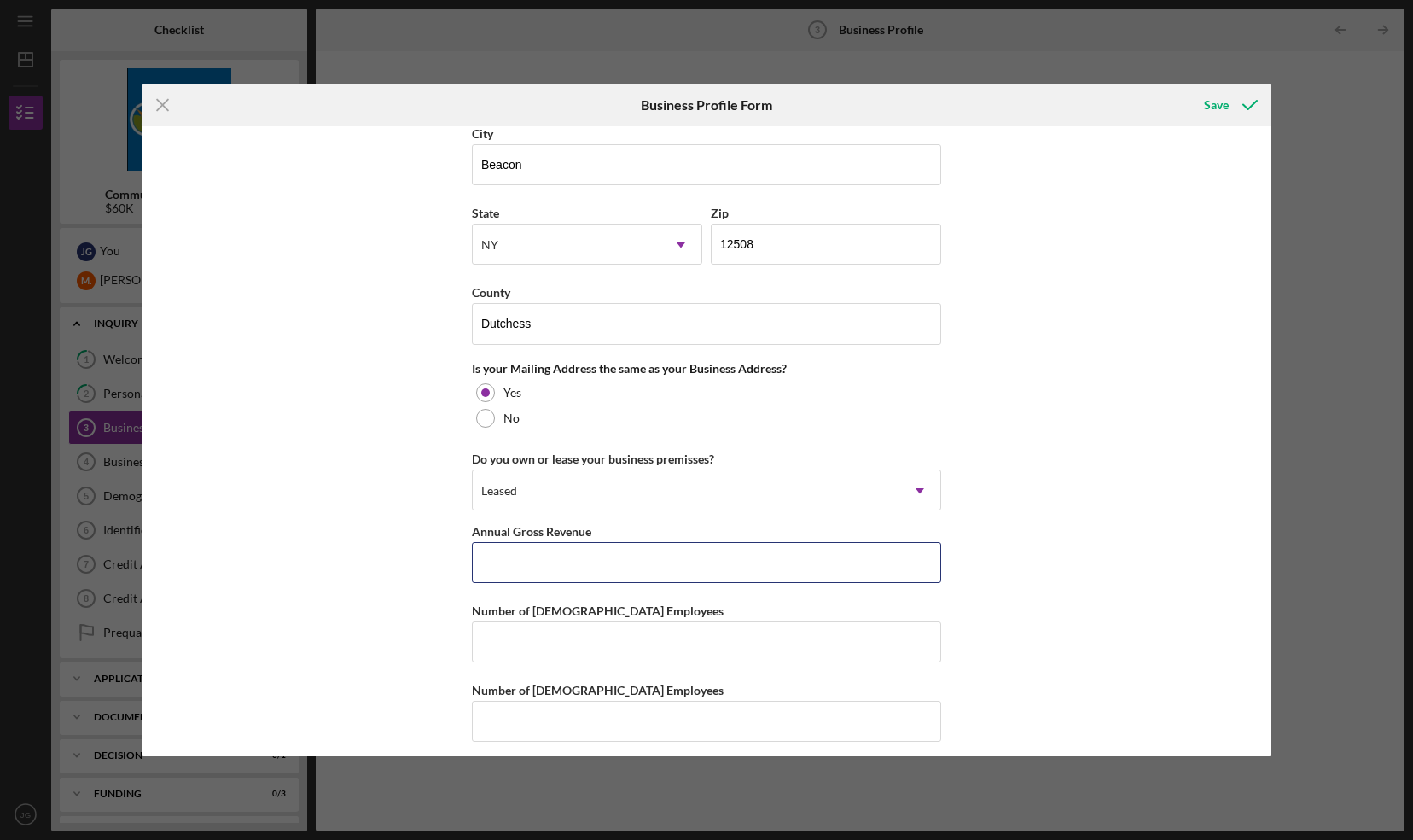
click at [667, 561] on input "Annual Gross Revenue" at bounding box center [706, 562] width 469 height 41
click at [614, 710] on input "Number of Part-Time Employees" at bounding box center [706, 721] width 469 height 41
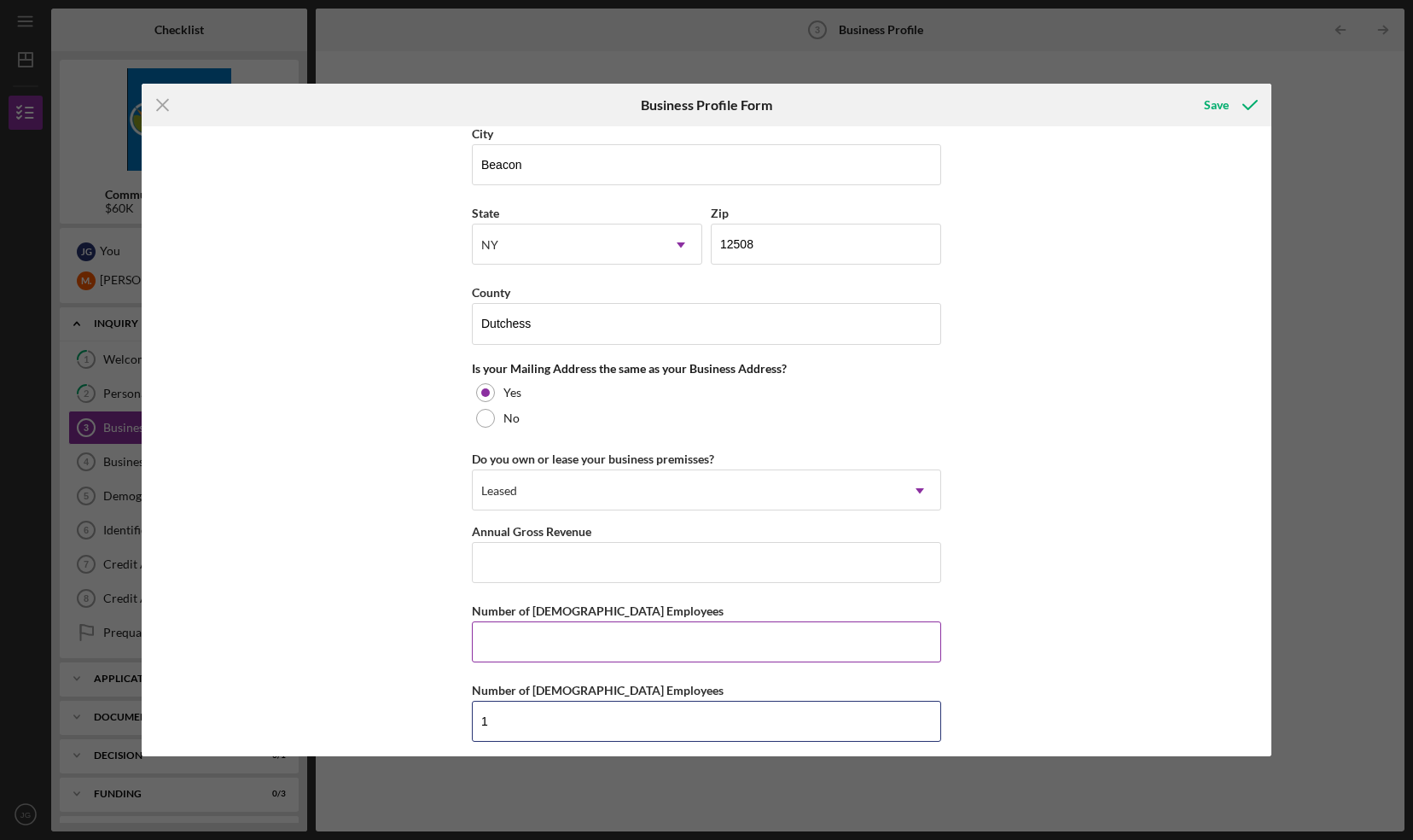
type input "1"
click at [611, 639] on input "Number of Full-Time Employees" at bounding box center [706, 641] width 469 height 41
type input "2"
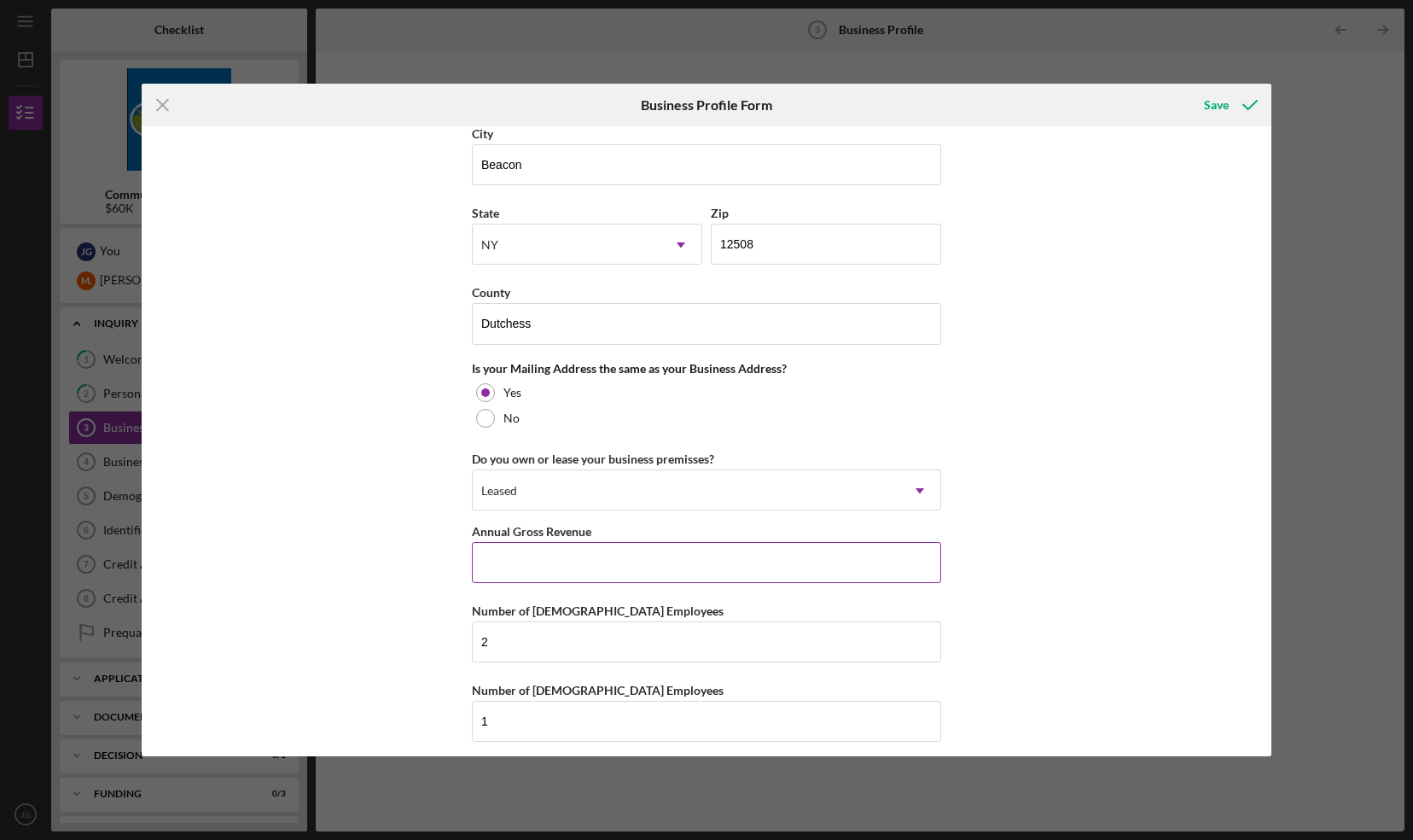
click at [630, 566] on input "Annual Gross Revenue" at bounding box center [706, 562] width 469 height 41
drag, startPoint x: 1266, startPoint y: 568, endPoint x: 1280, endPoint y: 493, distance: 76.3
click at [1280, 493] on div "Icon/Menu Close Business Profile Form Save Business Name Lily & Marigold Home +…" at bounding box center [706, 420] width 1413 height 840
drag, startPoint x: 1280, startPoint y: 493, endPoint x: 1261, endPoint y: 574, distance: 83.2
click at [1261, 574] on div "Business Name Lily & Marigold Home + Design LLC DBA Business Start Date 04/01/2…" at bounding box center [707, 440] width 1131 height 629
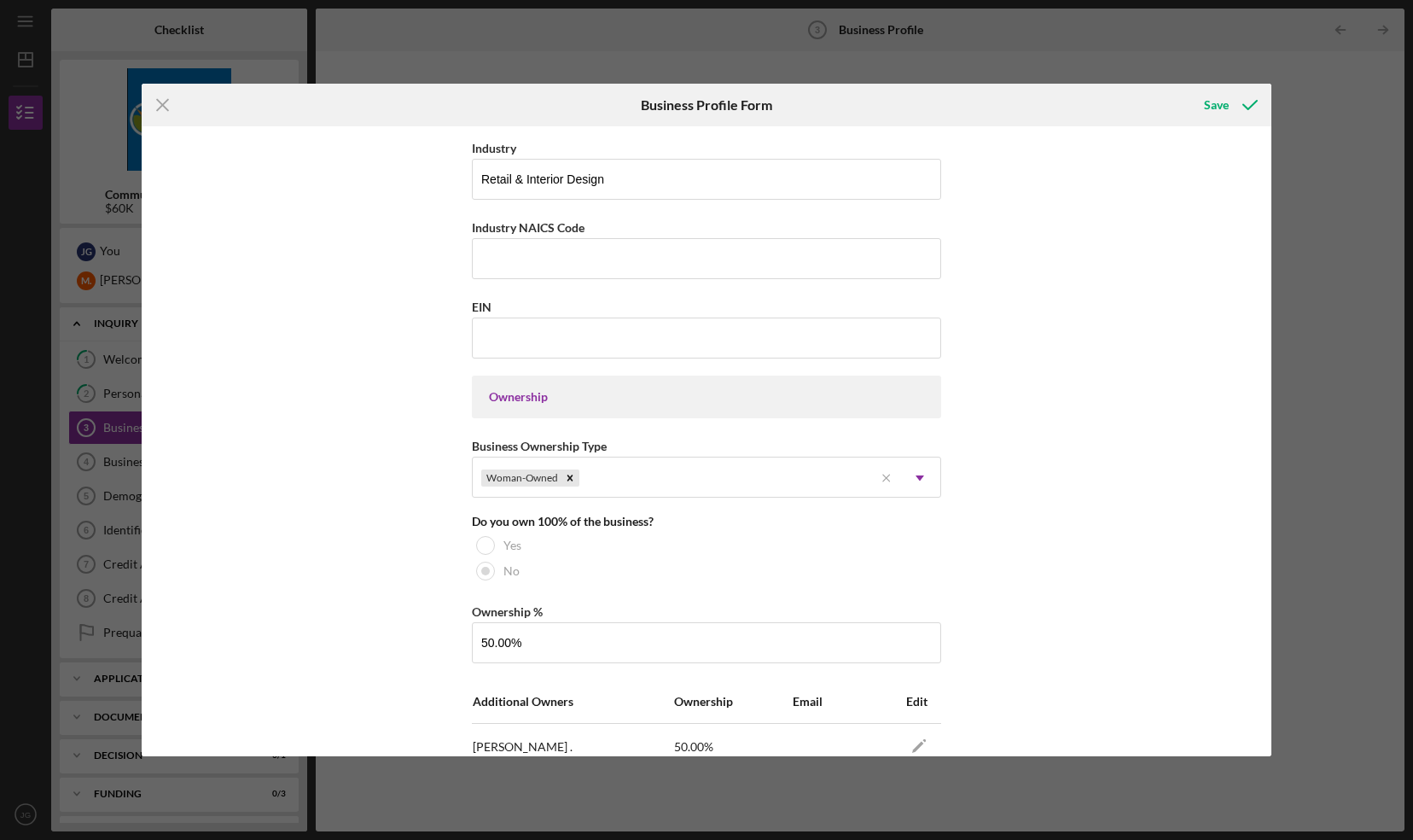
scroll to position [518, 0]
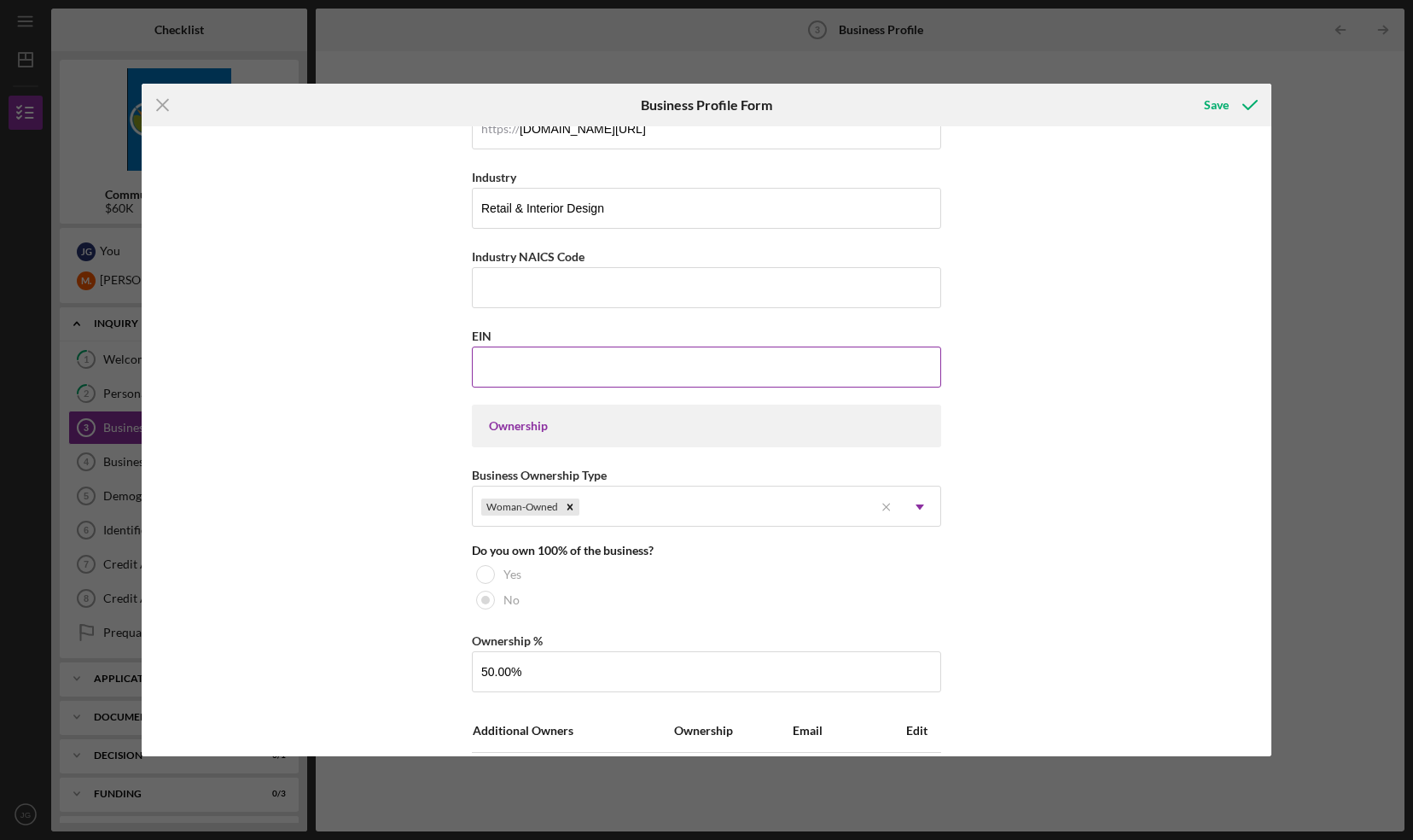
click at [643, 364] on input "EIN" at bounding box center [706, 367] width 469 height 41
type input "85-0714912"
drag, startPoint x: 1267, startPoint y: 345, endPoint x: 1258, endPoint y: 437, distance: 92.4
click at [1258, 437] on div "Business Name Lily & Marigold Home + Design LLC DBA Business Start Date 04/01/2…" at bounding box center [707, 440] width 1131 height 629
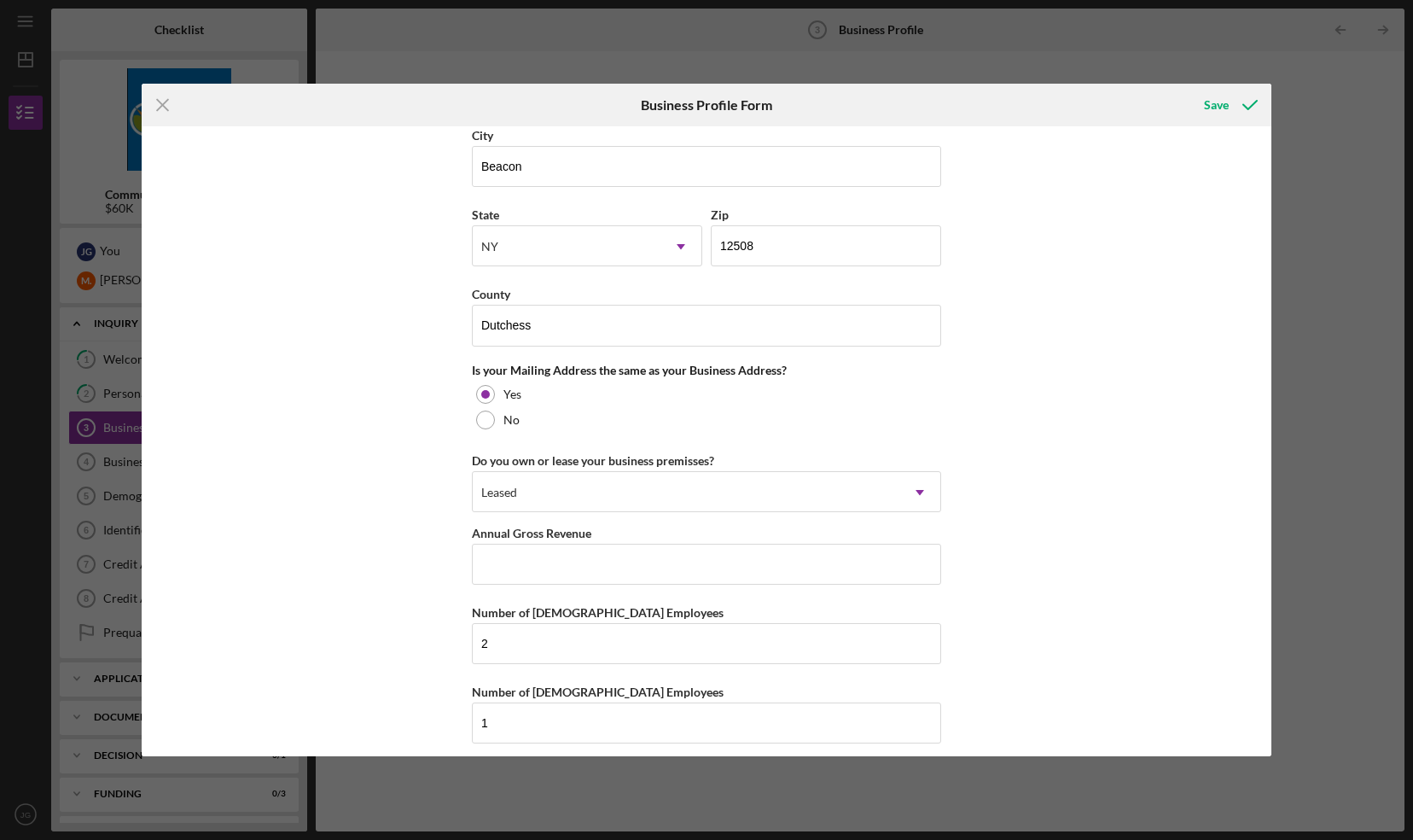
scroll to position [1346, 0]
click at [845, 553] on input "Annual Gross Revenue" at bounding box center [706, 562] width 469 height 41
paste input "$10,825,515"
type input "$10,825,515"
click at [1217, 104] on div "Save" at bounding box center [1216, 104] width 25 height 34
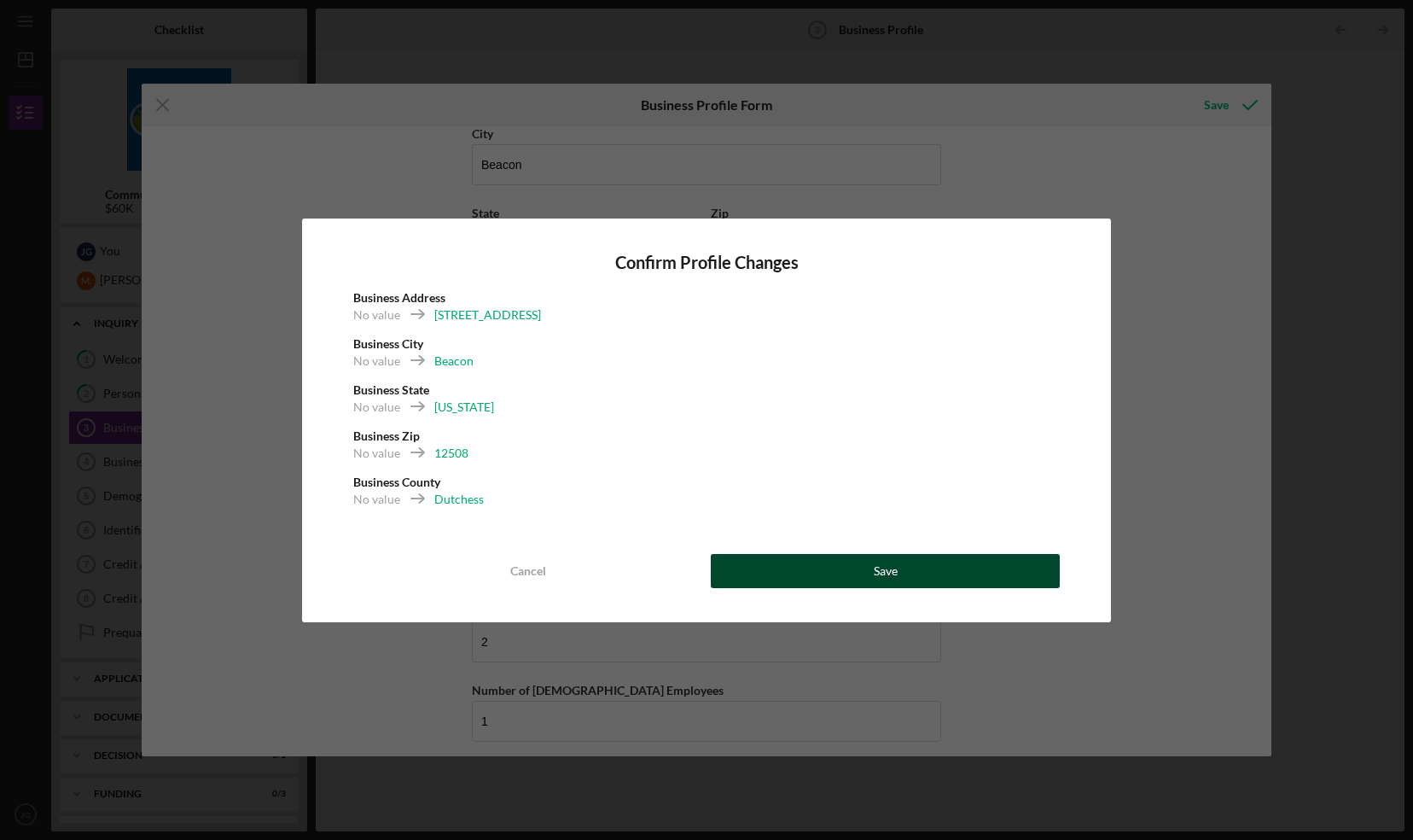
click at [922, 555] on button "Save" at bounding box center [885, 570] width 349 height 34
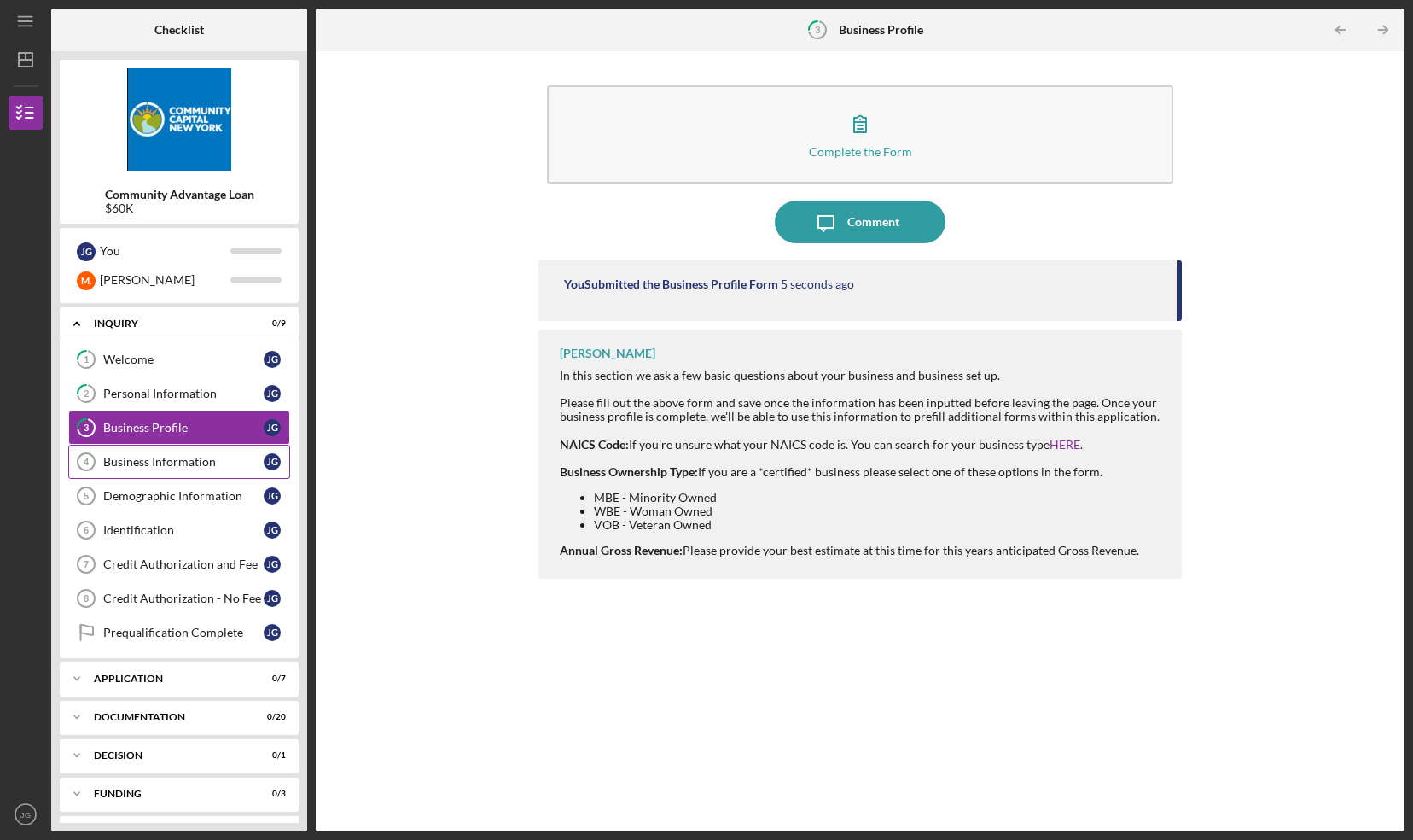
click at [205, 459] on div "Business Information" at bounding box center [183, 461] width 160 height 14
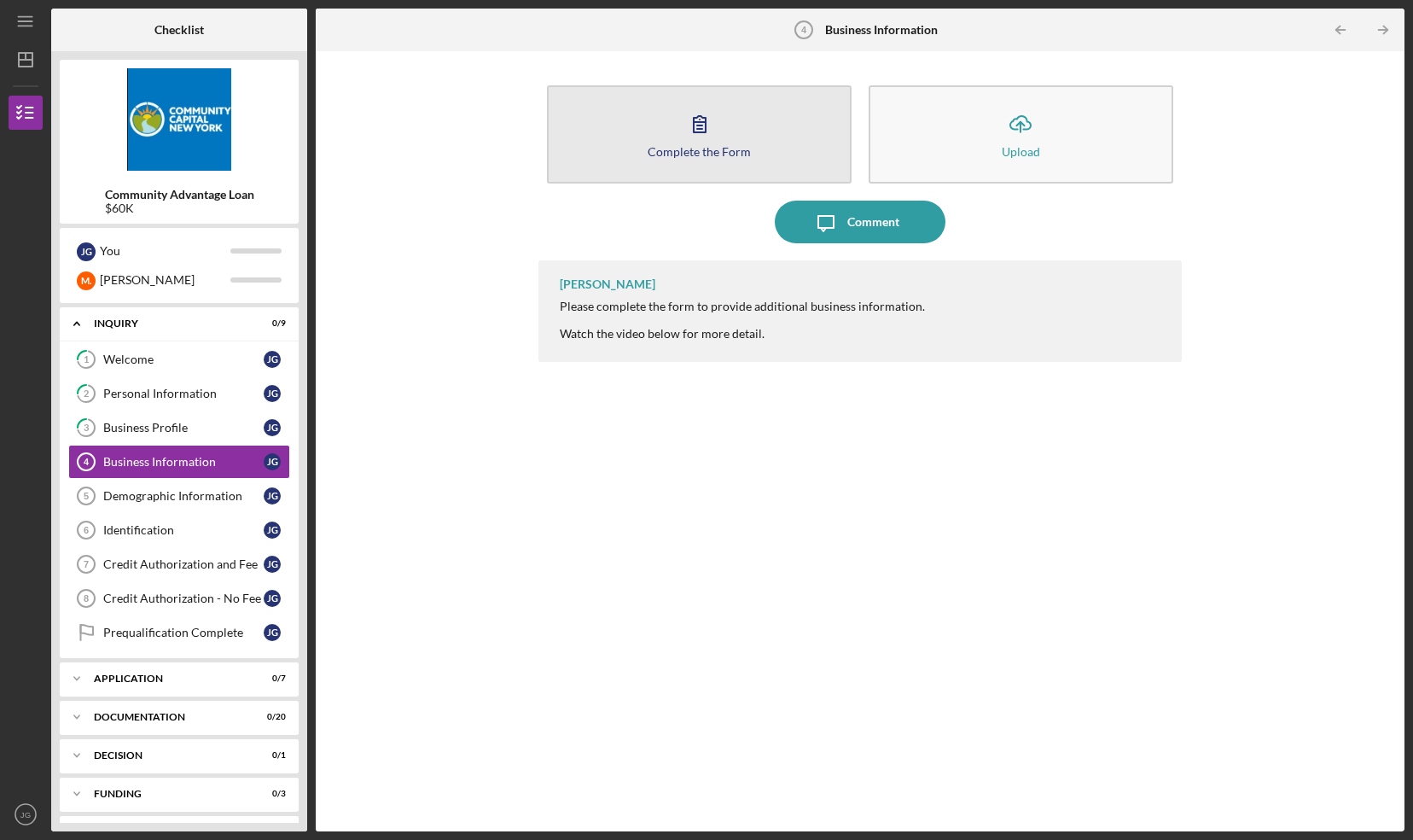
click at [724, 109] on button "Complete the Form Form" at bounding box center [699, 134] width 305 height 98
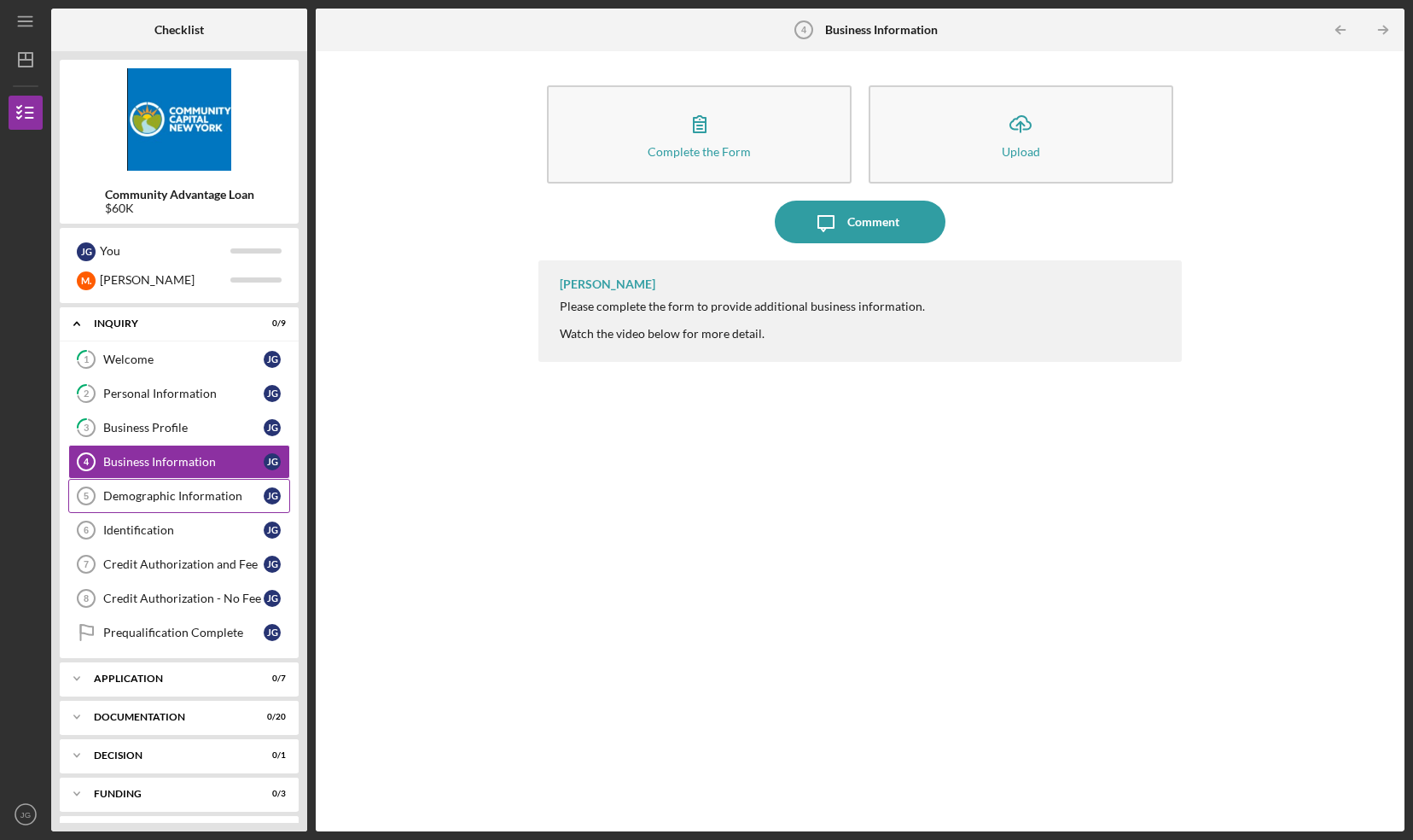
click at [146, 495] on div "Demographic Information" at bounding box center [183, 495] width 160 height 14
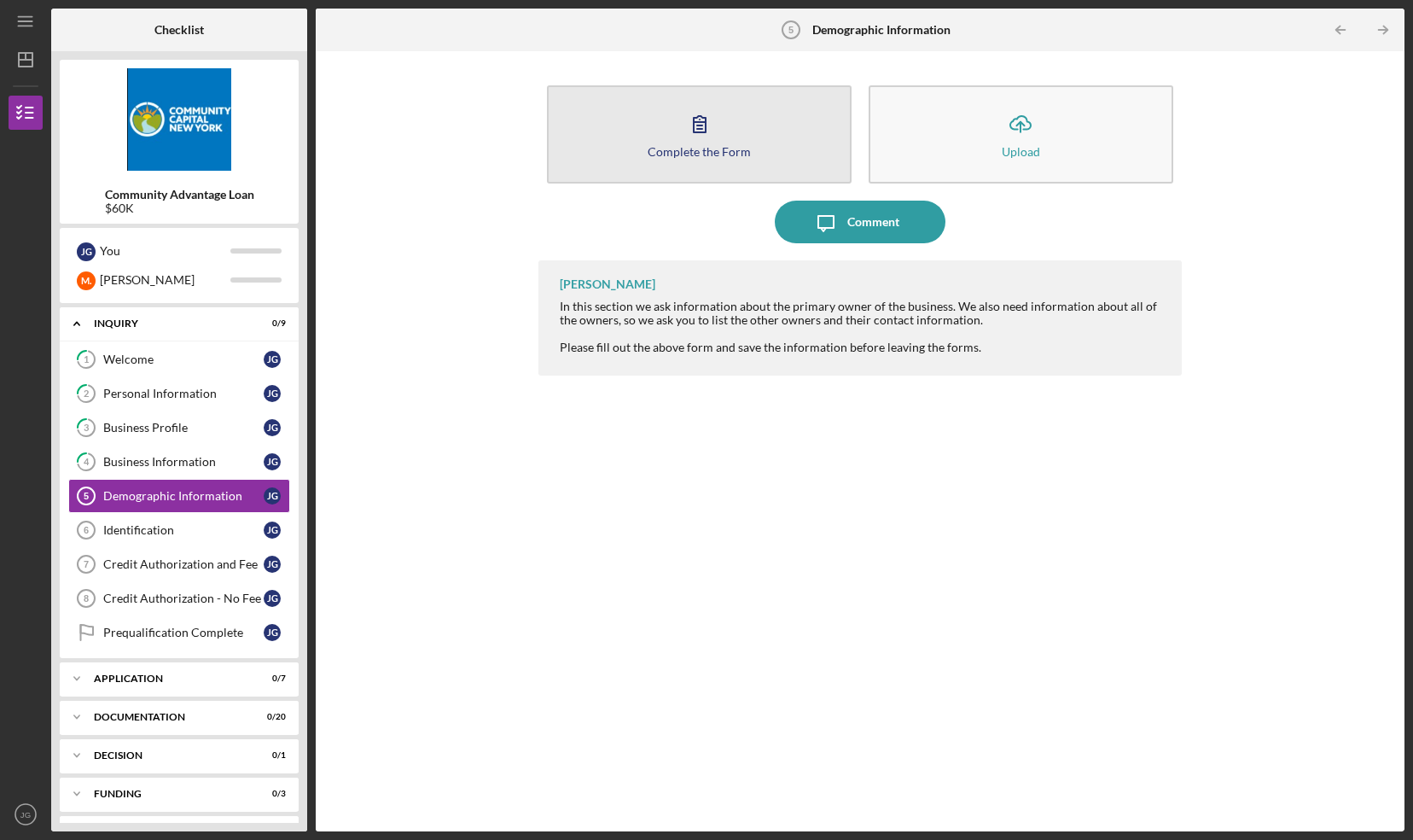
click at [730, 158] on button "Complete the Form Form" at bounding box center [699, 134] width 305 height 98
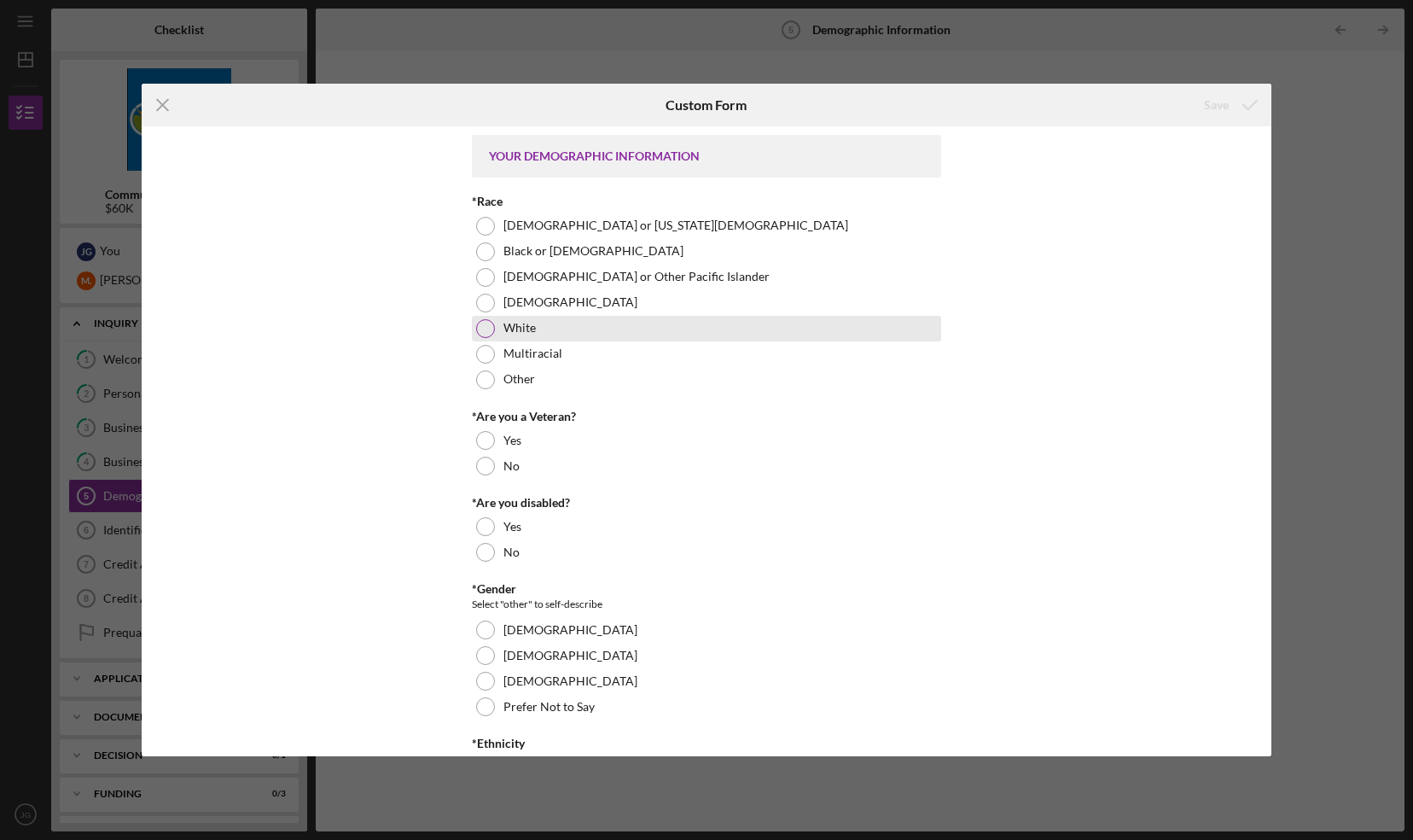
click at [478, 330] on div at bounding box center [485, 328] width 19 height 19
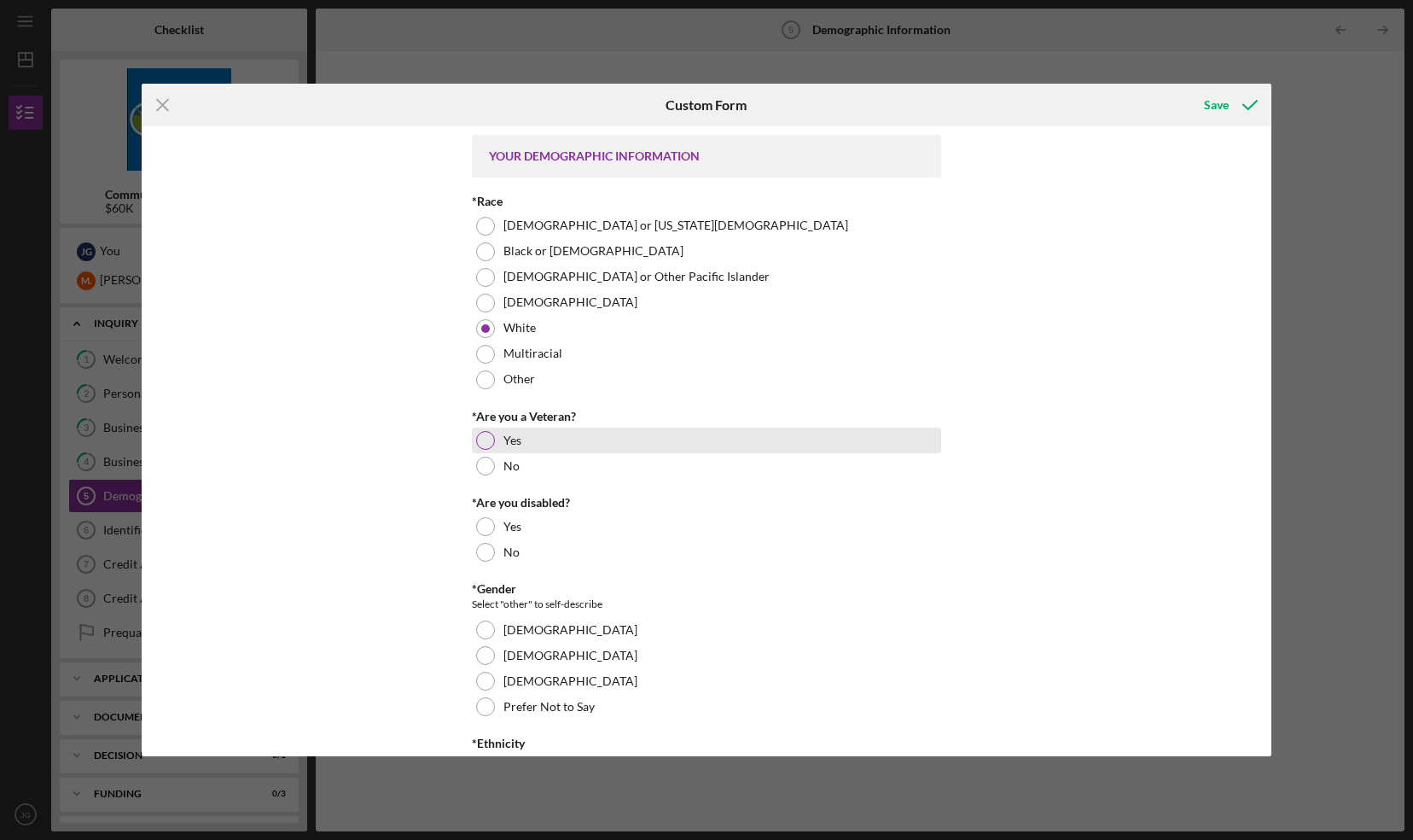
click at [490, 436] on div at bounding box center [485, 440] width 19 height 19
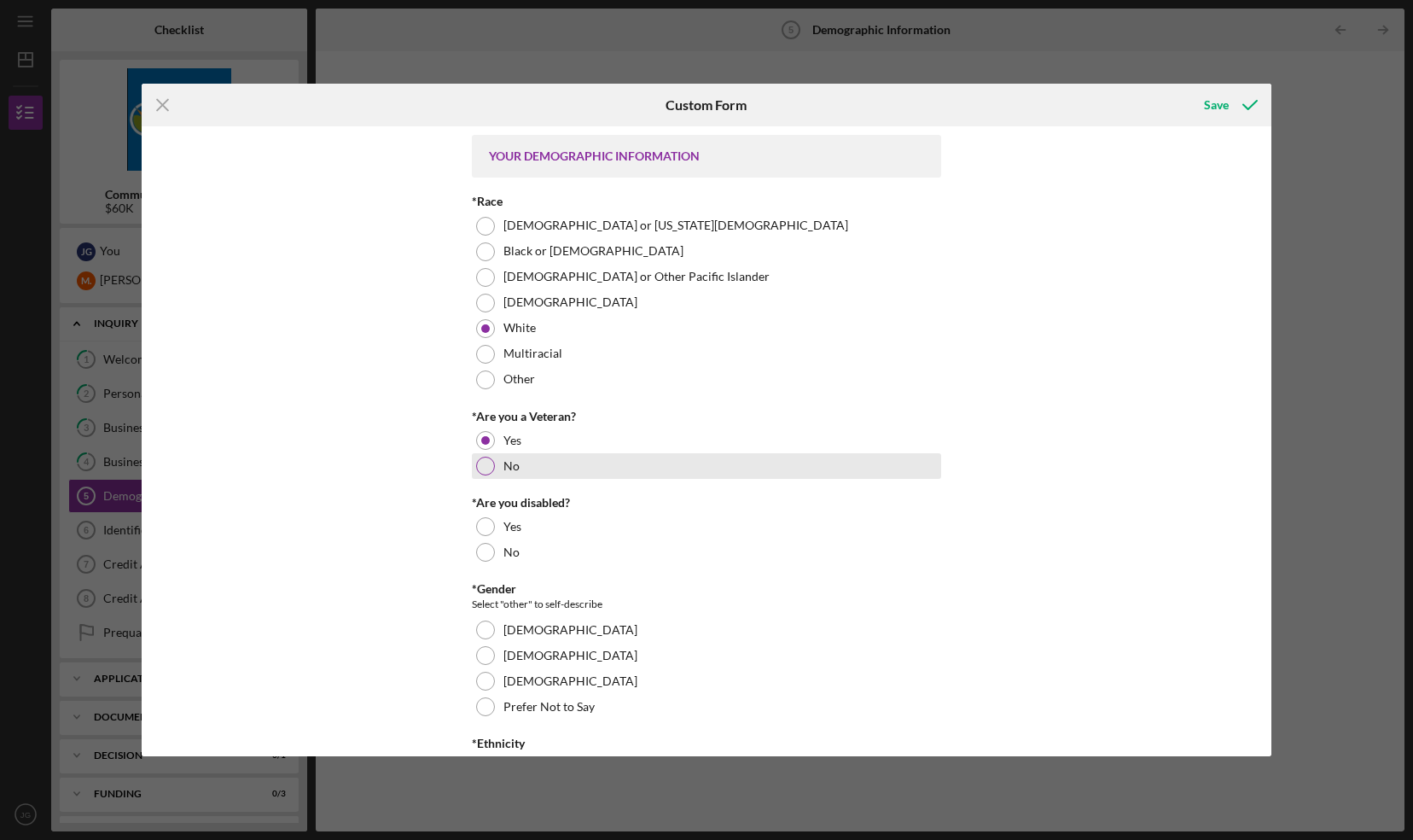
click at [489, 456] on div "No" at bounding box center [706, 466] width 469 height 26
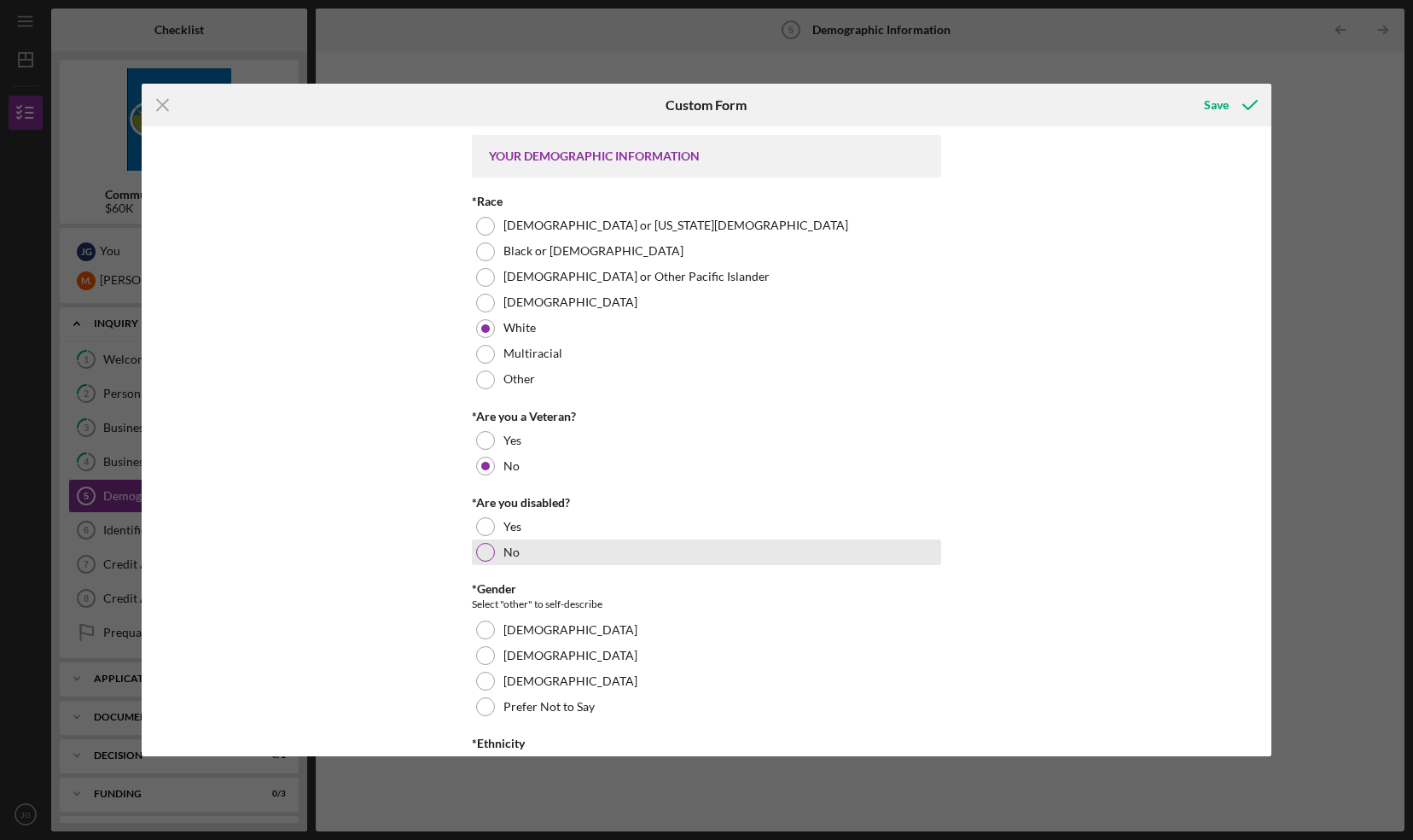
click at [491, 550] on div "No" at bounding box center [706, 552] width 469 height 26
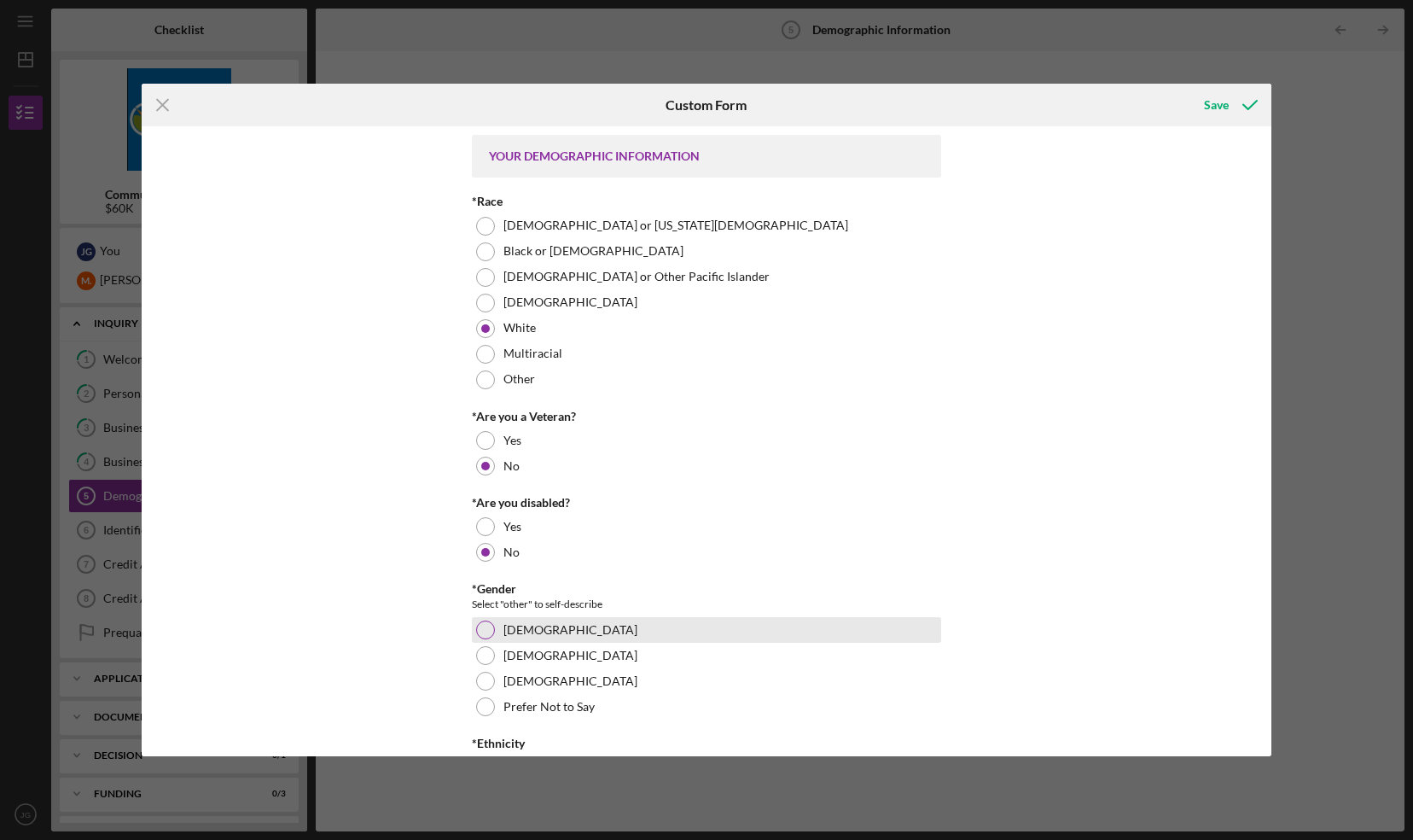
click at [485, 637] on div at bounding box center [485, 630] width 19 height 19
drag, startPoint x: 1264, startPoint y: 408, endPoint x: 1257, endPoint y: 452, distance: 44.6
click at [1257, 452] on div "YOUR DEMOGRAPHIC INFORMATION *Race American Indian or Alaska Native Black or Af…" at bounding box center [707, 440] width 1131 height 629
drag, startPoint x: 1257, startPoint y: 452, endPoint x: 1263, endPoint y: 432, distance: 20.9
click at [1263, 432] on div "YOUR DEMOGRAPHIC INFORMATION *Race American Indian or Alaska Native Black or Af…" at bounding box center [707, 440] width 1131 height 629
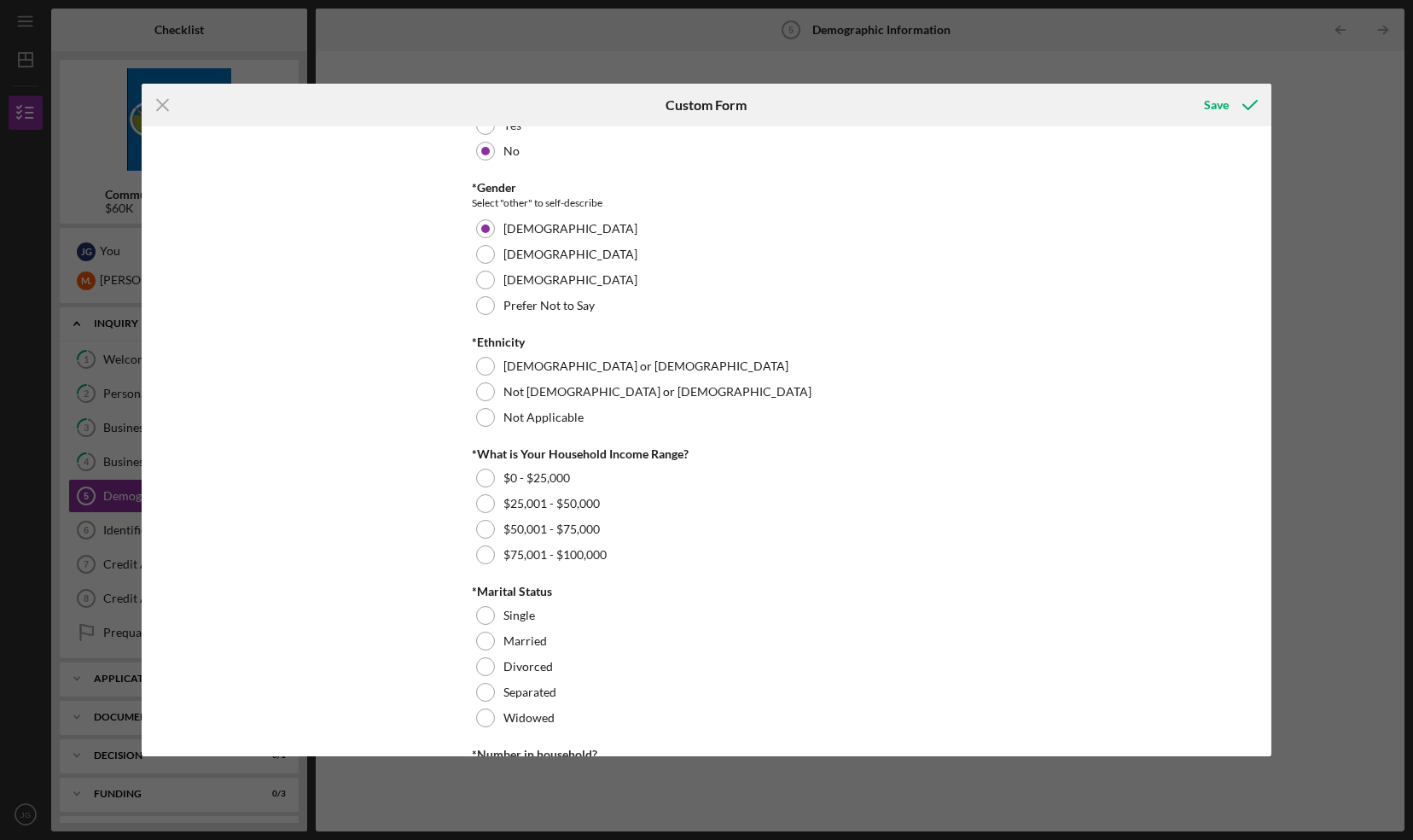
scroll to position [404, 0]
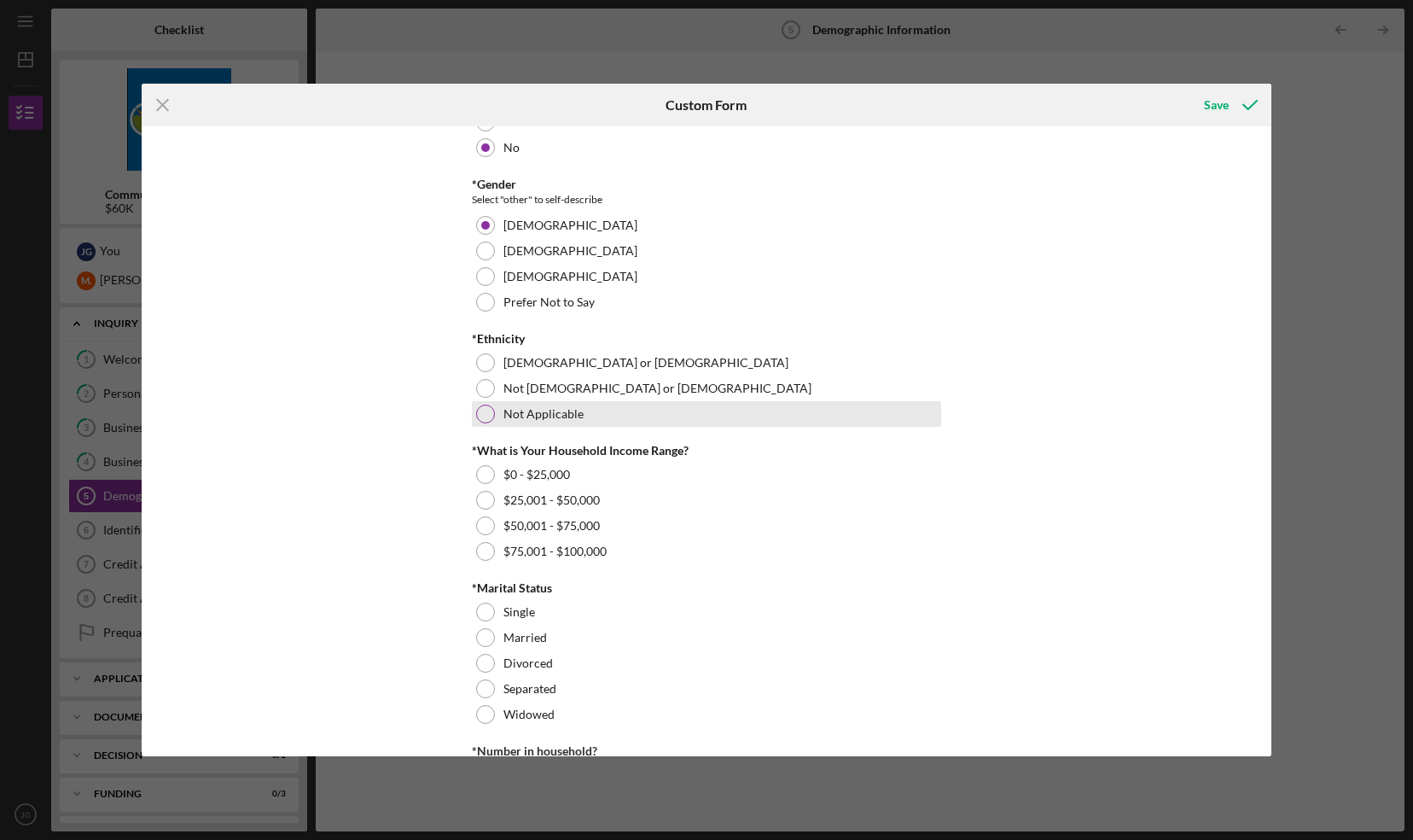
click at [487, 413] on div at bounding box center [485, 414] width 19 height 19
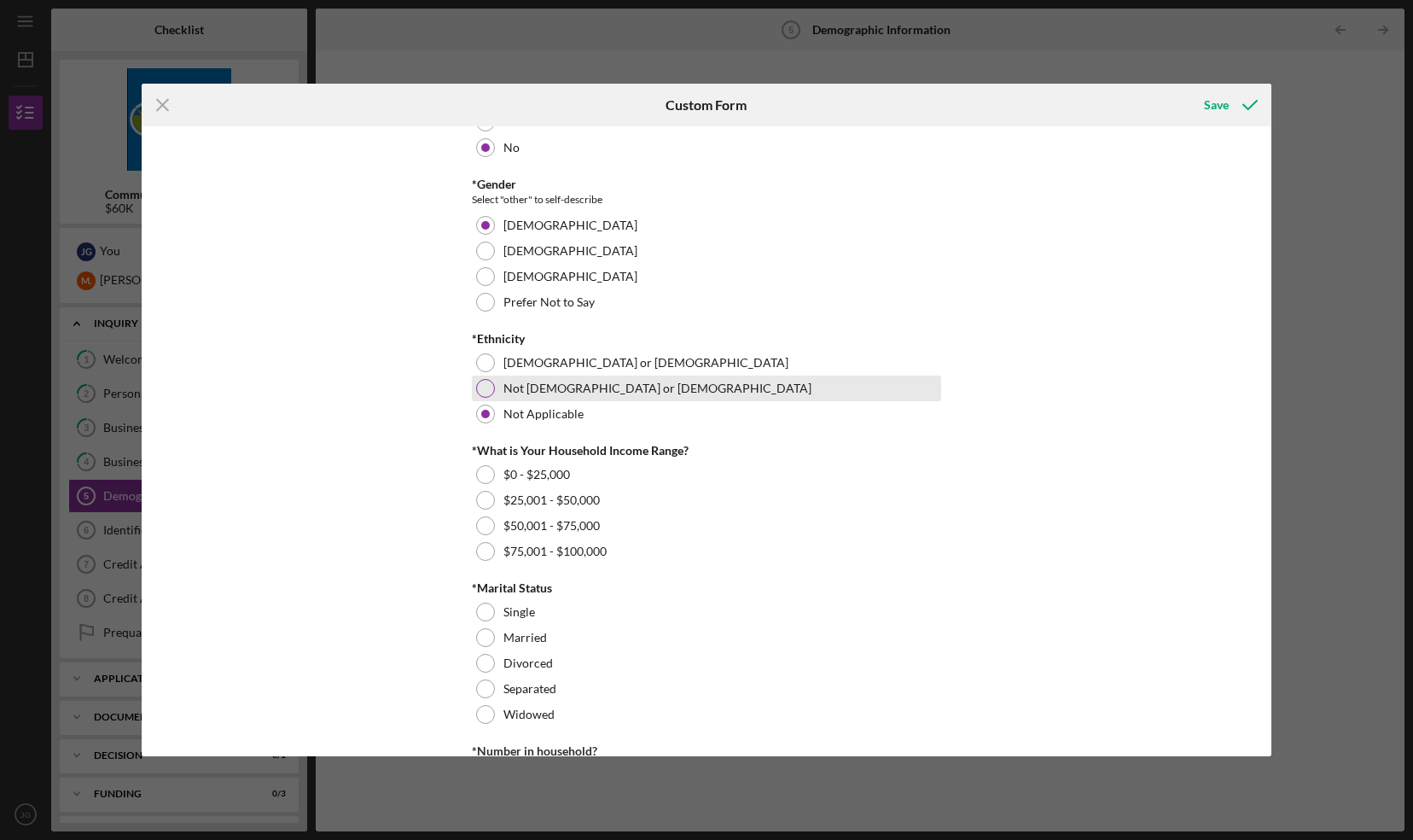
click at [487, 387] on div at bounding box center [485, 388] width 19 height 19
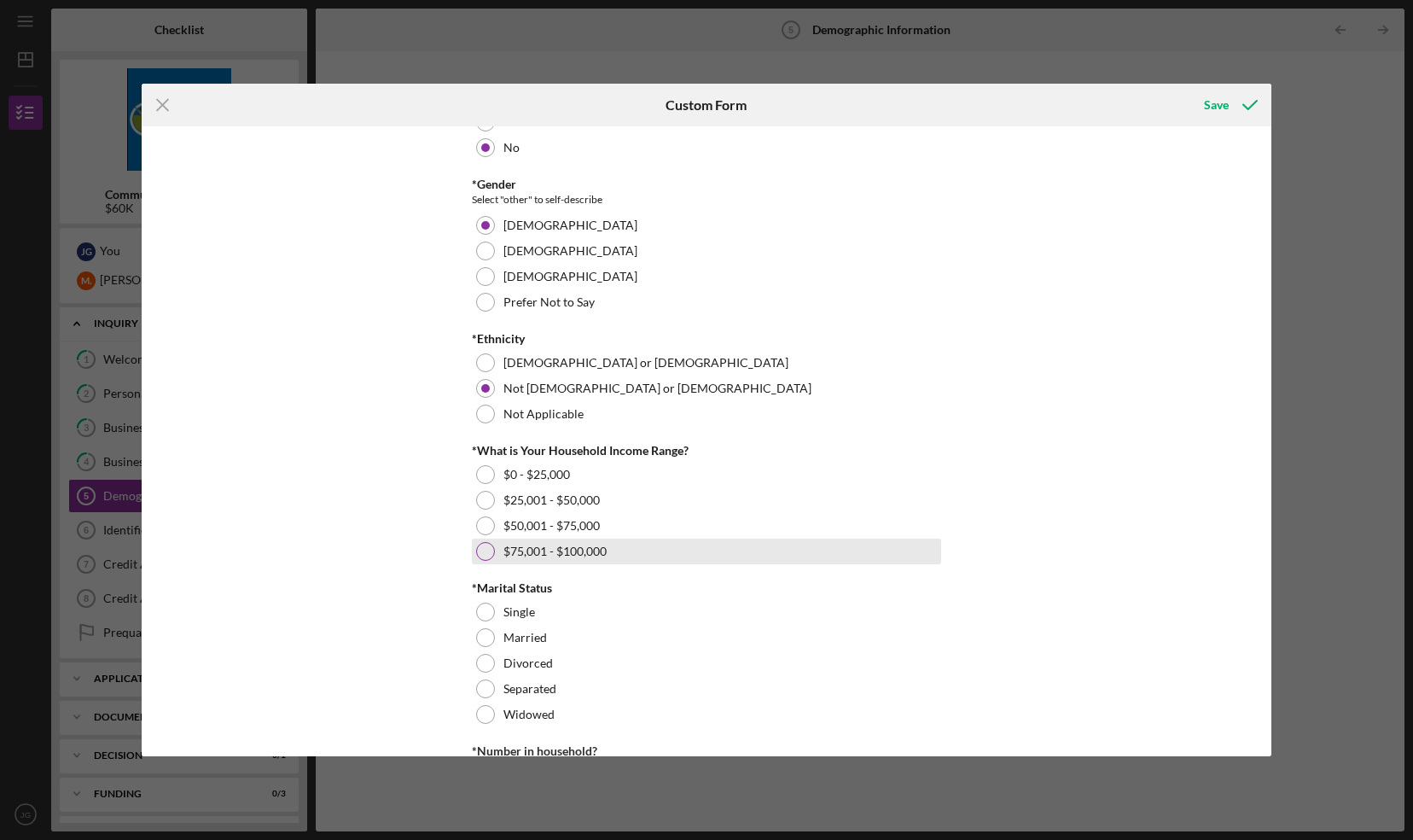
click at [480, 553] on div at bounding box center [485, 551] width 19 height 19
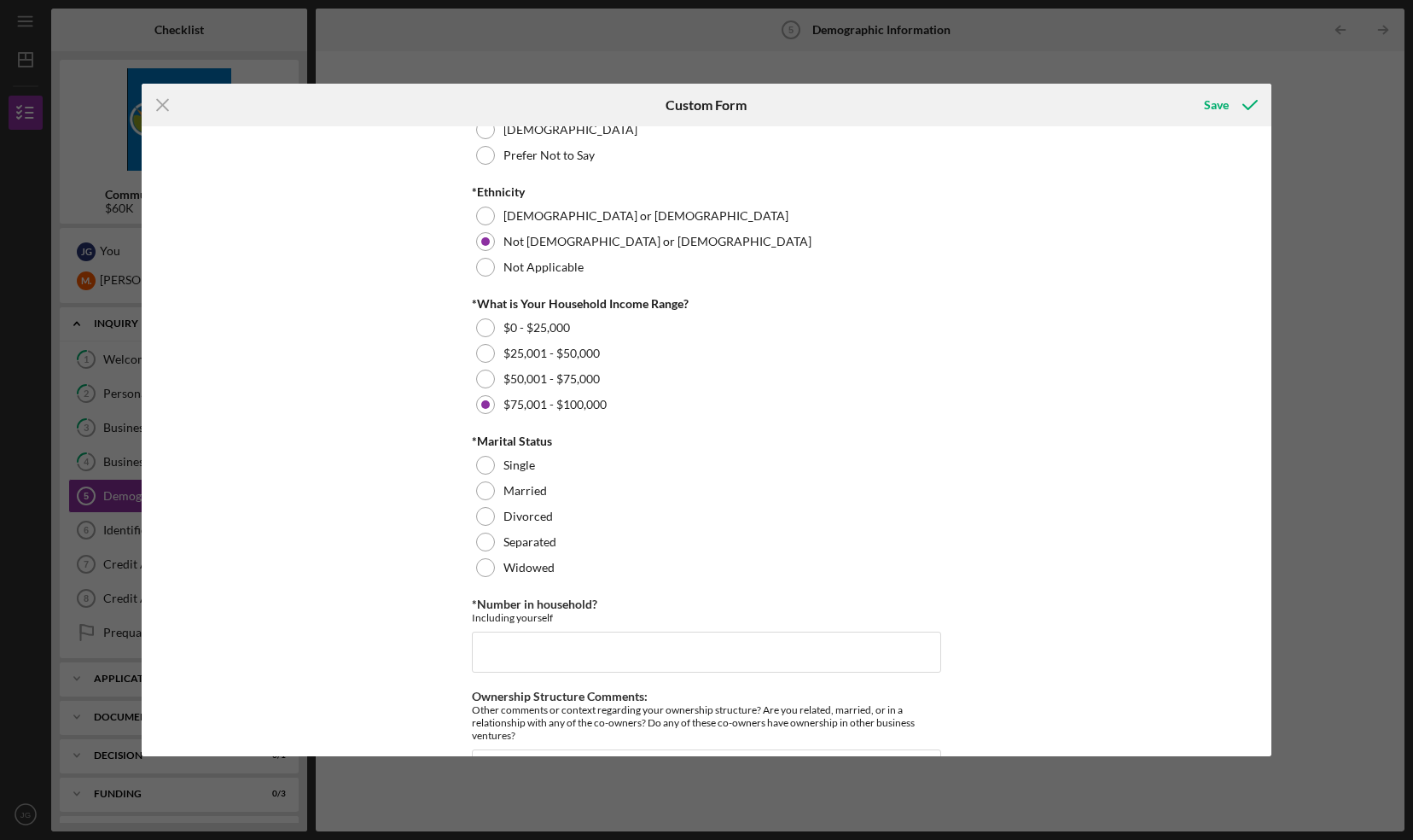
scroll to position [579, 0]
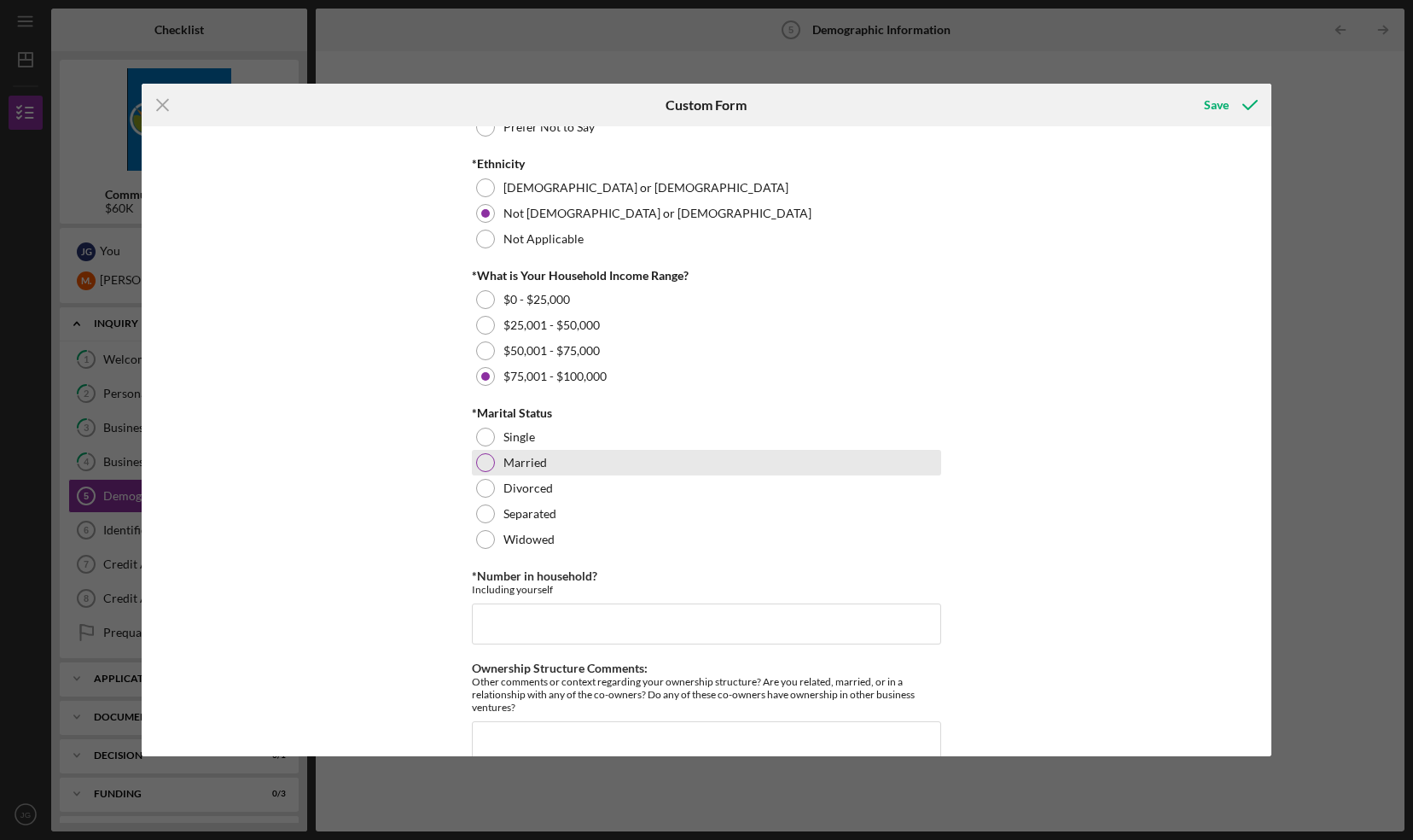
click at [486, 466] on div at bounding box center [485, 462] width 19 height 19
click at [501, 617] on input "*Number in household?" at bounding box center [706, 623] width 469 height 41
type input "4"
drag, startPoint x: 1265, startPoint y: 562, endPoint x: 1260, endPoint y: 621, distance: 59.2
click at [1260, 621] on div "YOUR DEMOGRAPHIC INFORMATION *Race American Indian or Alaska Native Black or Af…" at bounding box center [707, 440] width 1131 height 629
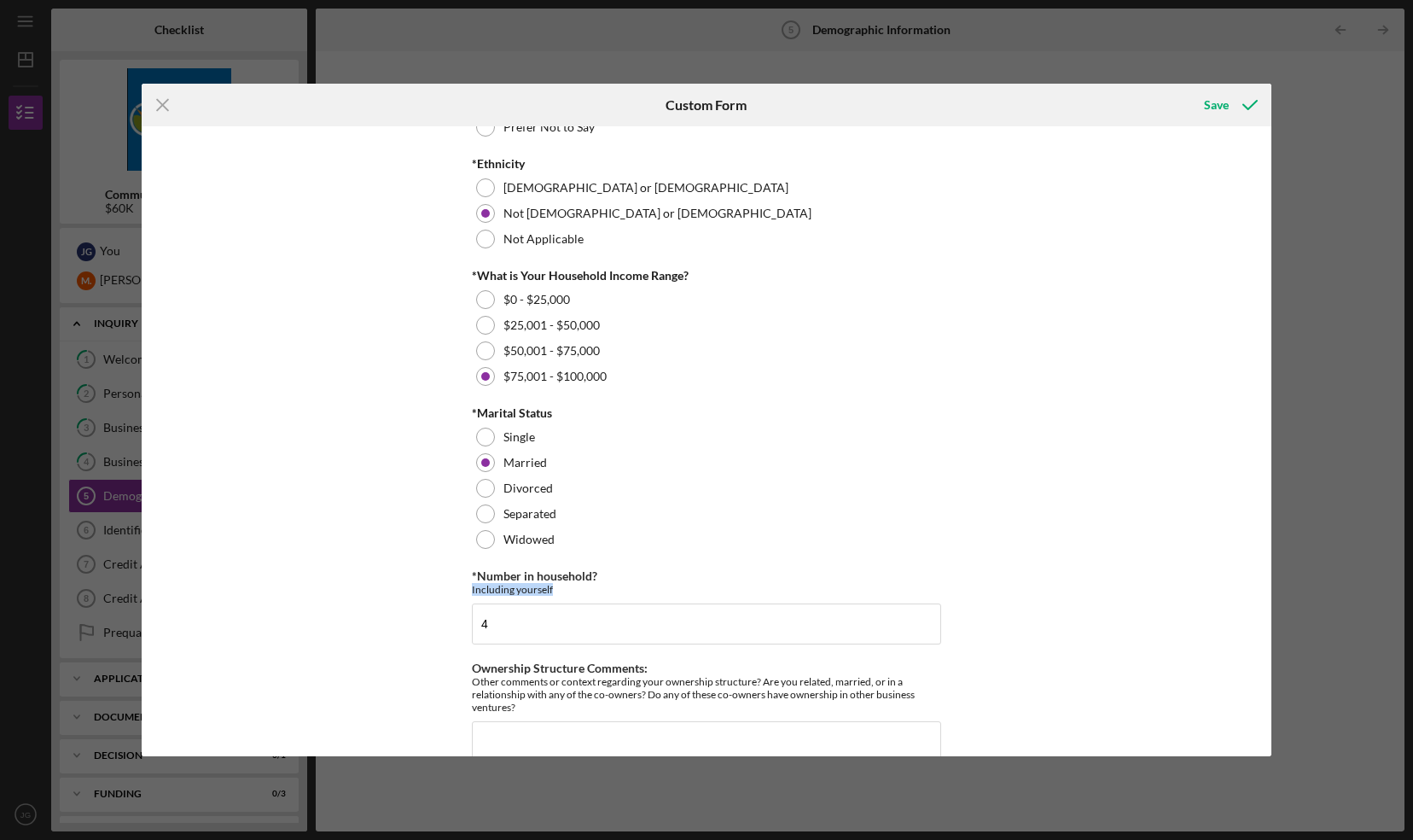
drag, startPoint x: 1260, startPoint y: 621, endPoint x: 1197, endPoint y: 620, distance: 63.0
click at [1197, 620] on div "YOUR DEMOGRAPHIC INFORMATION *Race American Indian or Alaska Native Black or Af…" at bounding box center [707, 440] width 1131 height 629
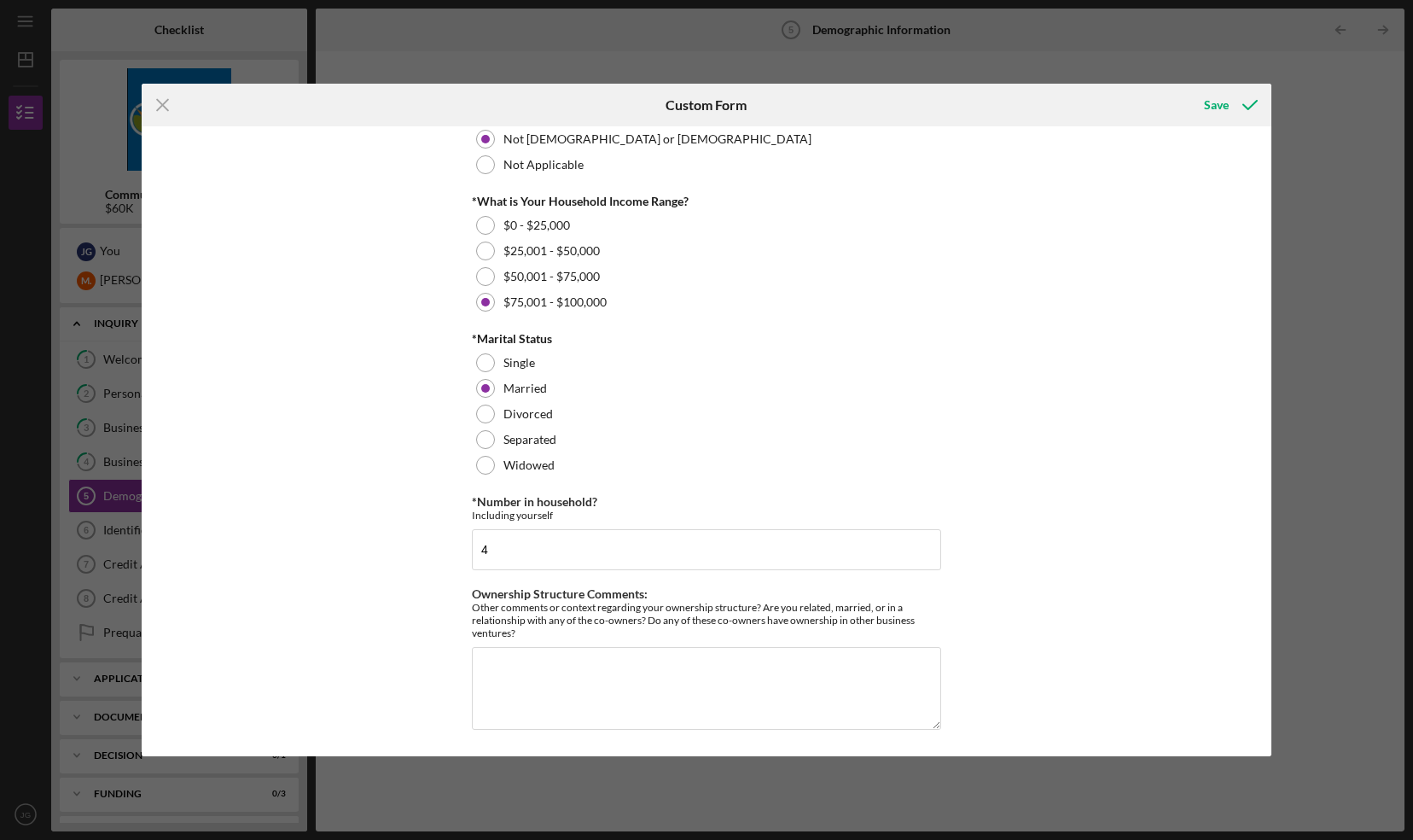
click at [1061, 571] on div "YOUR DEMOGRAPHIC INFORMATION *Race American Indian or Alaska Native Black or Af…" at bounding box center [707, 440] width 1131 height 629
click at [779, 681] on textarea "Ownership Structure Comments:" at bounding box center [706, 688] width 469 height 82
click at [565, 702] on textarea "Ownership Structure Comments:" at bounding box center [706, 688] width 469 height 82
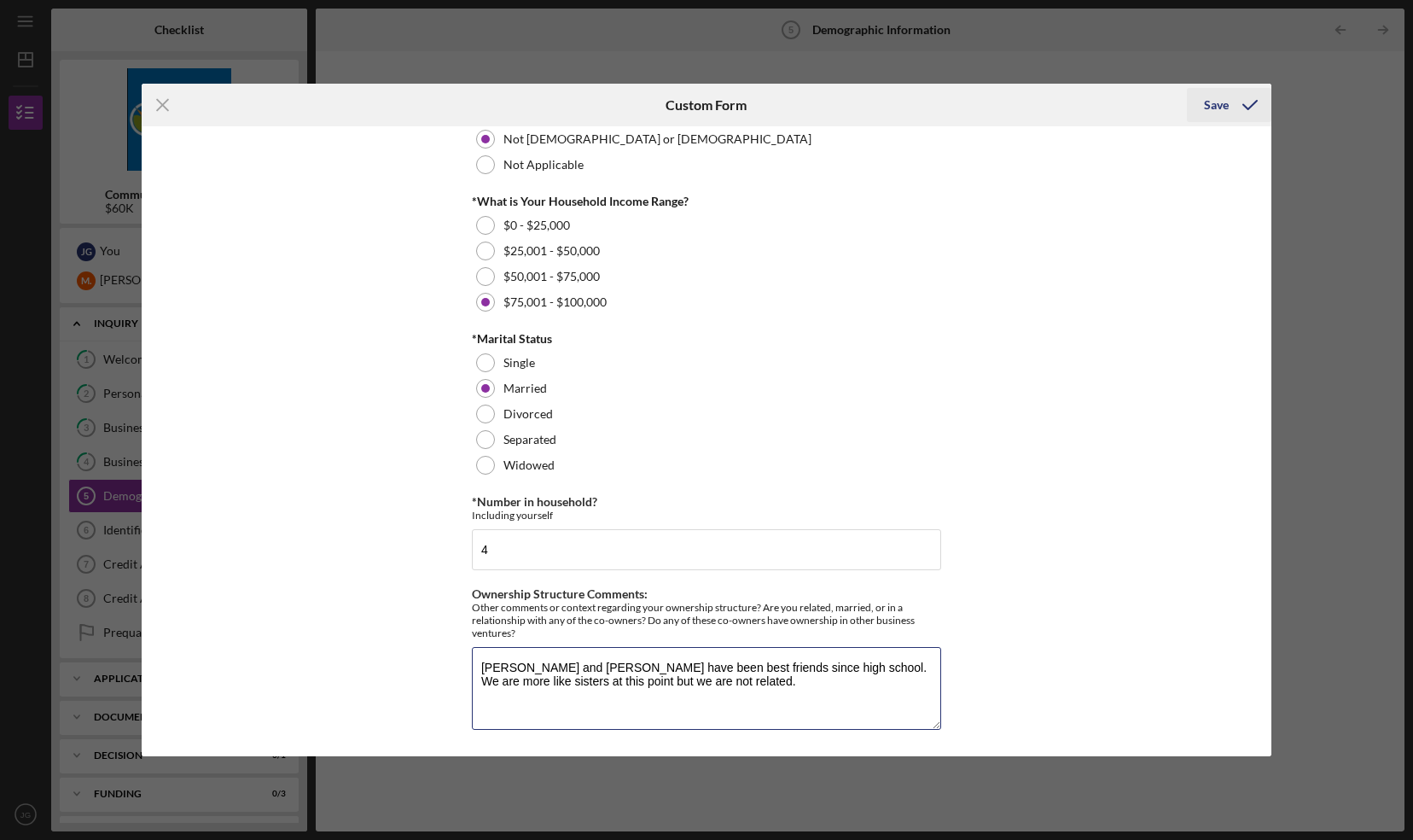
type textarea "Mary and Jessica have been best friends since high school. We are more like sis…"
click at [1201, 114] on button "Save" at bounding box center [1229, 104] width 84 height 34
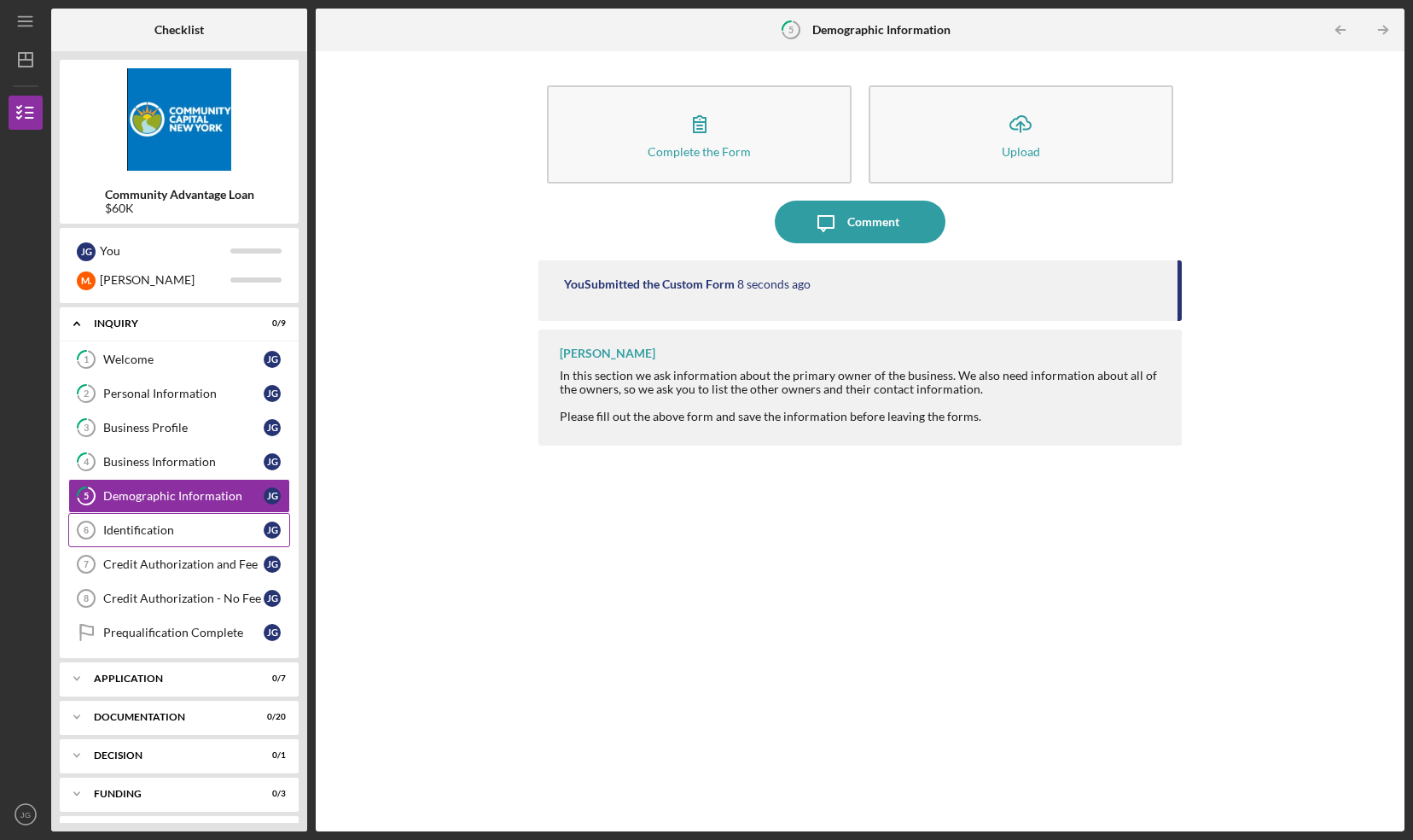
click at [171, 515] on link "Identification 6 Identification J G" at bounding box center [179, 529] width 221 height 34
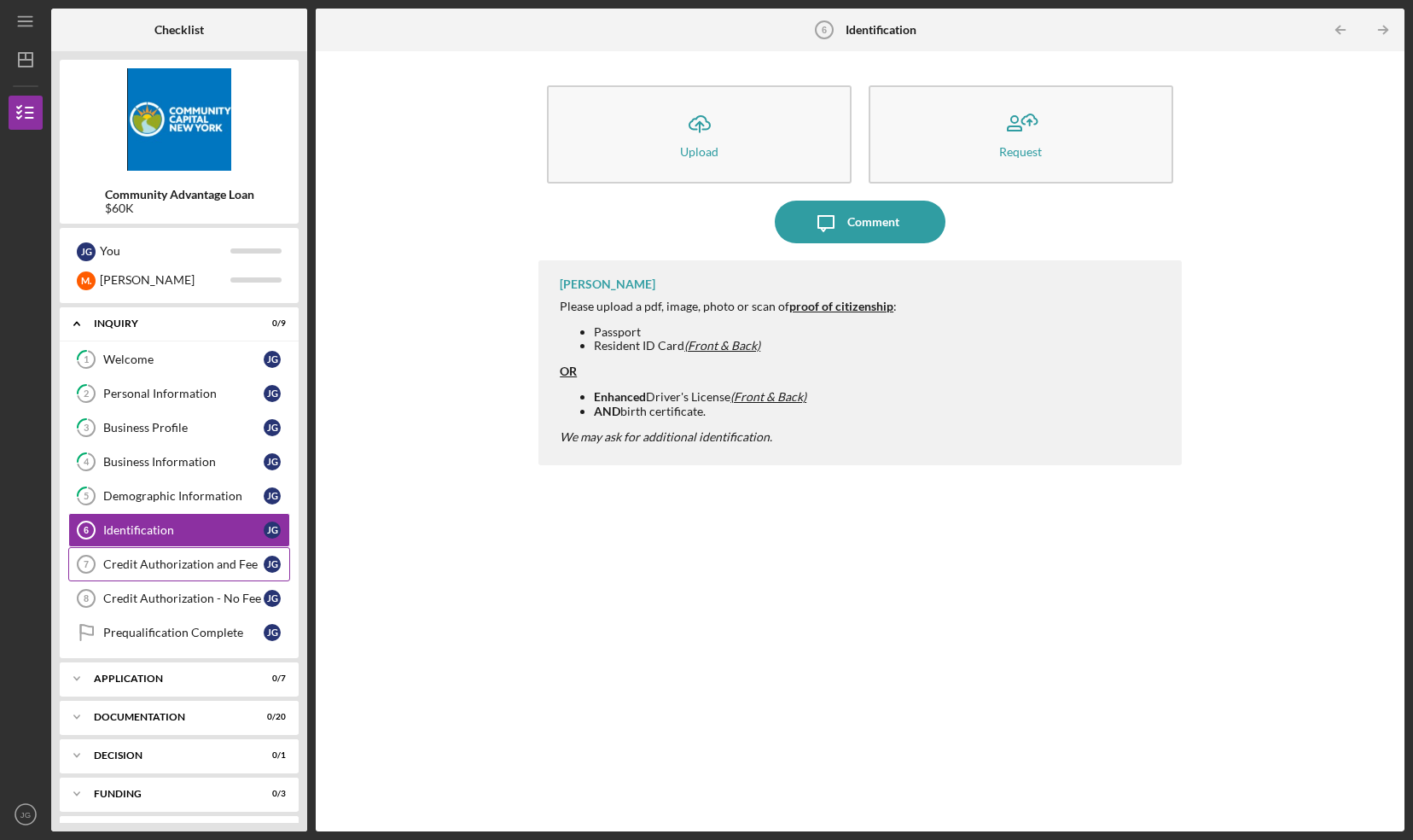
click at [178, 558] on div "Credit Authorization and Fee" at bounding box center [183, 564] width 160 height 14
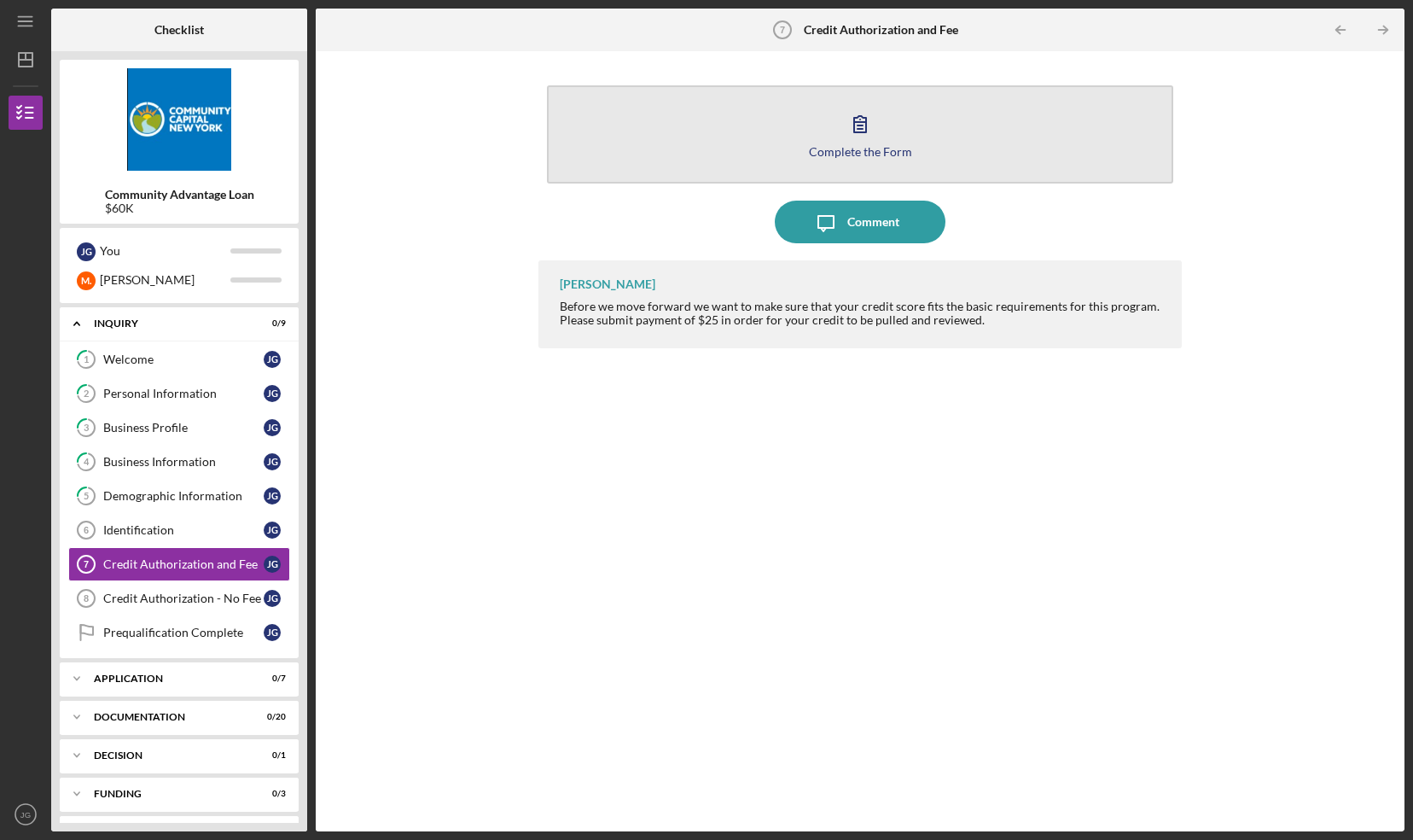
click at [826, 162] on button "Complete the Form Form" at bounding box center [860, 134] width 627 height 98
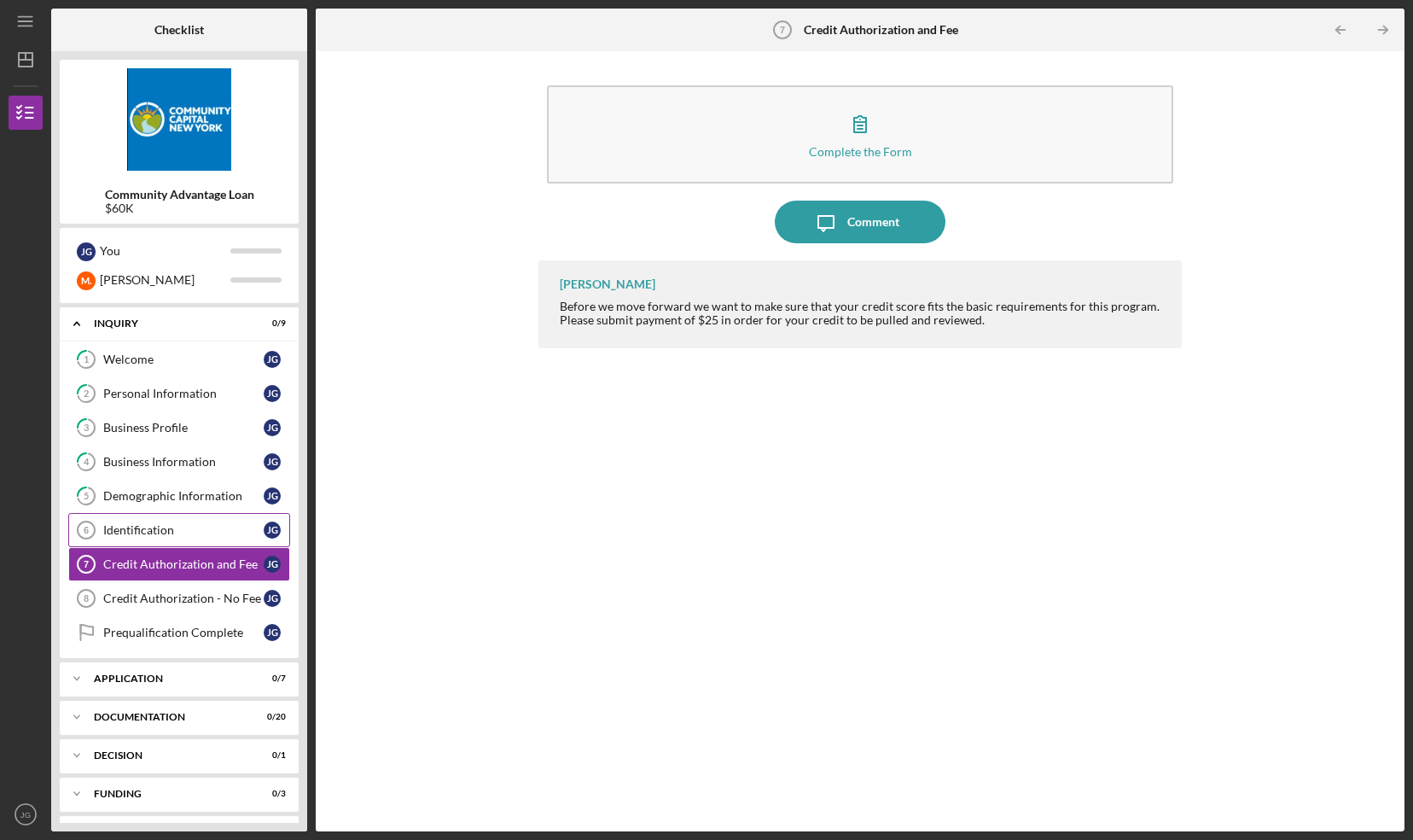
click at [148, 527] on div "Identification" at bounding box center [183, 530] width 160 height 14
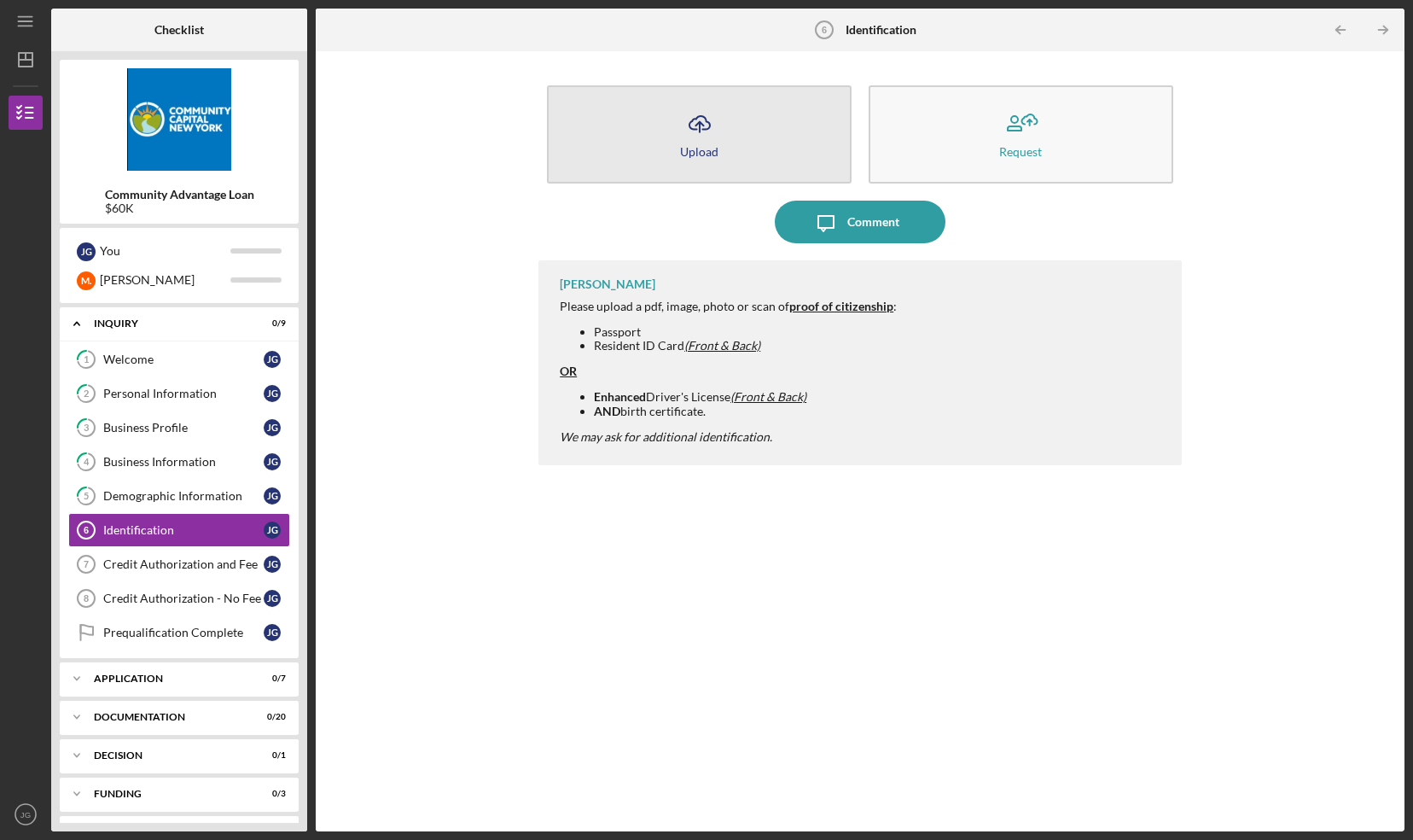
click at [626, 160] on button "Icon/Upload Upload" at bounding box center [699, 134] width 305 height 98
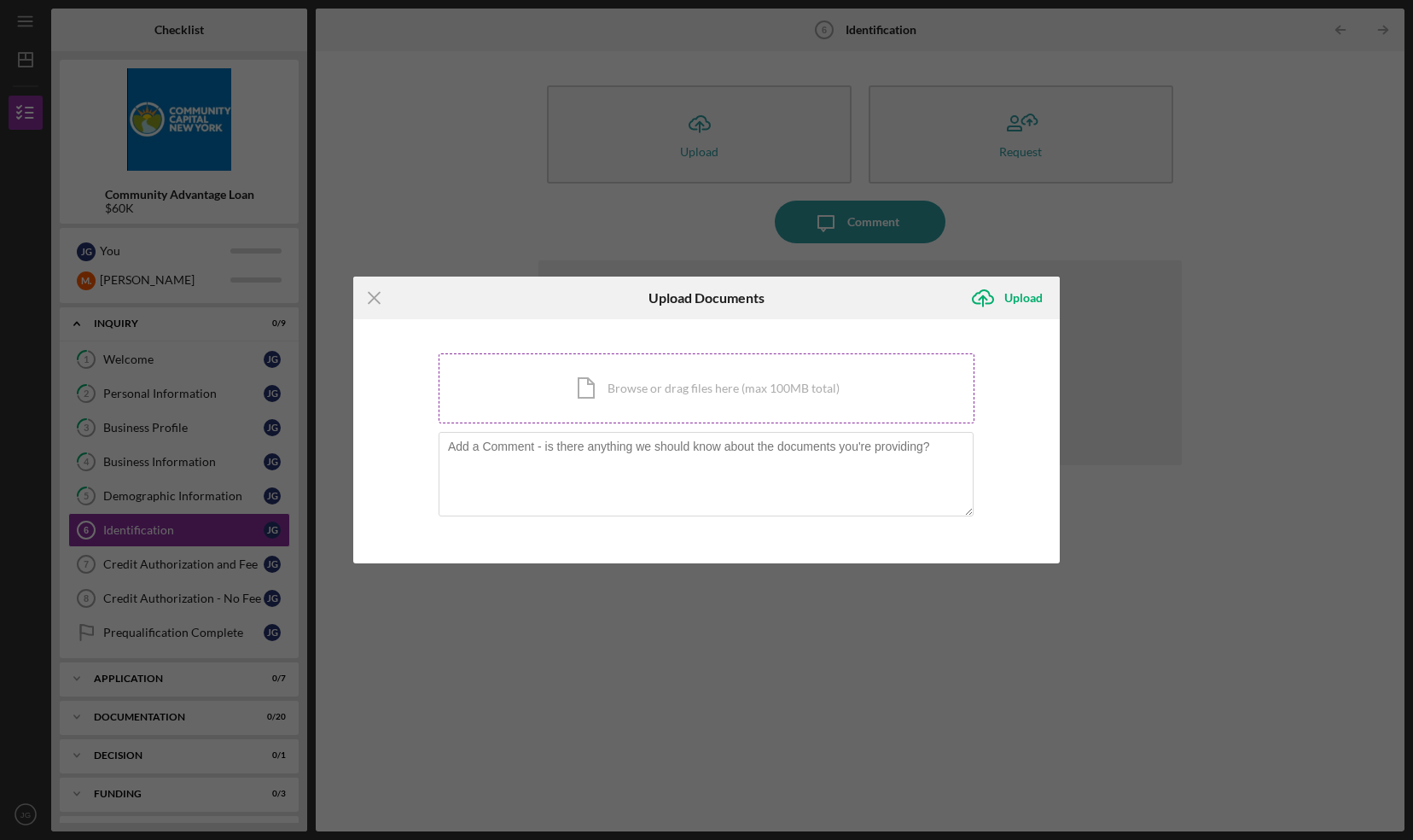
click at [599, 395] on div "Icon/Document Browse or drag files here (max 100MB total) Tap to choose files o…" at bounding box center [706, 388] width 536 height 70
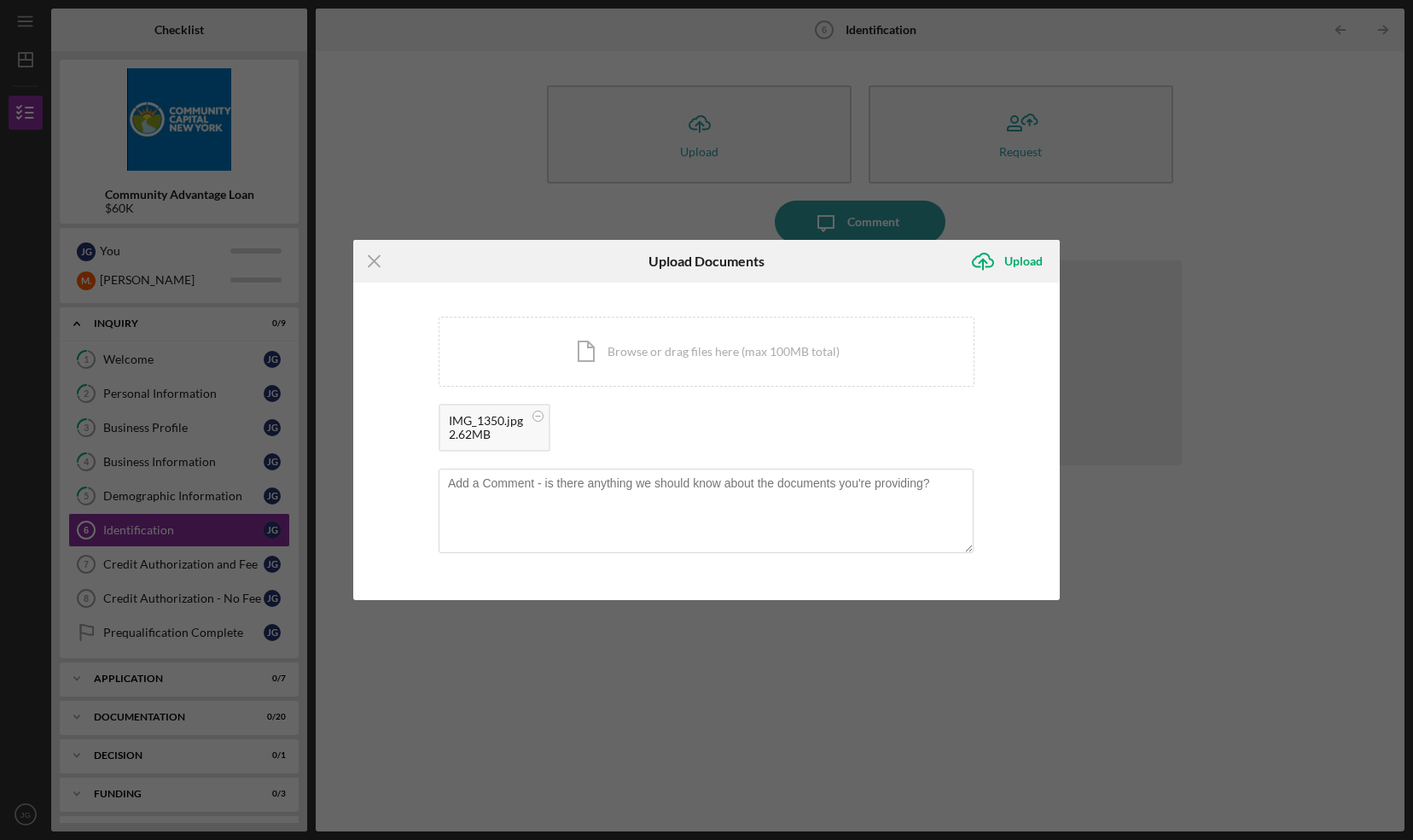
click at [1125, 419] on div "Icon/Menu Close Upload Documents Icon/Upload Upload You're uploading documents …" at bounding box center [706, 420] width 1413 height 840
click at [1007, 261] on div "Upload" at bounding box center [1024, 261] width 38 height 34
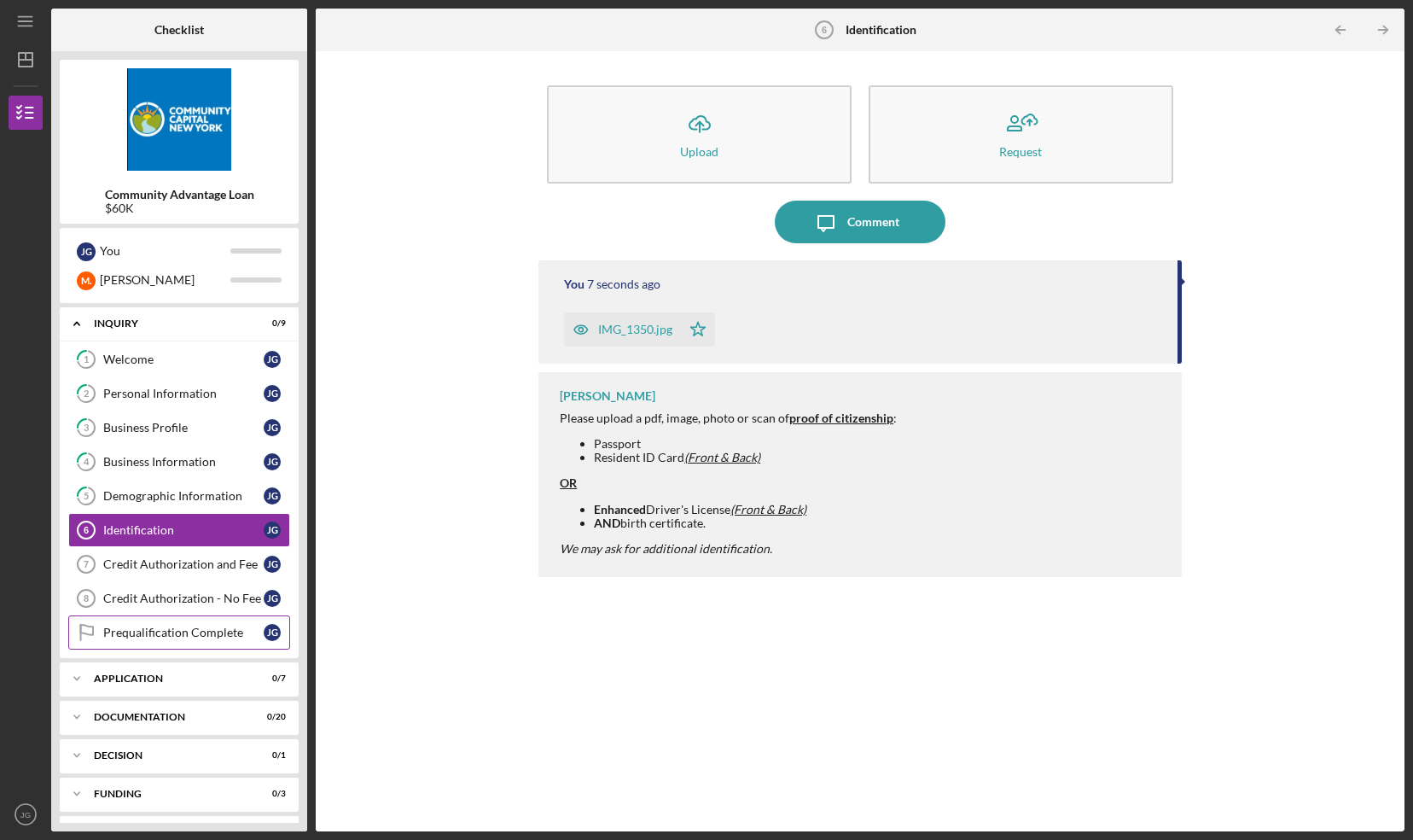
click at [196, 639] on link "Prequalification Complete Prequalification Complete J G" at bounding box center [179, 631] width 221 height 34
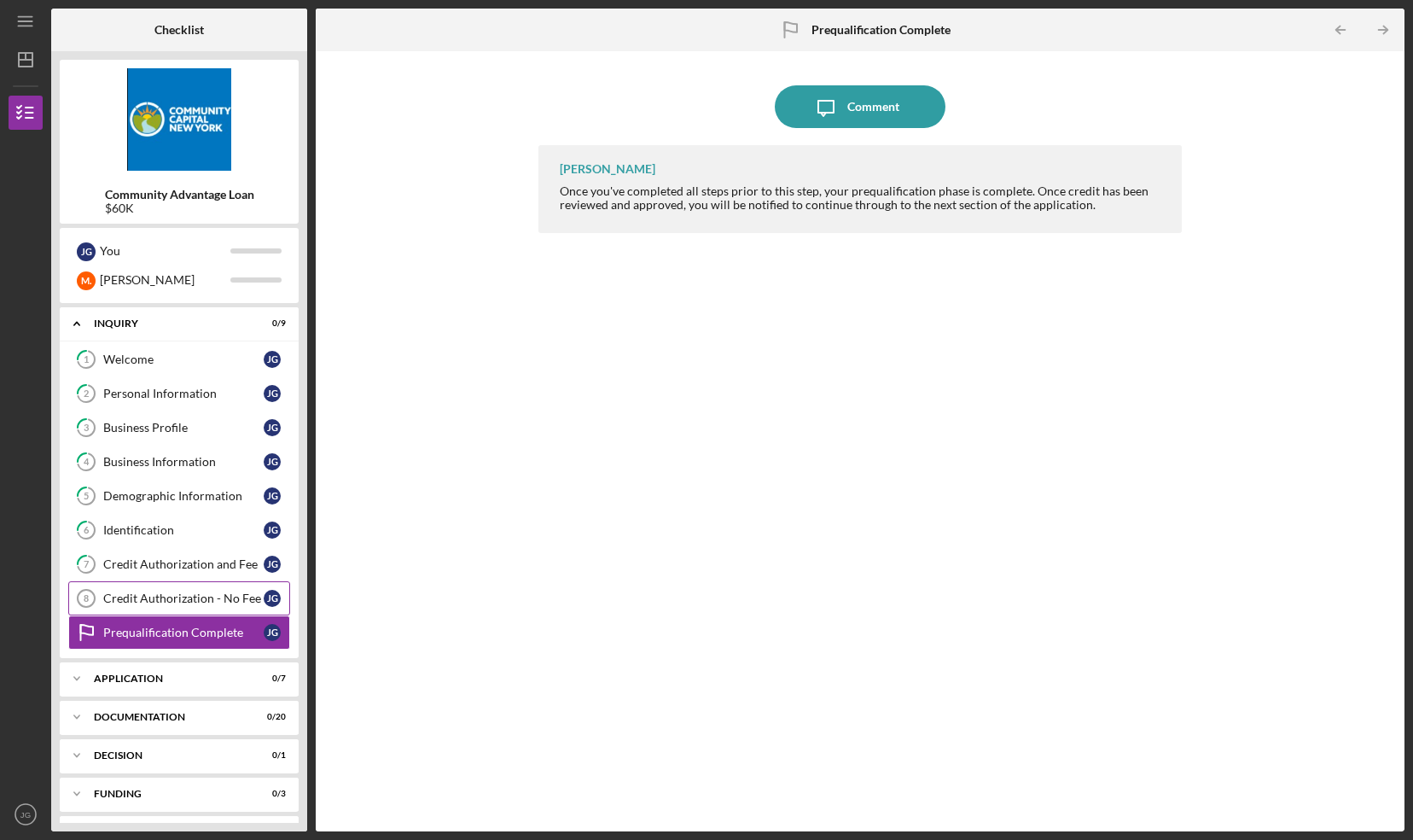
click at [196, 601] on link "Credit Authorization - No Fee 8 Credit Authorization - No Fee J G" at bounding box center [179, 598] width 221 height 34
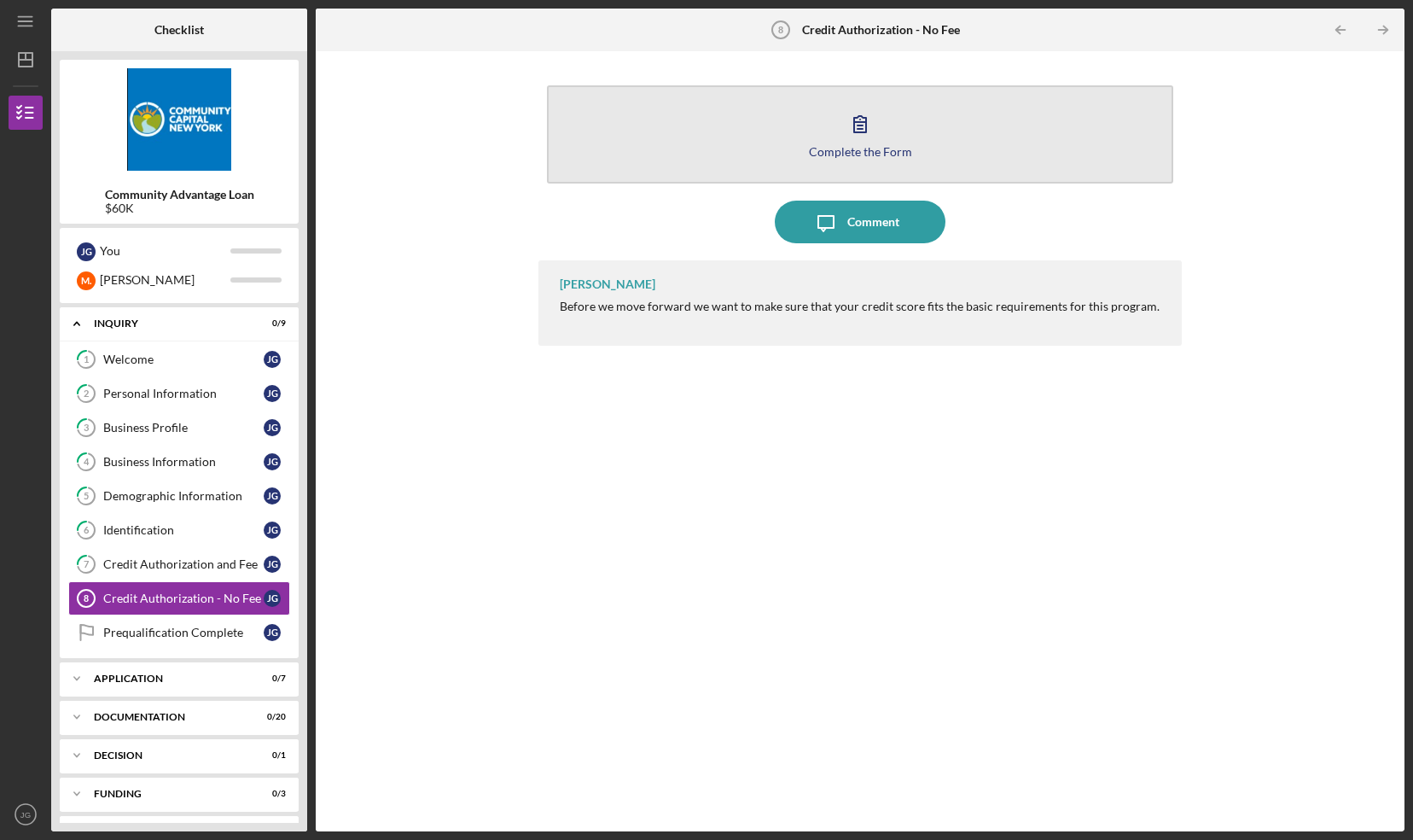
click at [868, 132] on icon "button" at bounding box center [860, 124] width 43 height 43
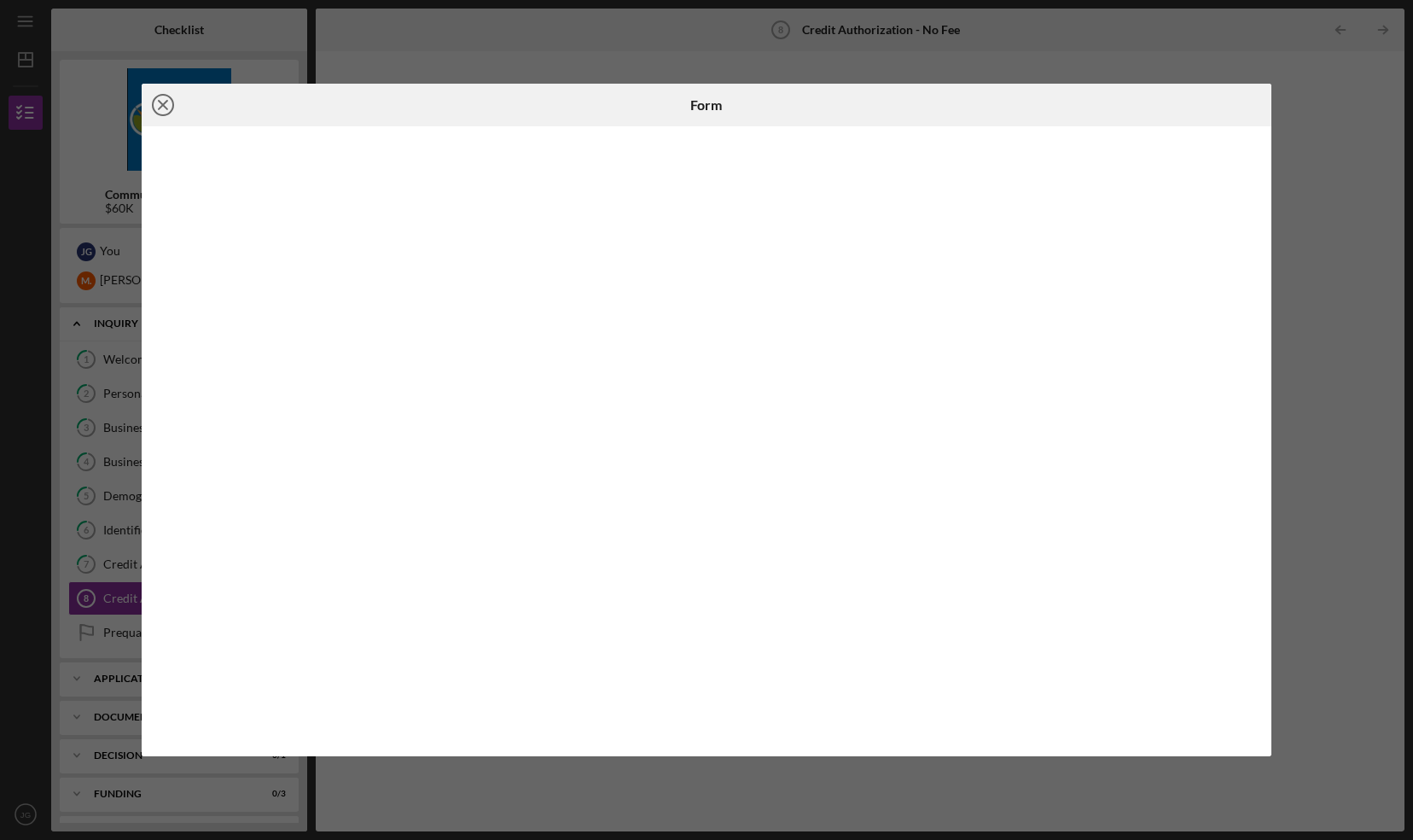
click at [159, 109] on icon "Icon/Close" at bounding box center [163, 104] width 43 height 43
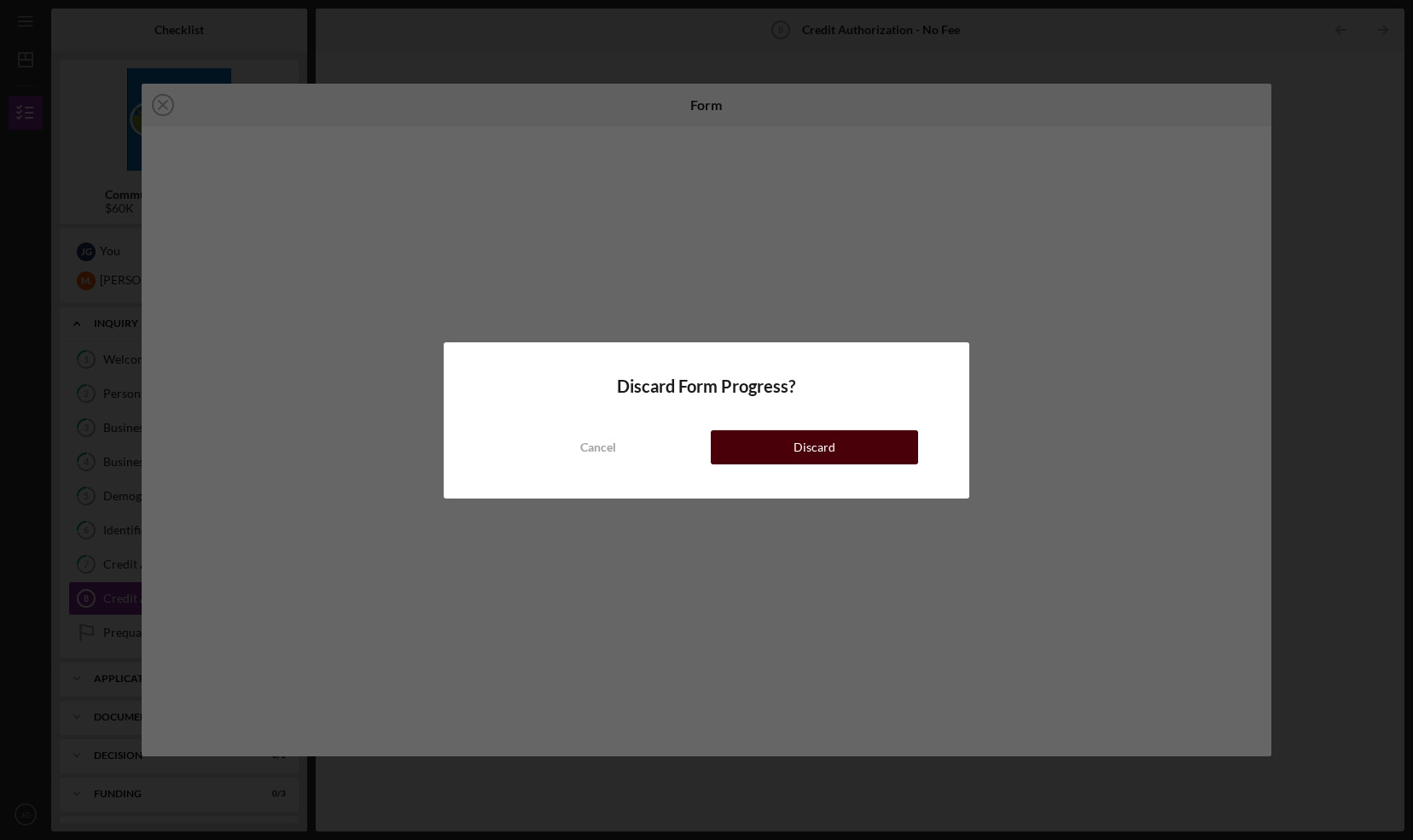
click at [754, 447] on button "Discard" at bounding box center [814, 447] width 208 height 34
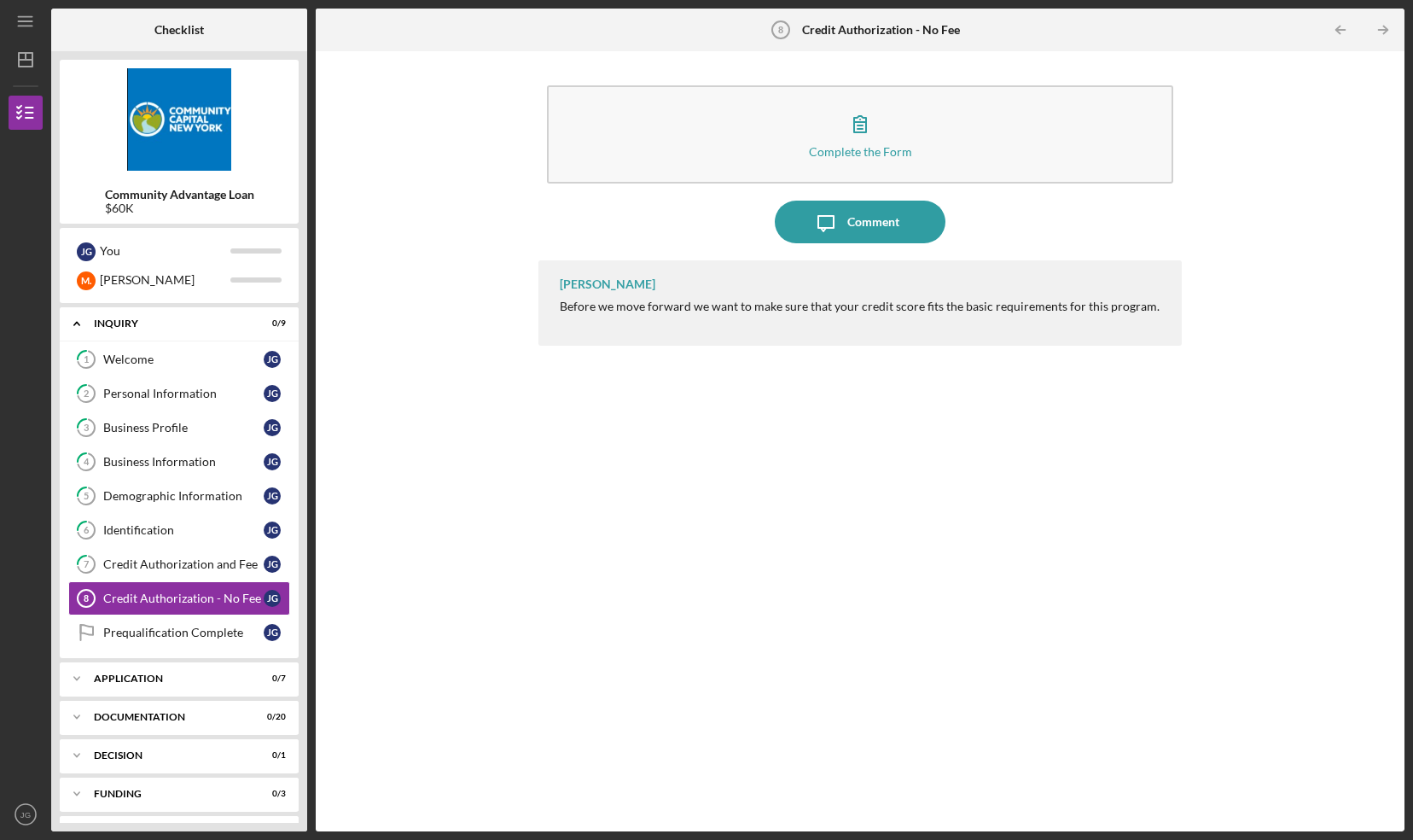
drag, startPoint x: 309, startPoint y: 322, endPoint x: 297, endPoint y: 385, distance: 64.1
click at [297, 385] on div "Checklist Community Advantage Loan $60K J G You M . Mary Icon/Expander Inquiry …" at bounding box center [728, 419] width 1354 height 823
click at [124, 359] on div "Welcome" at bounding box center [183, 359] width 160 height 14
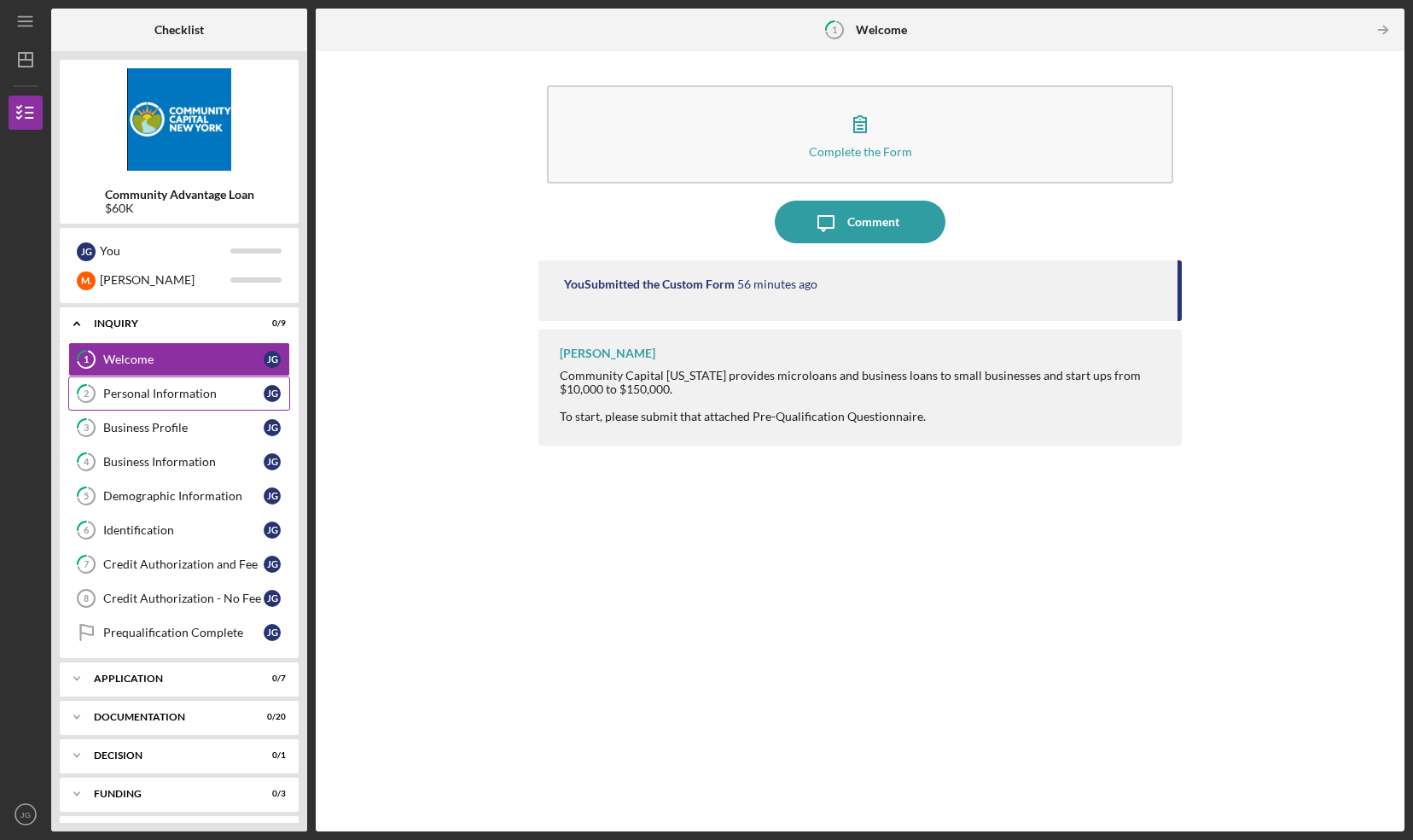
click at [139, 379] on link "2 Personal Information J G" at bounding box center [179, 393] width 221 height 34
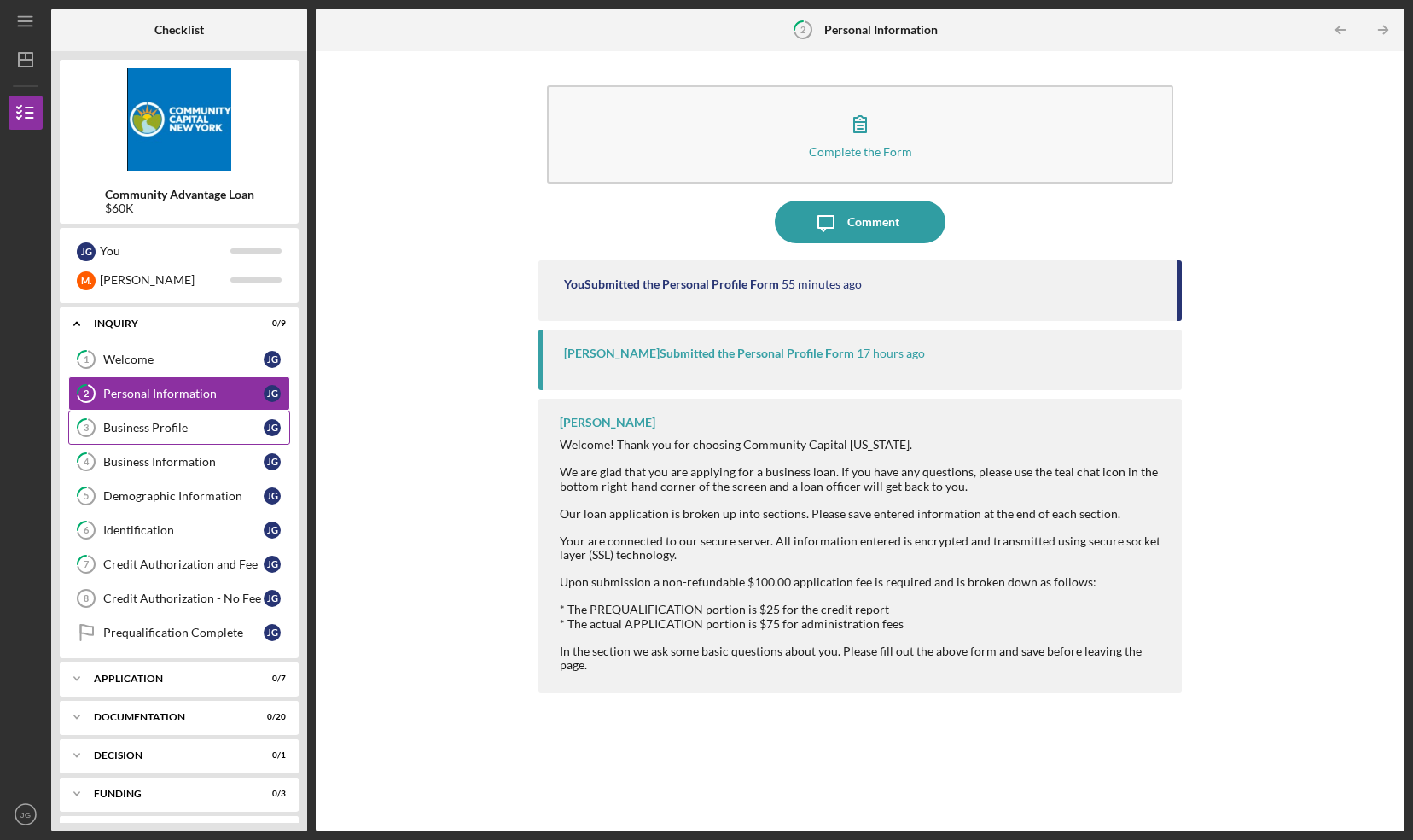
click at [138, 421] on div "Business Profile" at bounding box center [183, 427] width 160 height 14
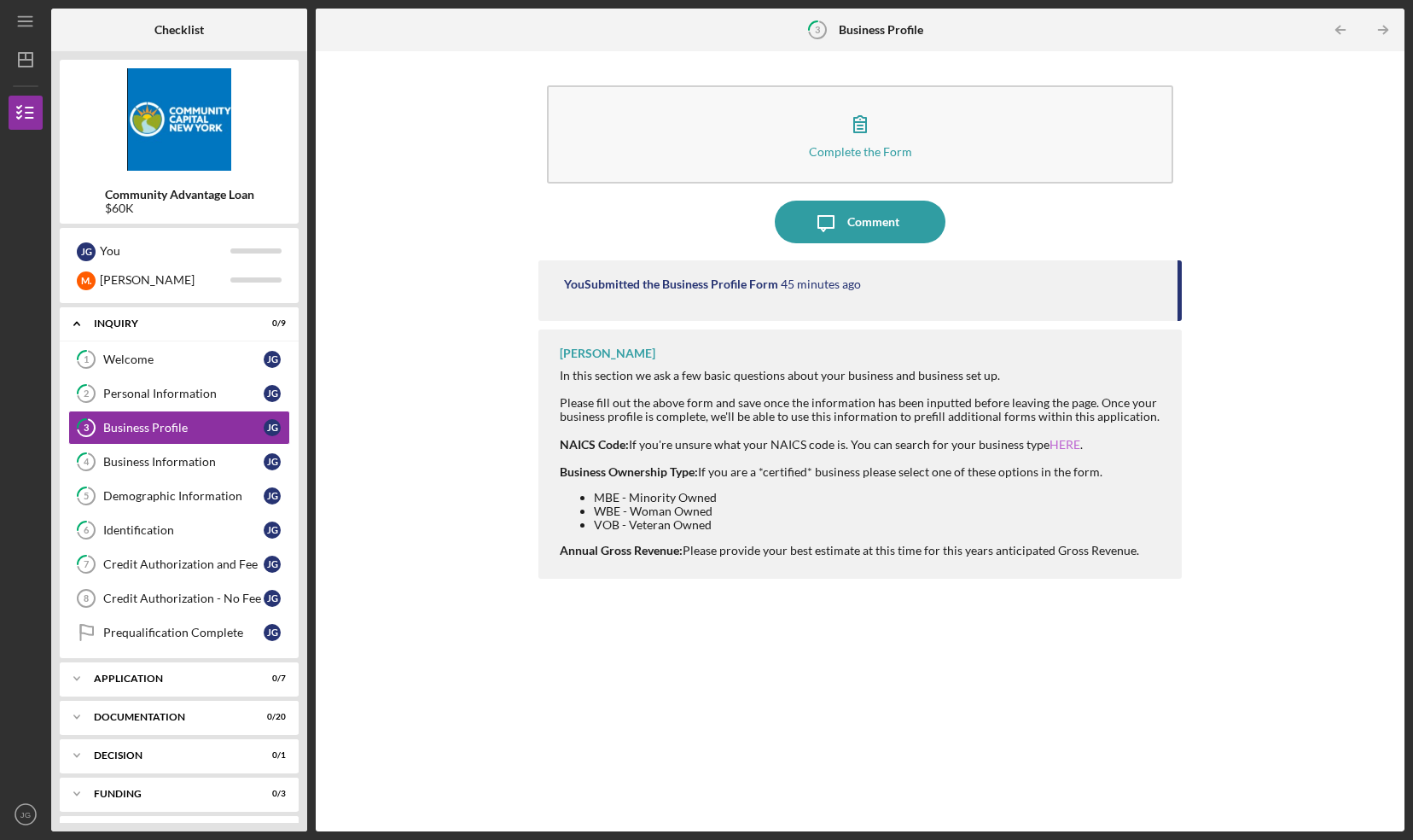
click at [1064, 441] on link "HERE" at bounding box center [1065, 444] width 31 height 15
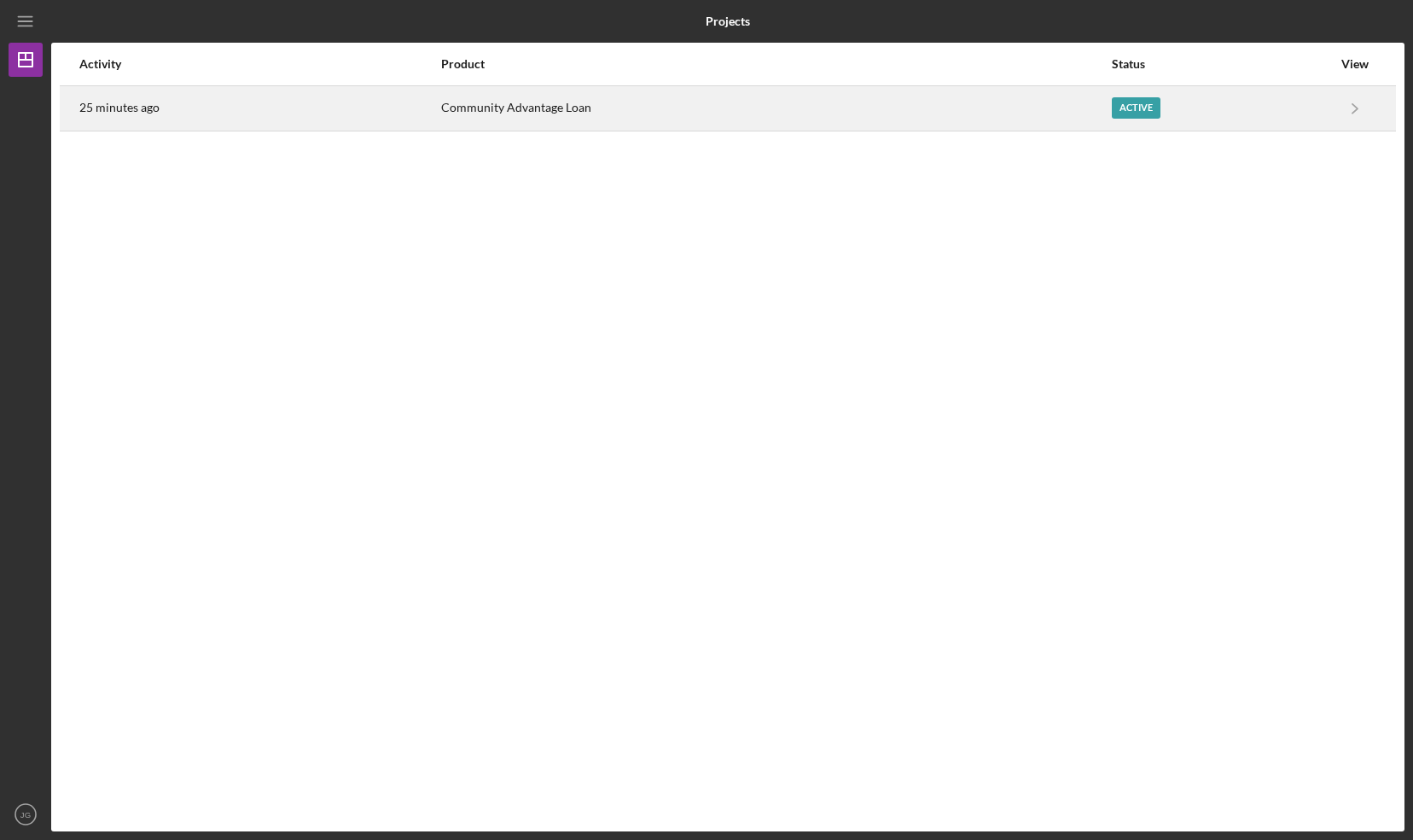
click at [1278, 101] on div "Active" at bounding box center [1222, 108] width 221 height 43
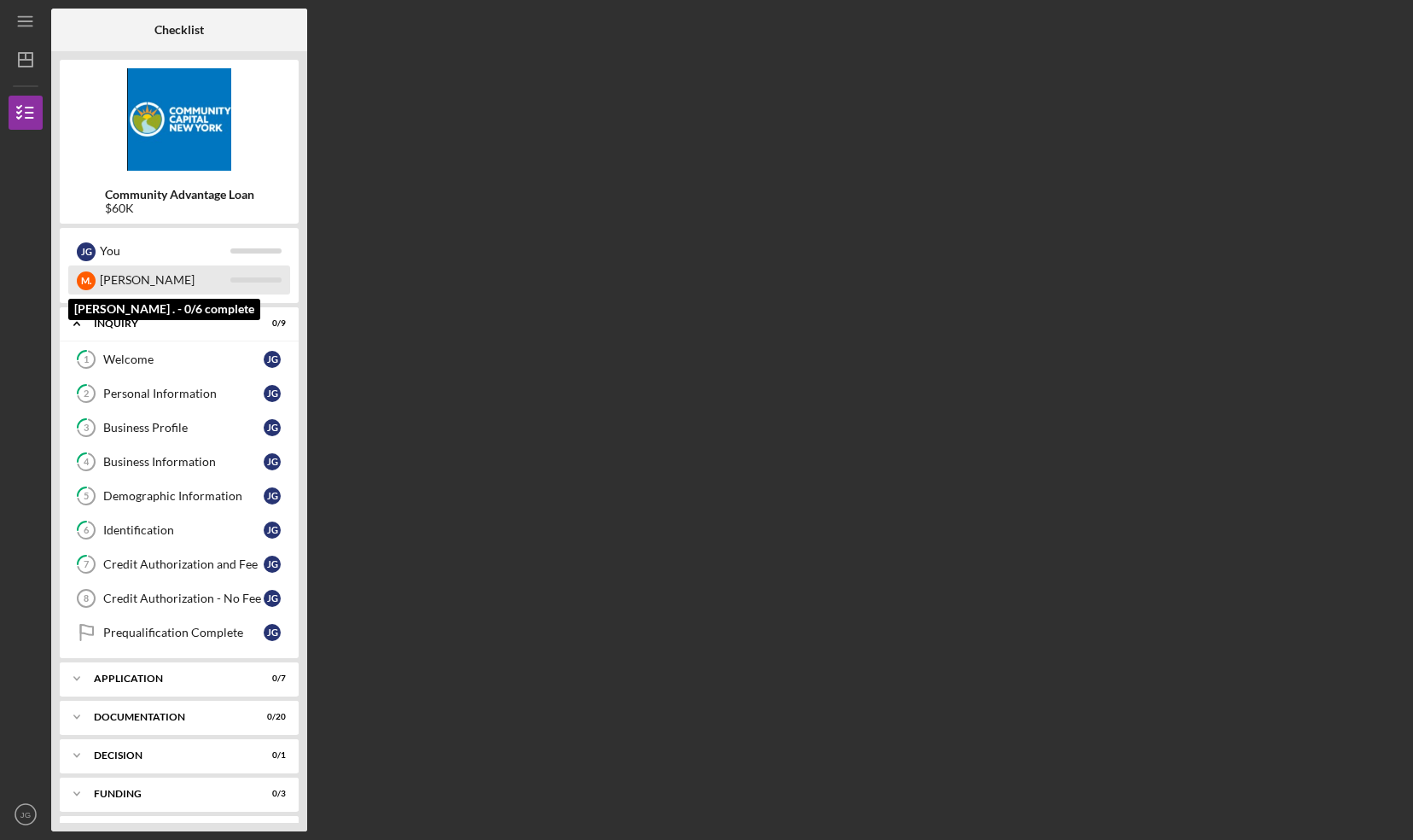
click at [201, 286] on div "[PERSON_NAME]" at bounding box center [165, 280] width 131 height 29
click at [211, 279] on div "[PERSON_NAME]" at bounding box center [165, 280] width 131 height 29
click at [109, 279] on div "[PERSON_NAME]" at bounding box center [165, 280] width 131 height 29
click at [87, 284] on div "M ." at bounding box center [86, 281] width 19 height 19
click at [256, 282] on div at bounding box center [256, 280] width 51 height 5
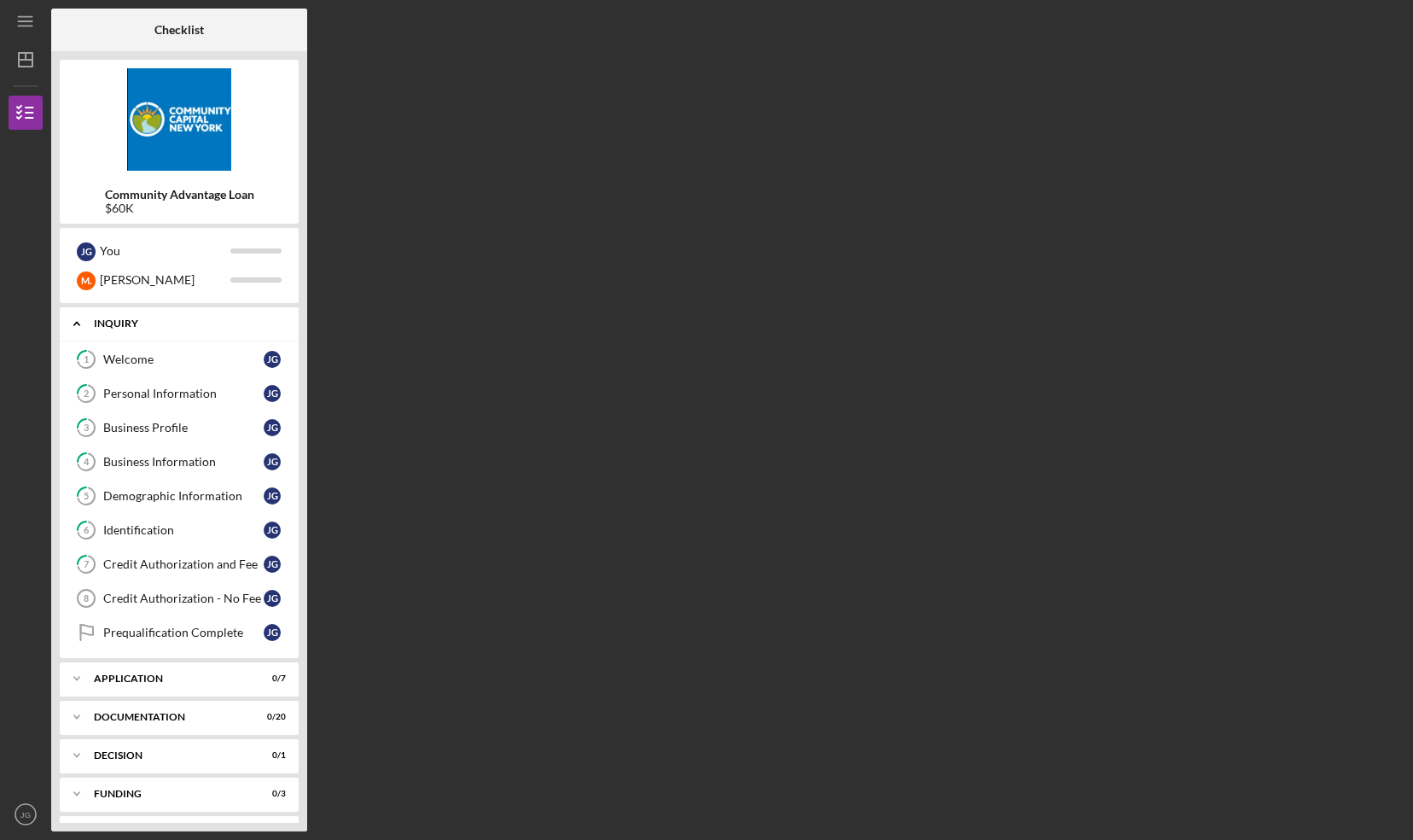
click at [79, 323] on icon "Icon/Expander" at bounding box center [76, 323] width 34 height 34
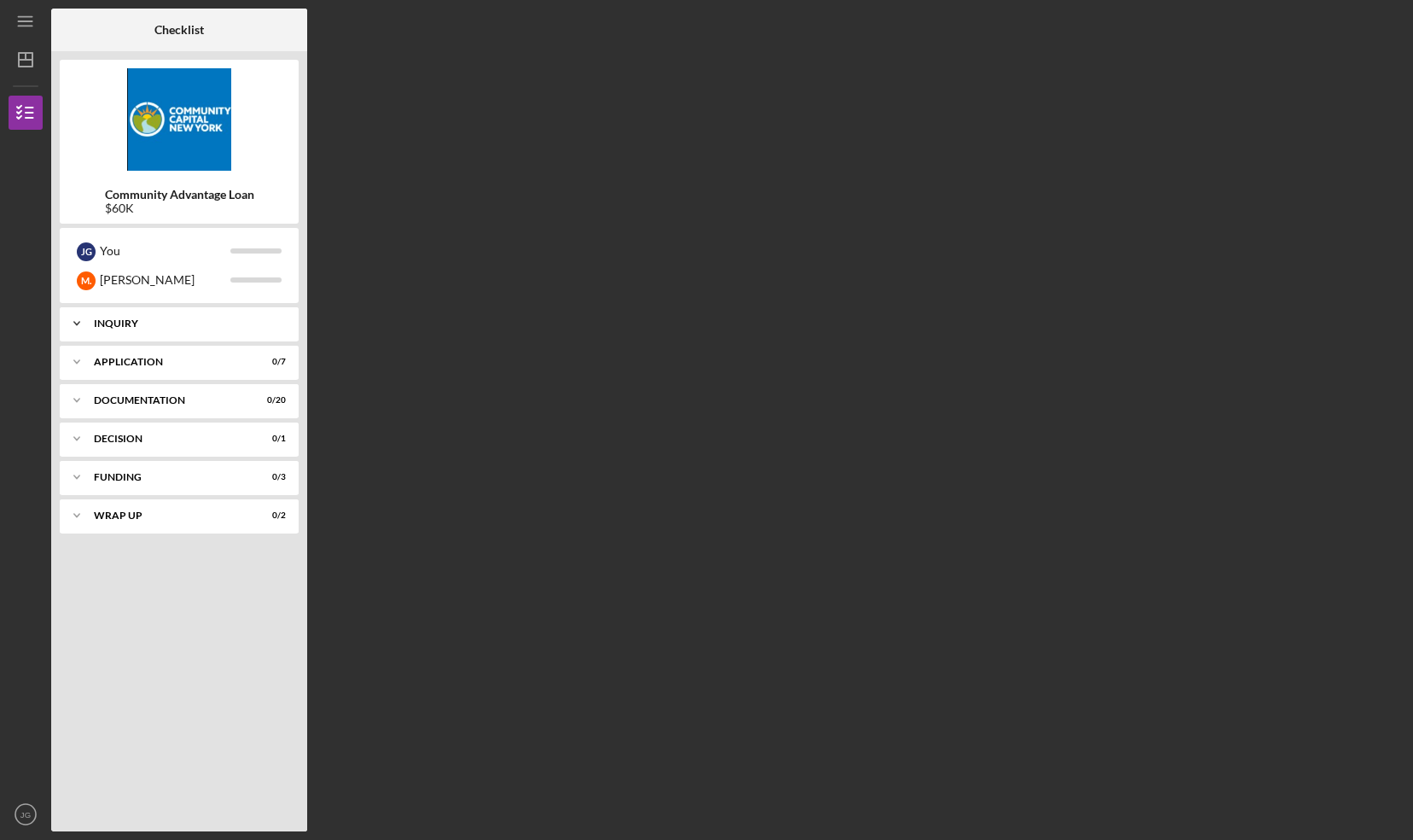
click at [79, 323] on polyline at bounding box center [77, 324] width 5 height 4
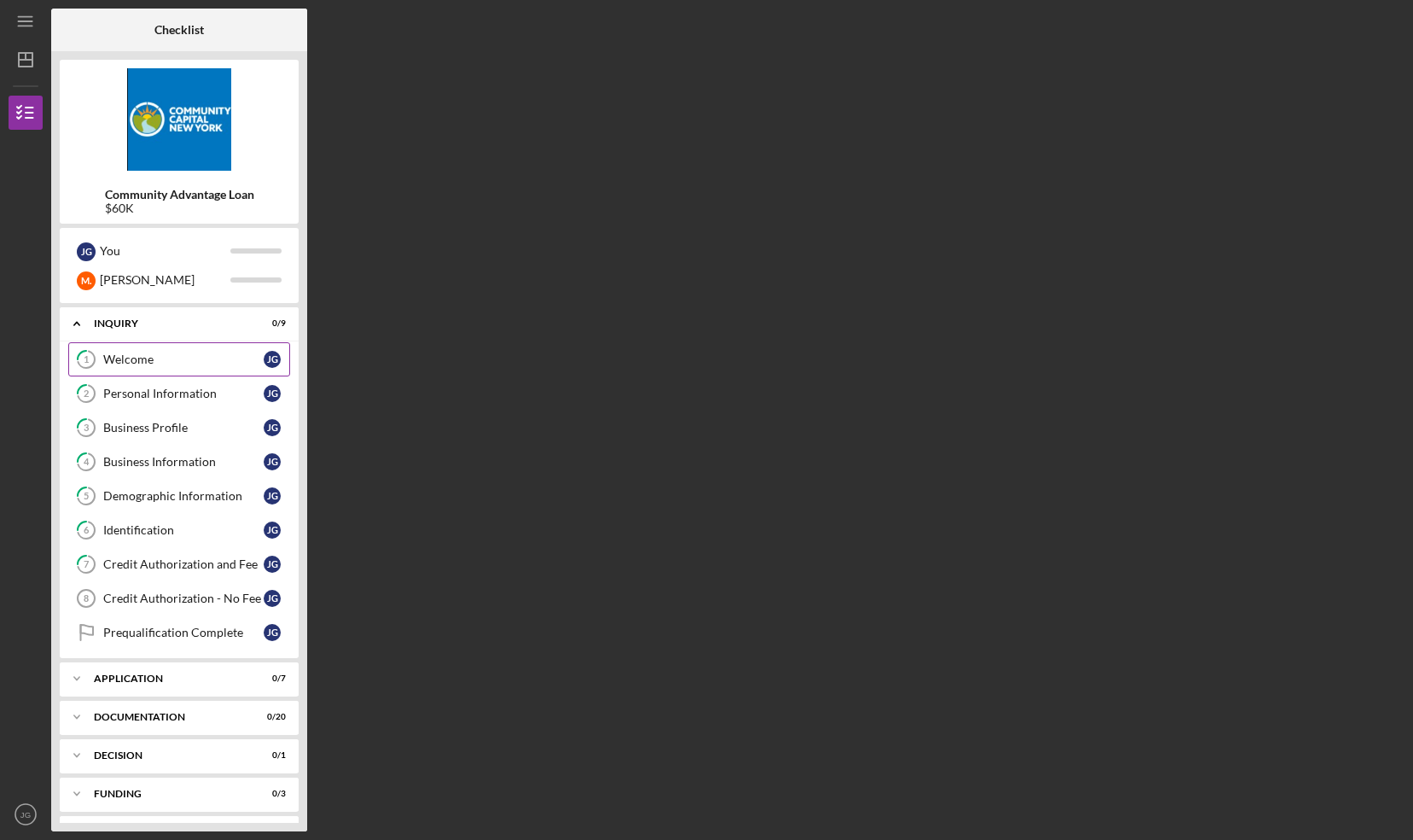
click at [124, 361] on div "Welcome" at bounding box center [183, 359] width 160 height 14
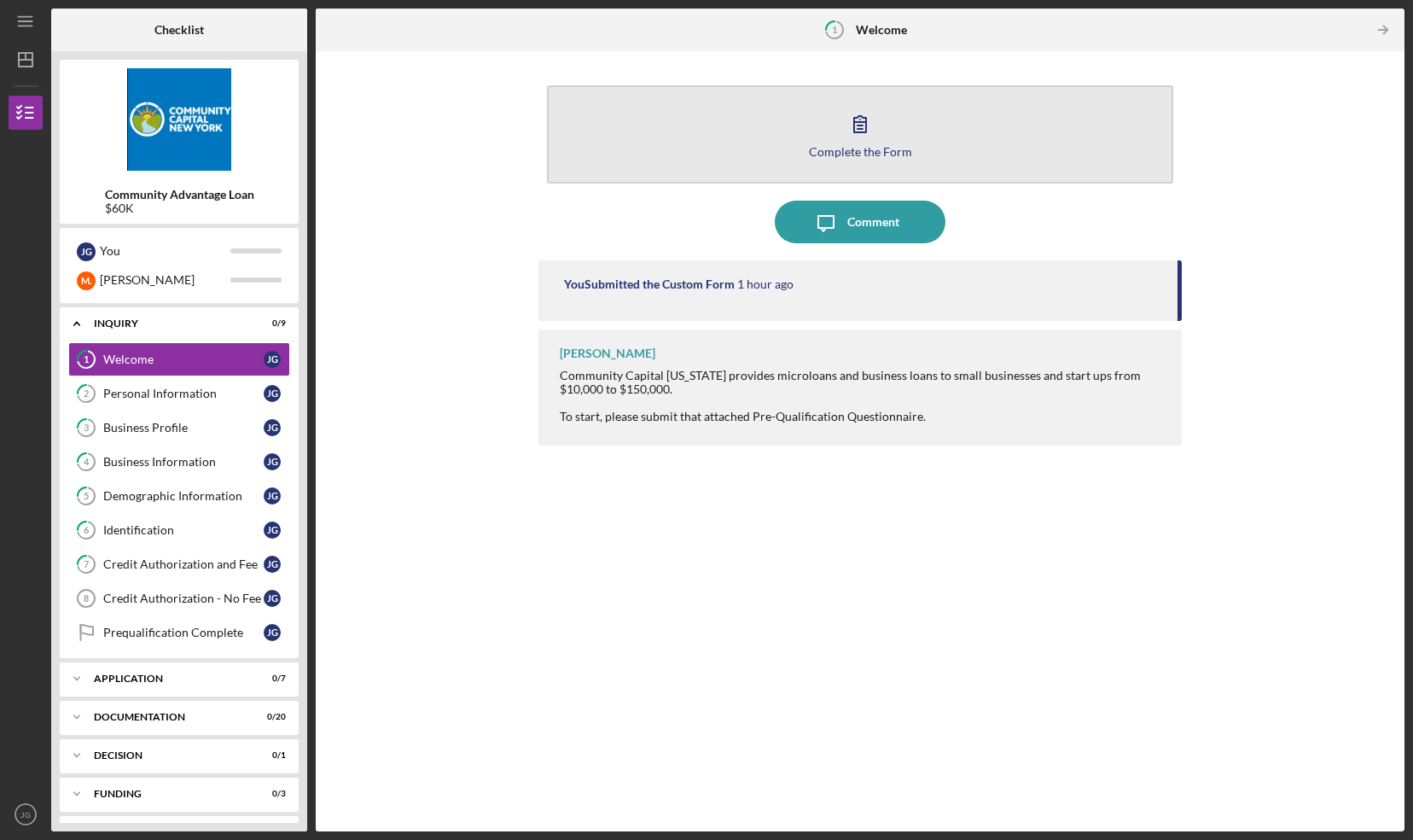
click at [843, 151] on div "Complete the Form" at bounding box center [860, 152] width 103 height 13
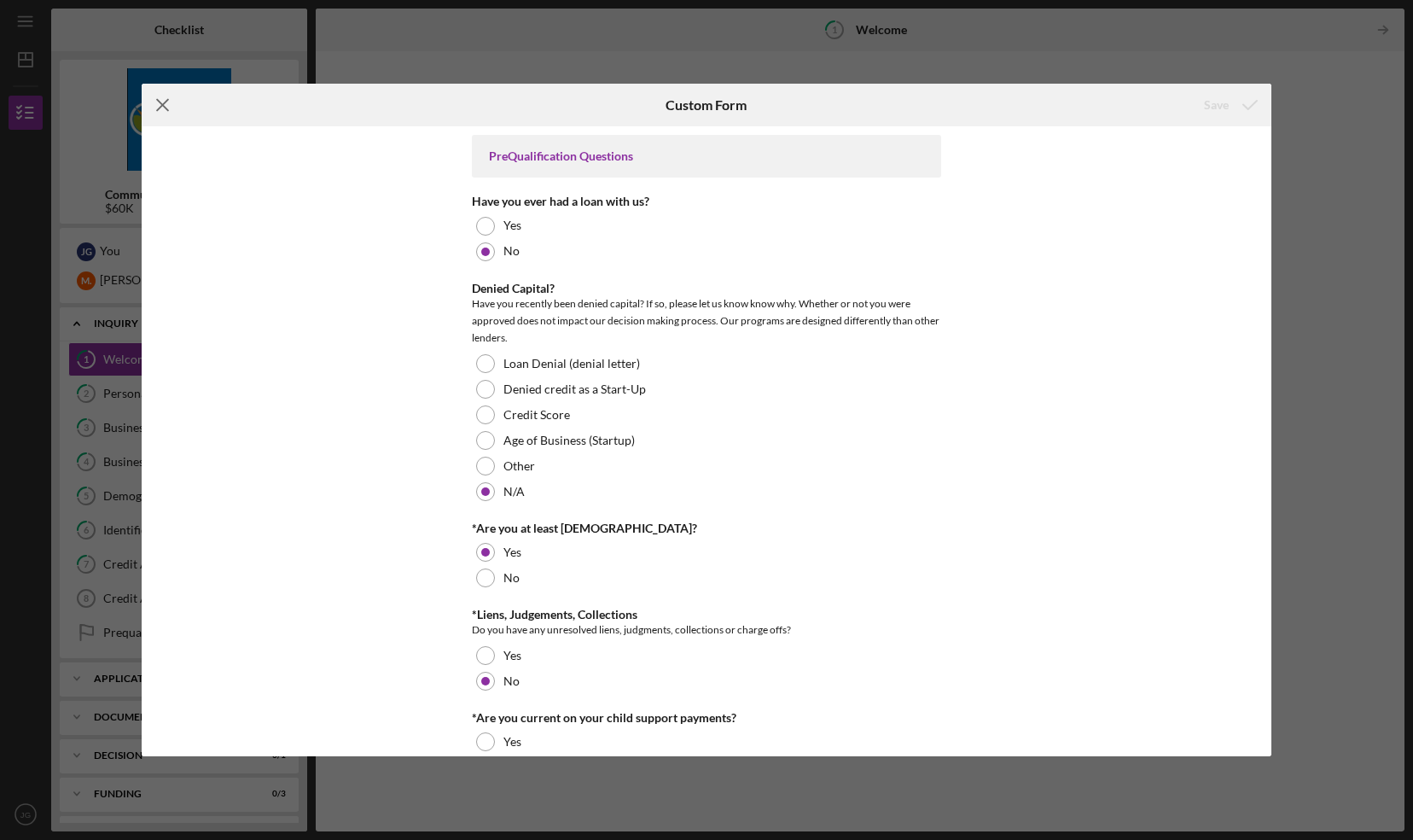
click at [174, 102] on icon "Icon/Menu Close" at bounding box center [163, 104] width 43 height 43
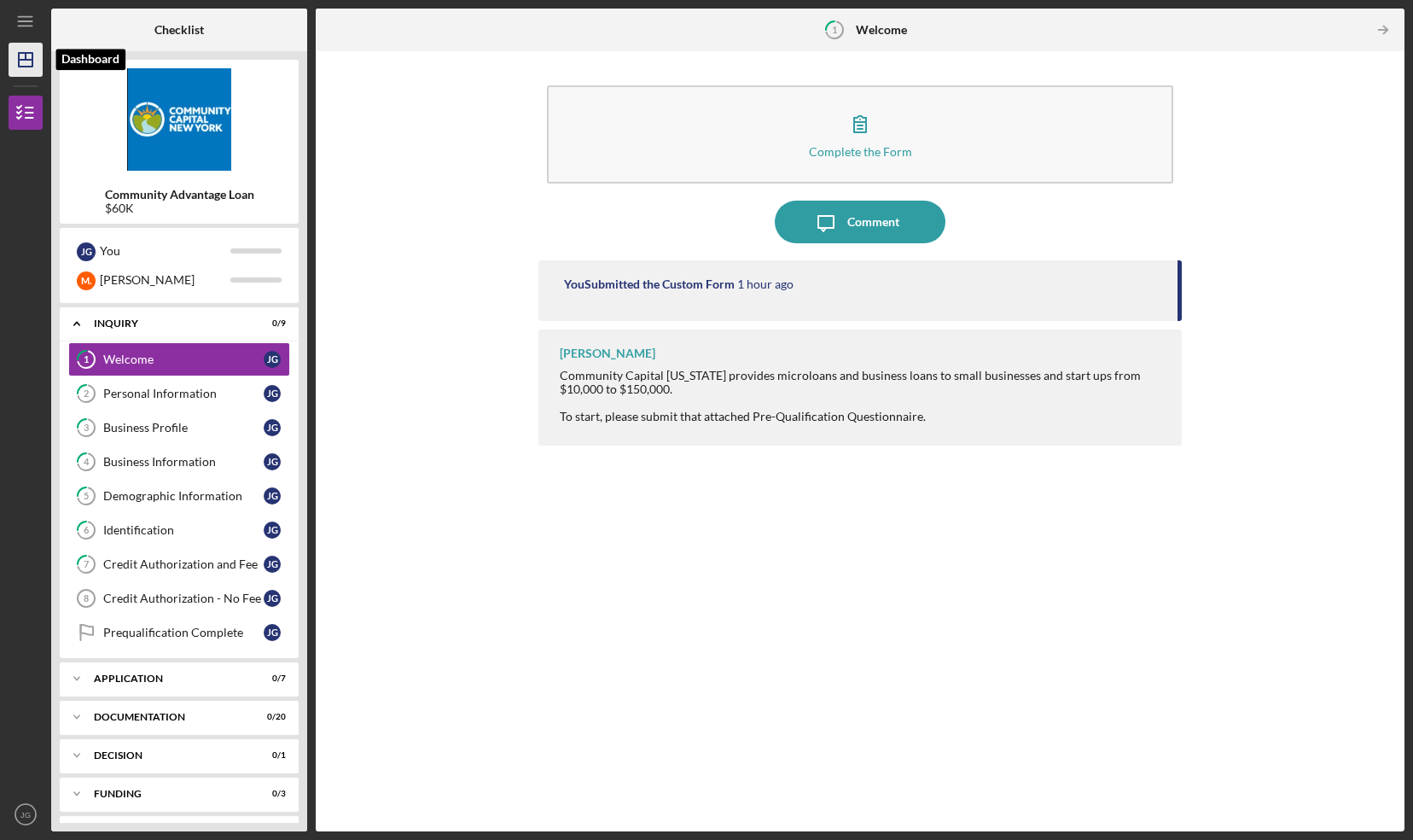
click at [32, 59] on line "button" at bounding box center [26, 59] width 14 height 0
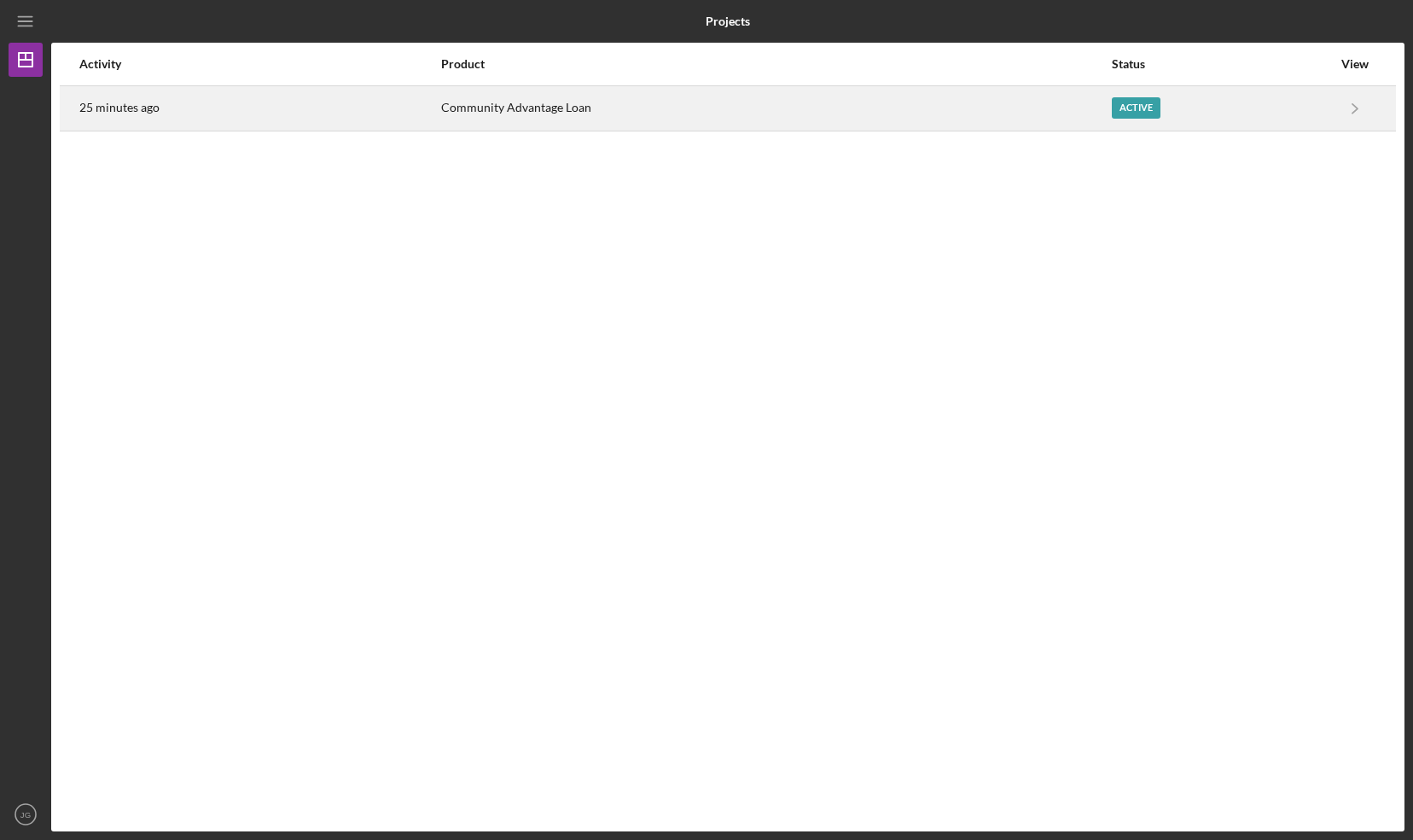
click at [1321, 112] on div "Active" at bounding box center [1222, 108] width 221 height 43
